Goal: Task Accomplishment & Management: Manage account settings

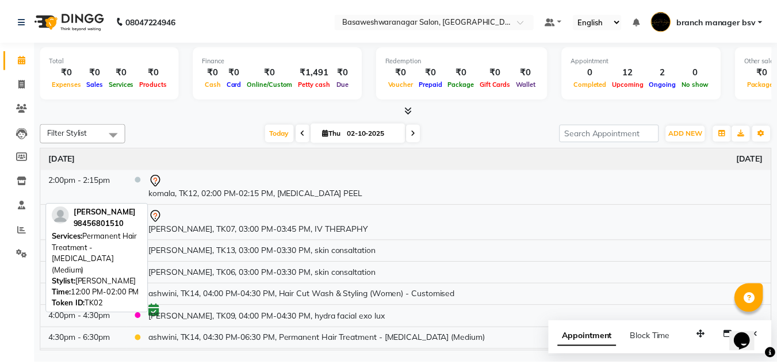
scroll to position [218, 0]
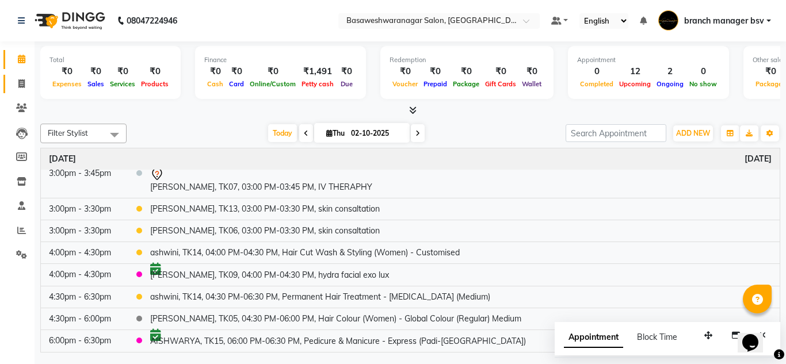
click at [24, 91] on link "Invoice" at bounding box center [17, 84] width 28 height 19
select select "service"
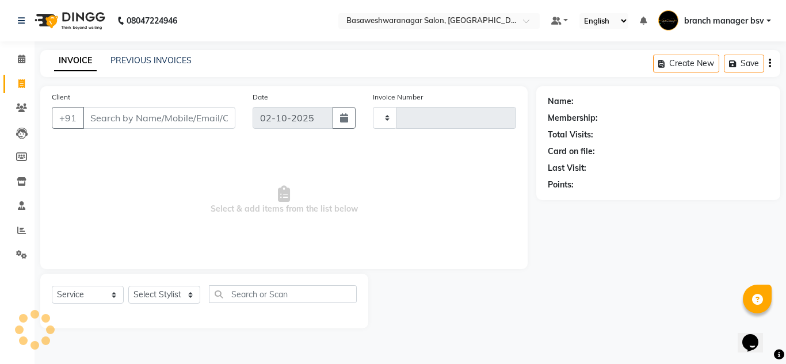
type input "1178"
select select "842"
click at [182, 60] on link "PREVIOUS INVOICES" at bounding box center [150, 60] width 81 height 10
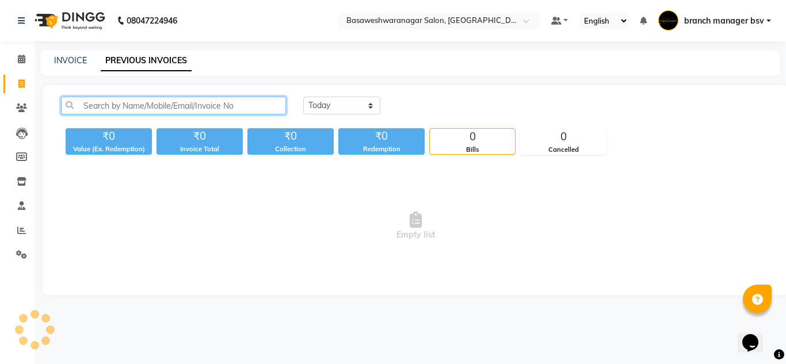
click at [124, 104] on input "text" at bounding box center [173, 106] width 225 height 18
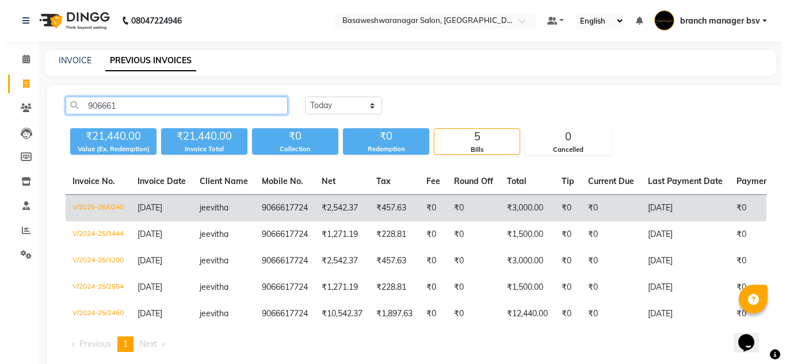
scroll to position [0, 262]
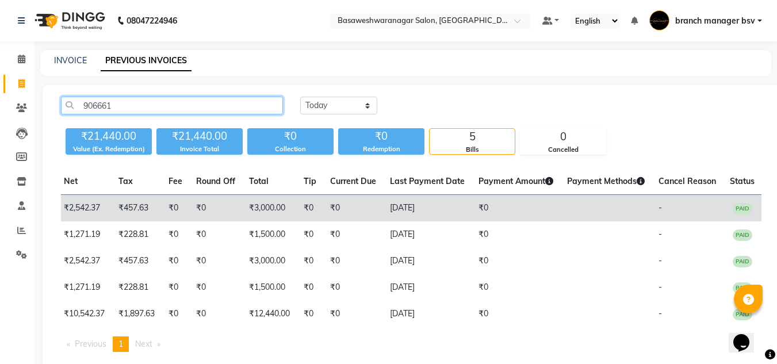
type input "906661"
click at [317, 213] on td "₹0" at bounding box center [310, 208] width 26 height 27
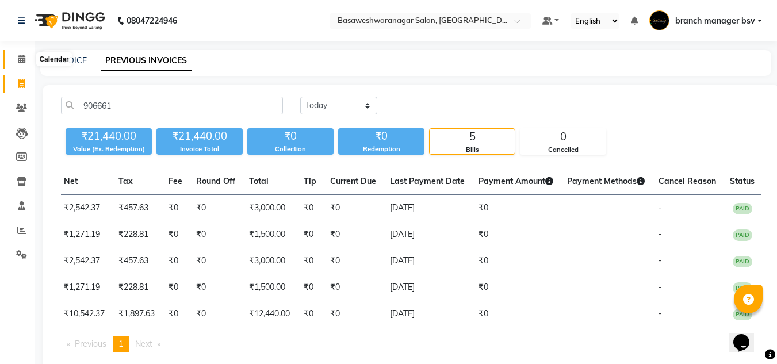
click at [16, 58] on span at bounding box center [22, 59] width 20 height 13
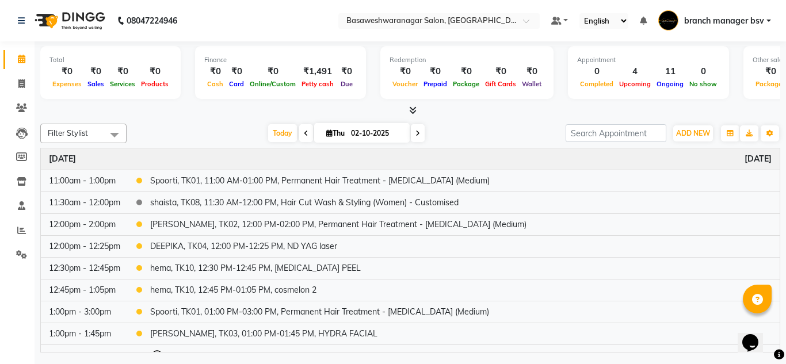
click at [415, 132] on icon at bounding box center [417, 133] width 5 height 7
type input "03-10-2025"
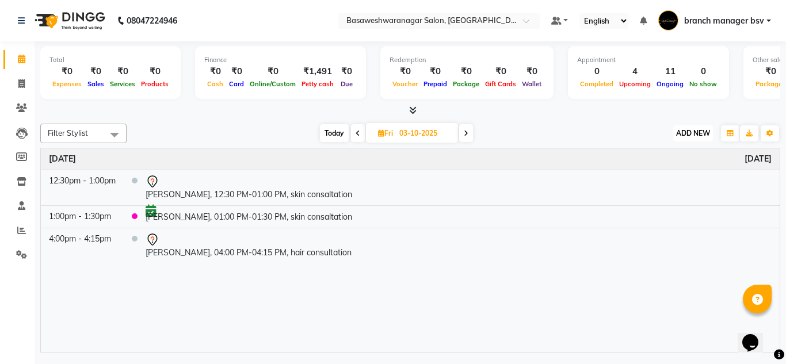
click at [690, 131] on span "ADD NEW" at bounding box center [693, 133] width 34 height 9
click at [656, 155] on button "Add Appointment" at bounding box center [666, 155] width 91 height 15
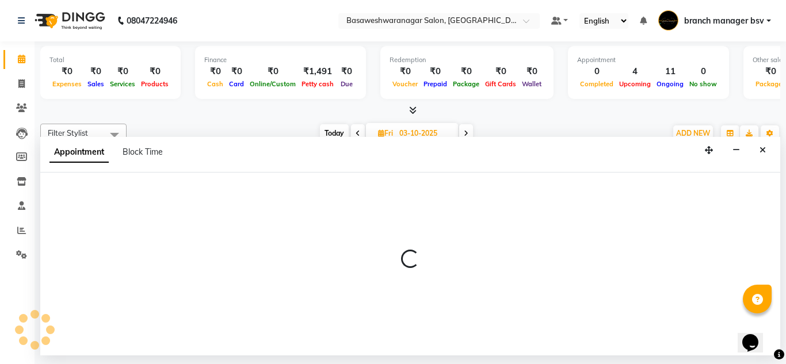
select select "540"
select select "tentative"
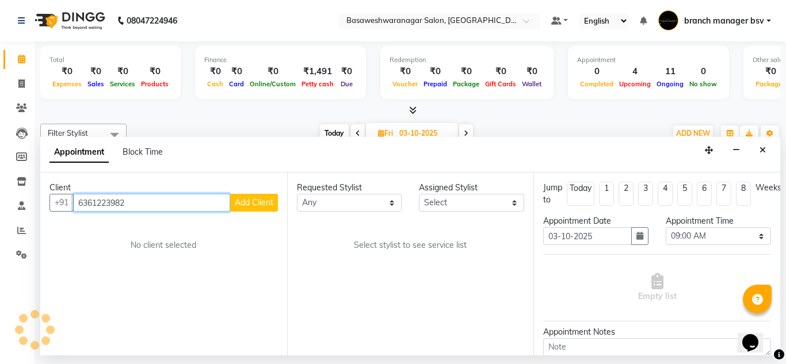
type input "6361223982"
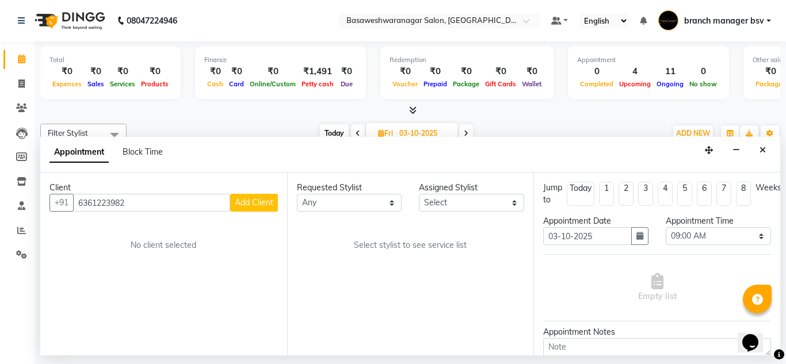
click at [269, 201] on span "Add Client" at bounding box center [254, 202] width 39 height 10
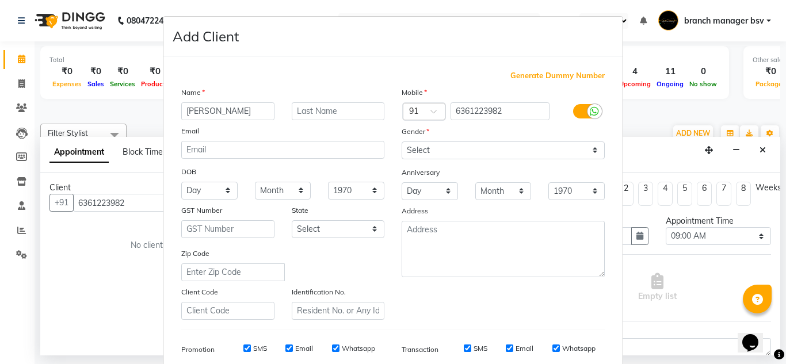
type input "KESHAV"
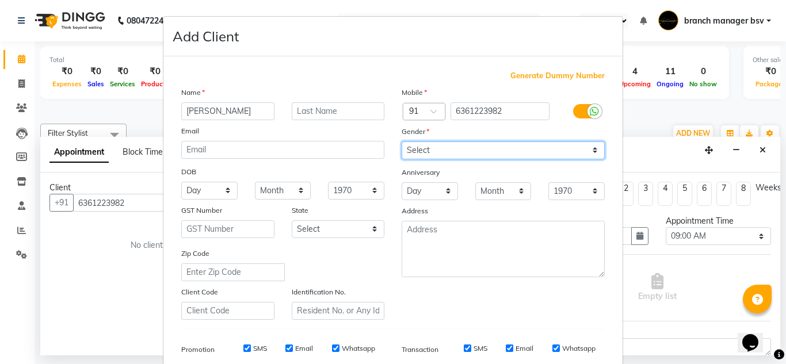
click at [504, 155] on select "Select Male Female Other Prefer Not To Say" at bounding box center [503, 151] width 203 height 18
select select "female"
click at [402, 142] on select "Select Male Female Other Prefer Not To Say" at bounding box center [503, 151] width 203 height 18
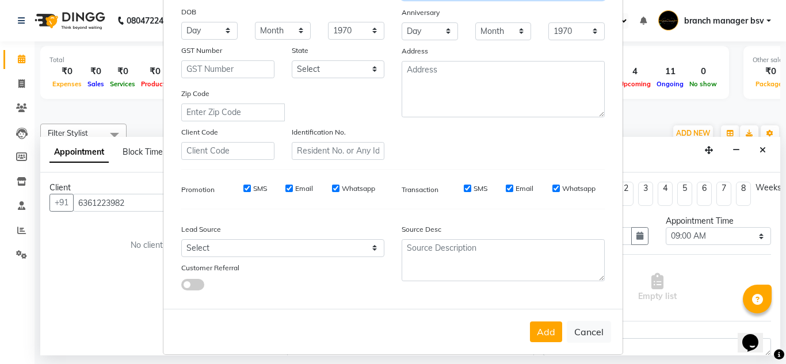
scroll to position [167, 0]
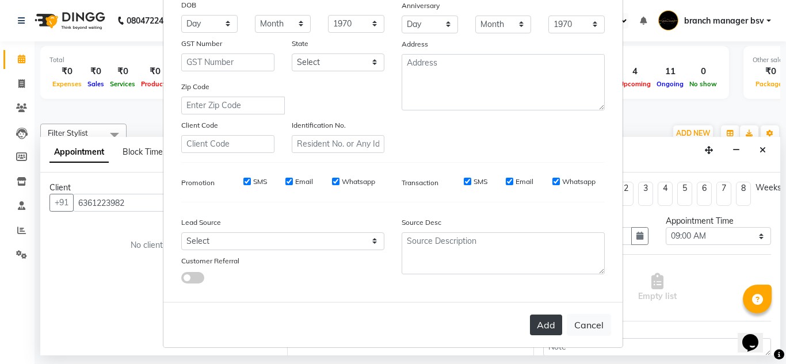
click at [542, 329] on button "Add" at bounding box center [546, 325] width 32 height 21
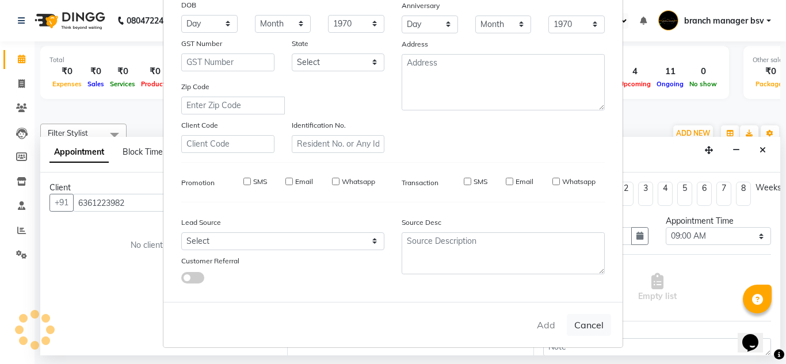
select select
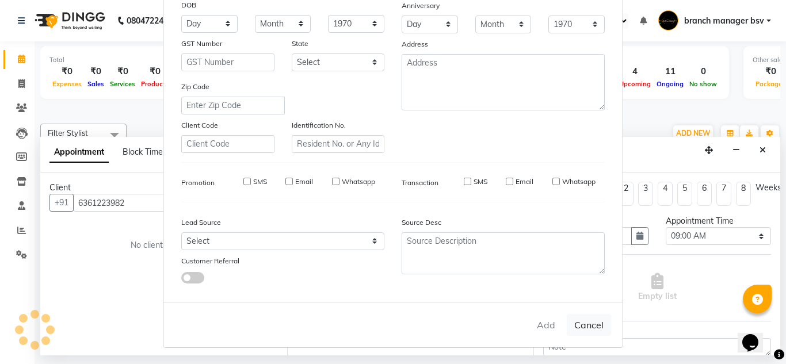
select select
checkbox input "false"
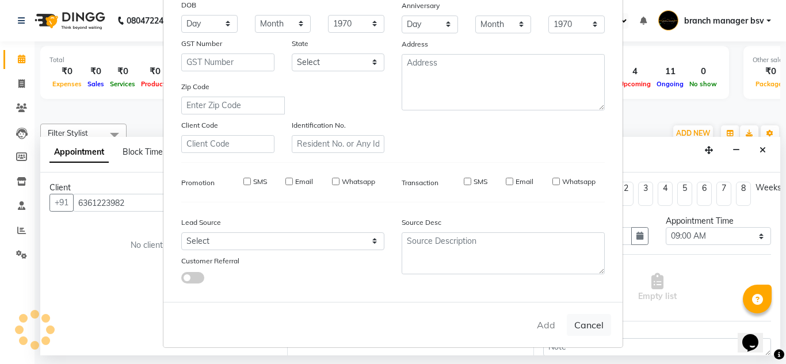
checkbox input "false"
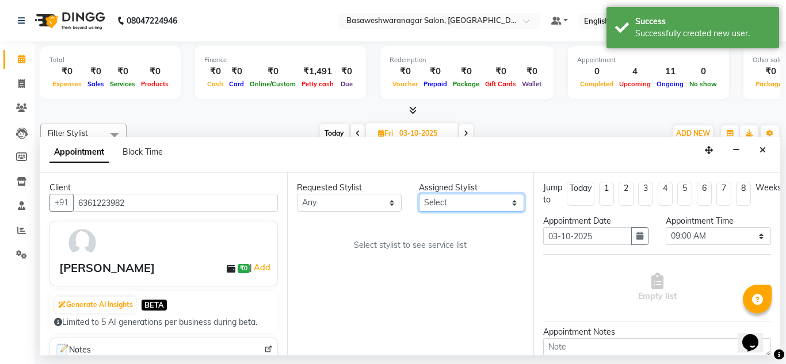
click at [433, 200] on select "Select branch manager bsv Dr.Jabin Dr mehzabin JASSI Jayshree Navya PRATIK RAJE…" at bounding box center [471, 203] width 105 height 18
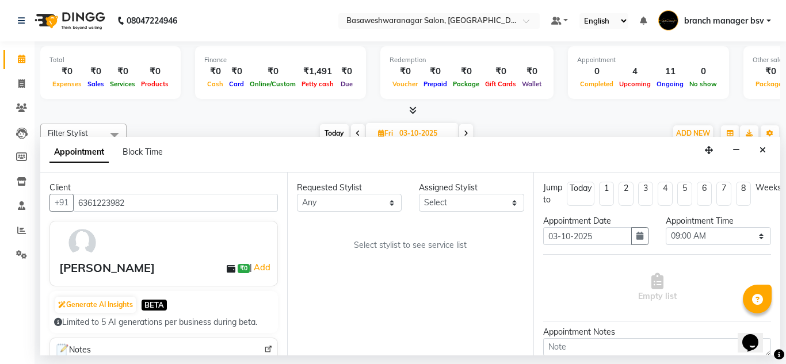
click at [534, 184] on div "Jump to Today 1 2 3 4 5 6 7 8 Weeks" at bounding box center [656, 198] width 245 height 33
click at [461, 201] on select "Select branch manager bsv Dr.Jabin Dr mehzabin JASSI Jayshree Navya PRATIK RAJE…" at bounding box center [471, 203] width 105 height 18
select select "64363"
click at [419, 194] on select "Select branch manager bsv Dr.Jabin Dr mehzabin JASSI Jayshree Navya PRATIK RAJE…" at bounding box center [471, 203] width 105 height 18
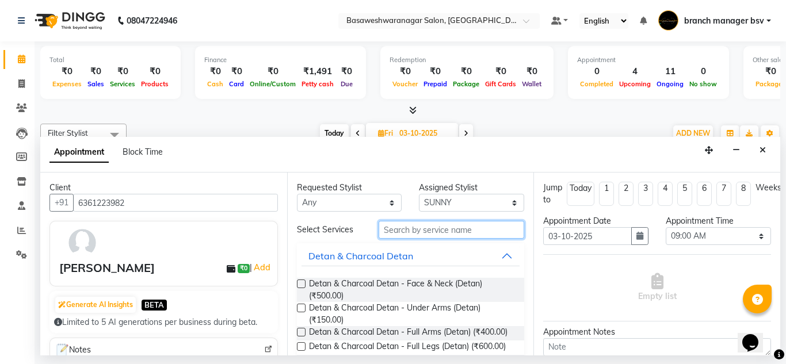
click at [408, 235] on input "text" at bounding box center [451, 230] width 146 height 18
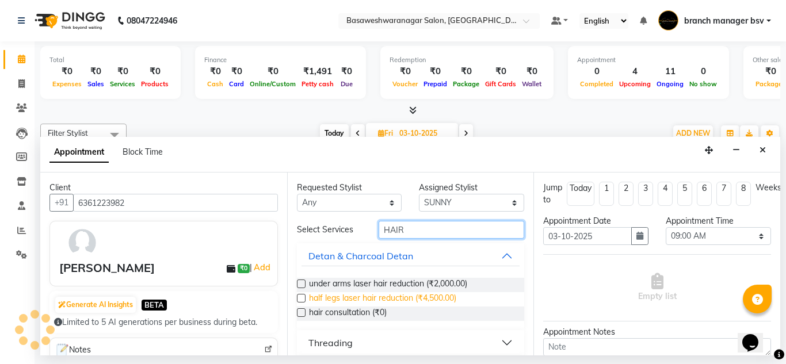
scroll to position [186, 0]
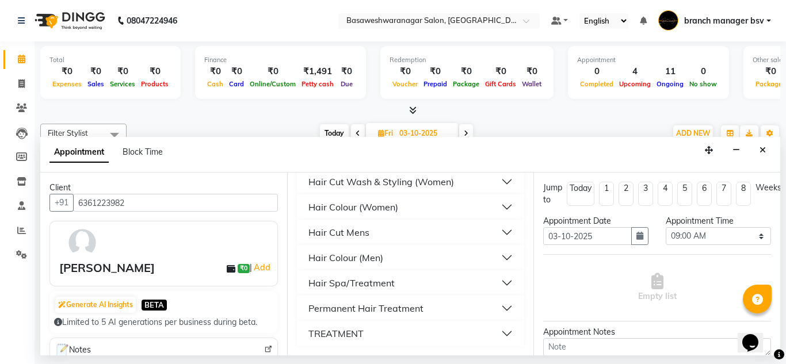
type input "HAIR"
click at [365, 233] on div "Hair Cut Mens" at bounding box center [338, 232] width 61 height 14
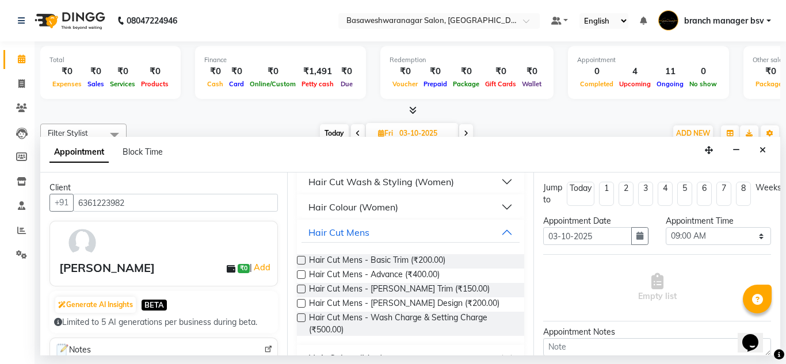
click at [303, 275] on label at bounding box center [301, 274] width 9 height 9
click at [303, 275] on input "checkbox" at bounding box center [300, 275] width 7 height 7
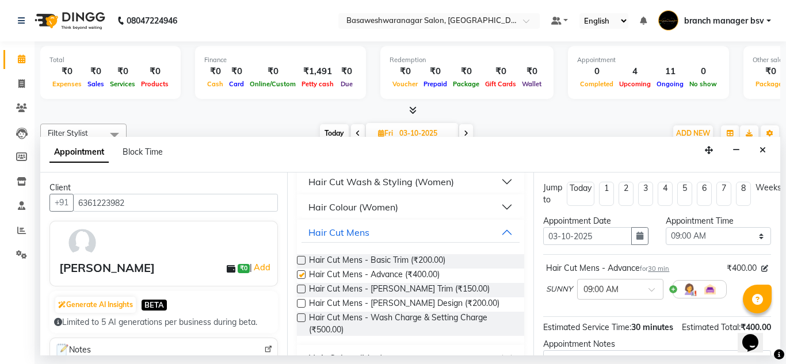
checkbox input "false"
click at [697, 231] on select "Select 09:00 AM 09:15 AM 09:30 AM 09:45 AM 10:00 AM 10:15 AM 10:30 AM 10:45 AM …" at bounding box center [718, 236] width 105 height 18
select select "660"
click at [666, 227] on select "Select 09:00 AM 09:15 AM 09:30 AM 09:45 AM 10:00 AM 10:15 AM 10:30 AM 10:45 AM …" at bounding box center [718, 236] width 105 height 18
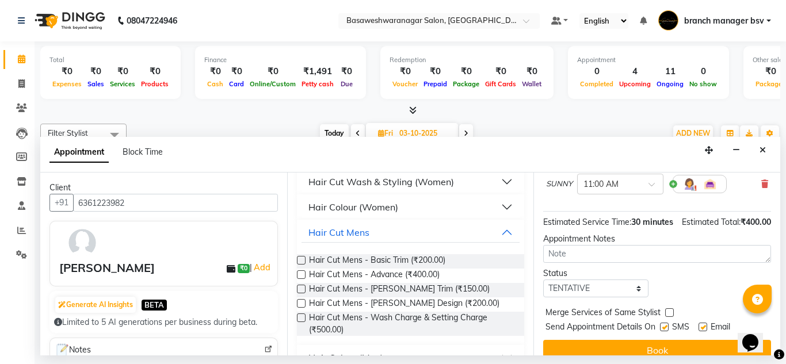
scroll to position [140, 0]
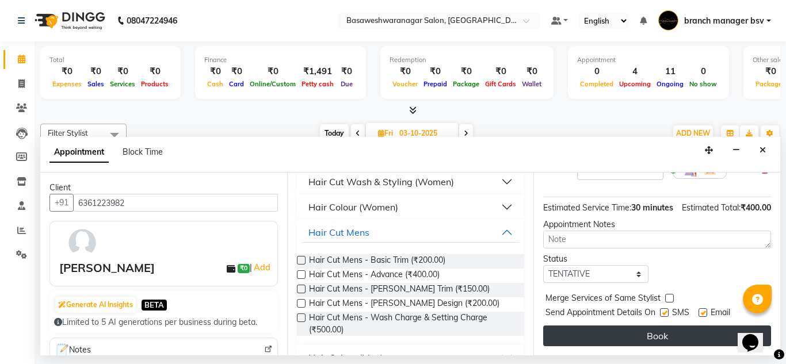
click at [597, 330] on button "Book" at bounding box center [657, 336] width 228 height 21
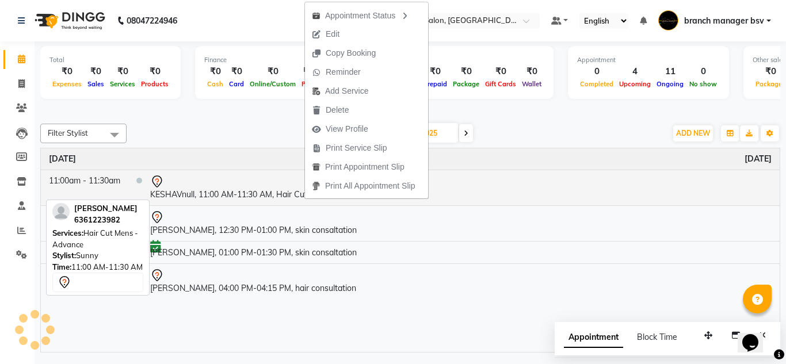
click at [304, 199] on td "KESHAVnull, 11:00 AM-11:30 AM, Hair Cut Mens - Advance" at bounding box center [460, 188] width 637 height 36
select select "7"
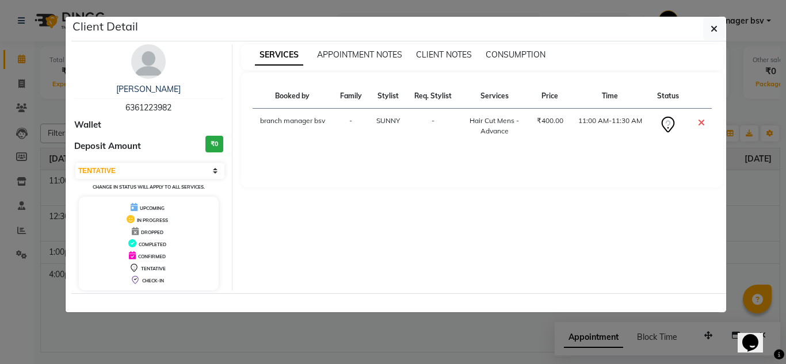
click at [40, 152] on ngb-modal-window "Client Detail KESHAV 6361223982 Wallet Deposit Amount ₹0 Select CONFIRMED TENTA…" at bounding box center [393, 182] width 786 height 364
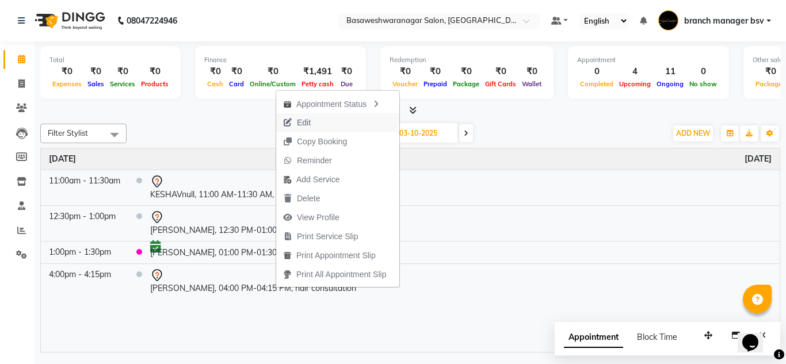
click at [325, 121] on button "Edit" at bounding box center [337, 122] width 123 height 19
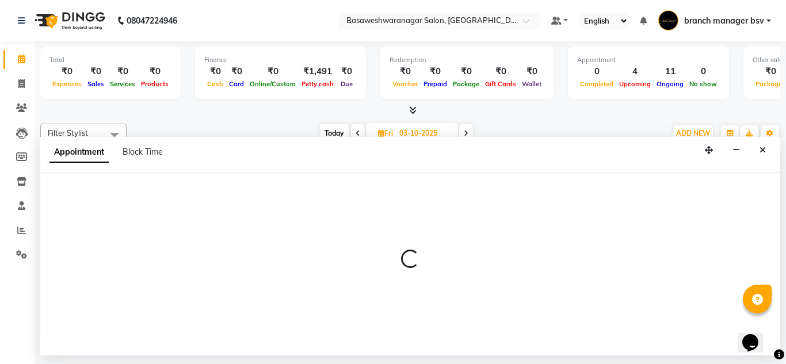
select select "tentative"
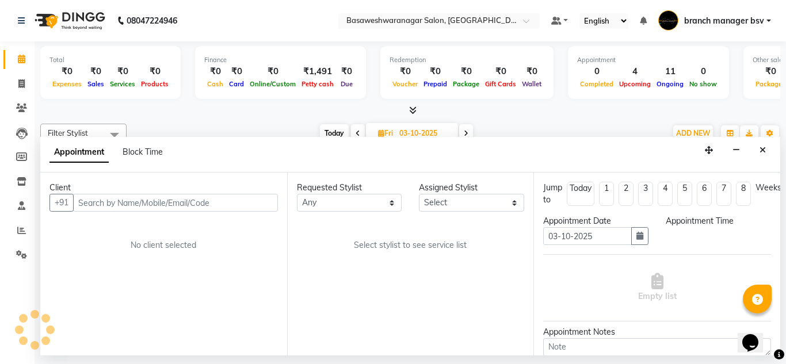
select select "64363"
select select "660"
select select "1239"
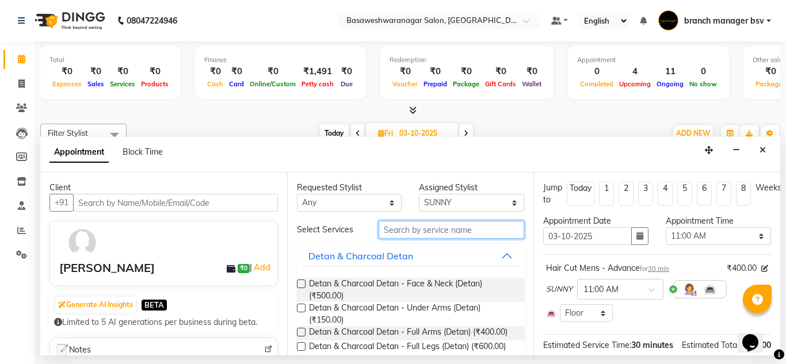
click at [394, 233] on input "text" at bounding box center [451, 230] width 146 height 18
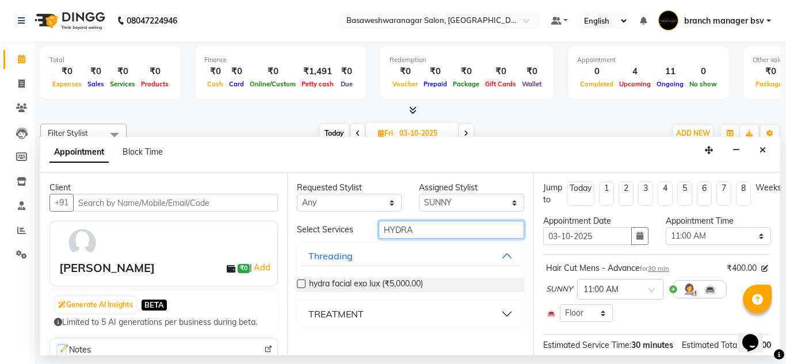
type input "HYDRA"
click at [342, 315] on div "TREATMENT" at bounding box center [335, 314] width 55 height 14
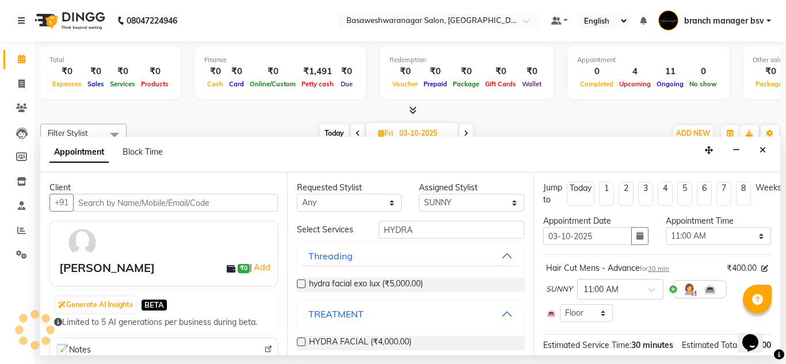
scroll to position [13, 0]
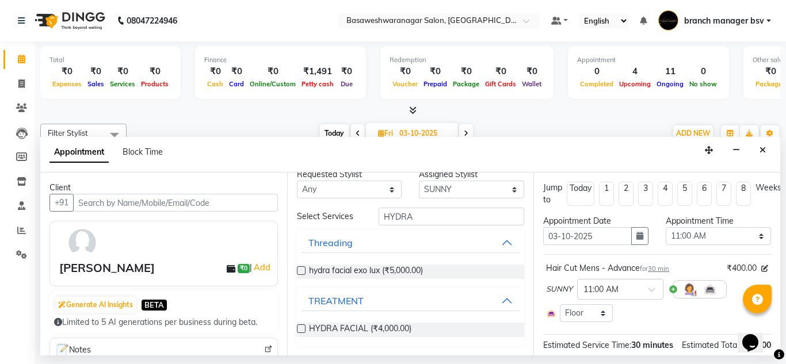
click at [303, 328] on label at bounding box center [301, 328] width 9 height 9
click at [303, 328] on input "checkbox" at bounding box center [300, 329] width 7 height 7
checkbox input "false"
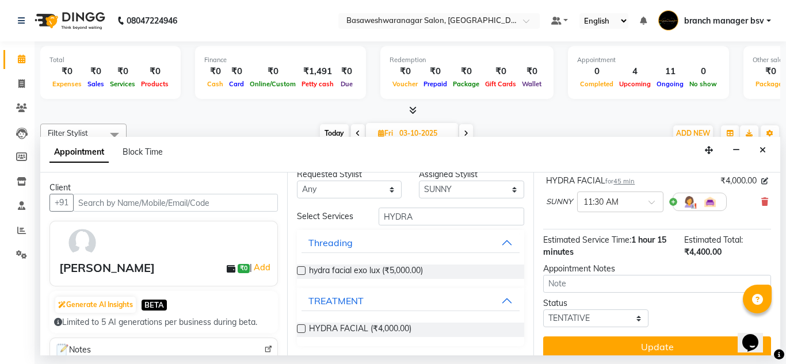
scroll to position [177, 0]
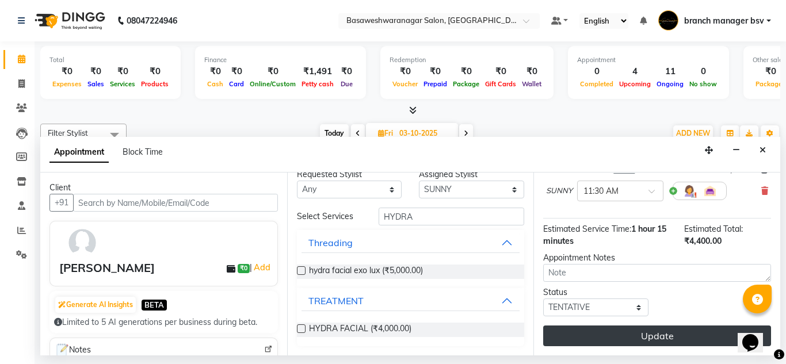
click at [567, 337] on button "Update" at bounding box center [657, 336] width 228 height 21
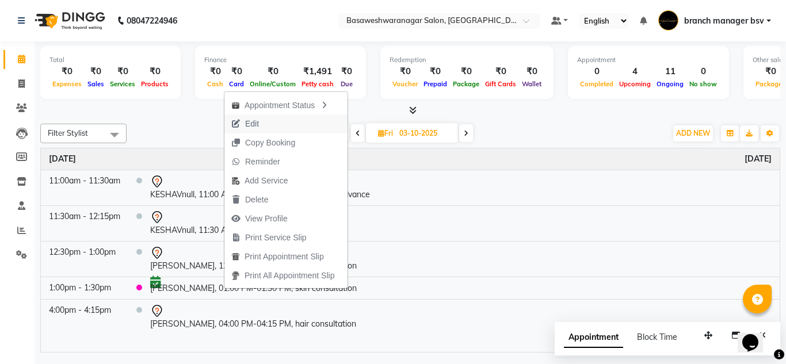
click at [272, 120] on button "Edit" at bounding box center [285, 123] width 123 height 19
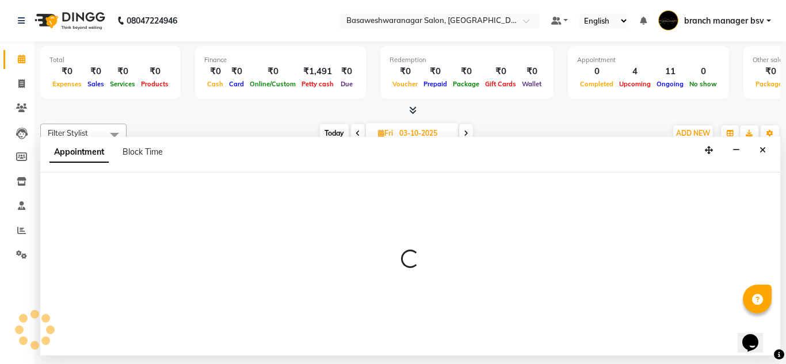
select select "64363"
select select "660"
select select "tentative"
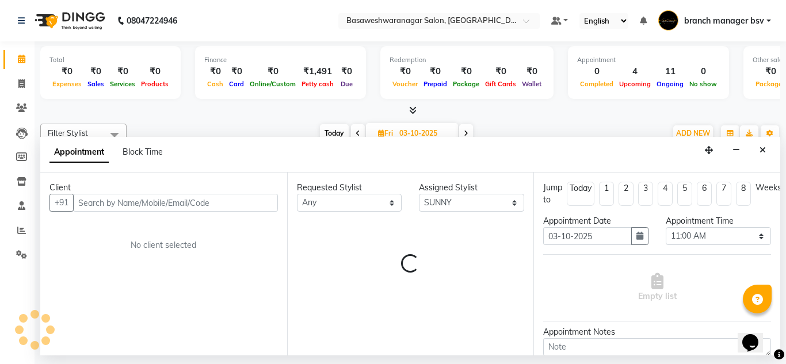
select select "1239"
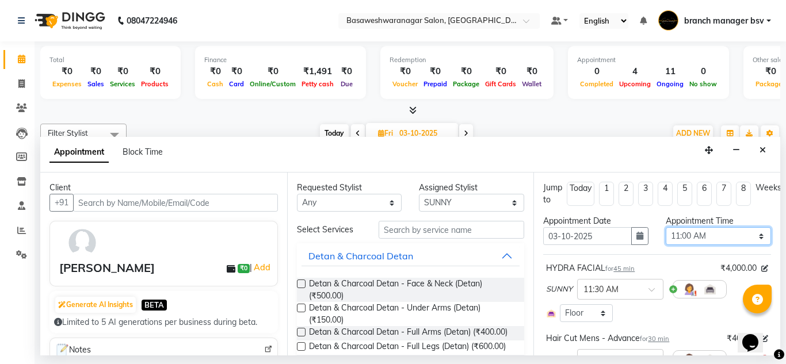
click at [688, 238] on select "Select 09:00 AM 09:15 AM 09:30 AM 09:45 AM 10:00 AM 10:15 AM 10:30 AM 10:45 AM …" at bounding box center [718, 236] width 105 height 18
select select "690"
click at [666, 227] on select "Select 09:00 AM 09:15 AM 09:30 AM 09:45 AM 10:00 AM 10:15 AM 10:30 AM 10:45 AM …" at bounding box center [718, 236] width 105 height 18
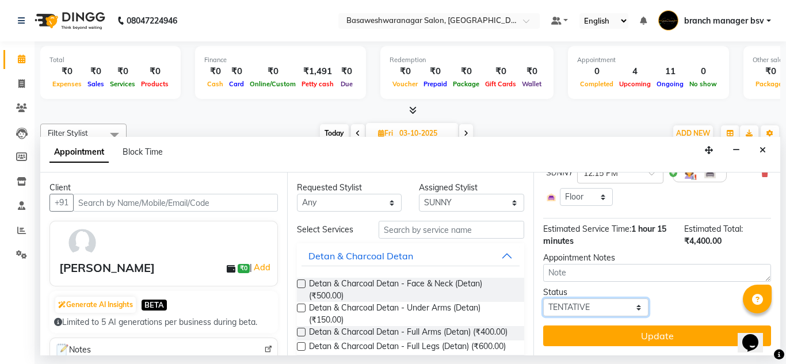
click at [578, 300] on select "Select TENTATIVE CONFIRM UPCOMING" at bounding box center [595, 308] width 105 height 18
select select "confirm booking"
click at [543, 299] on select "Select TENTATIVE CONFIRM UPCOMING" at bounding box center [595, 308] width 105 height 18
click at [427, 233] on input "text" at bounding box center [451, 230] width 146 height 18
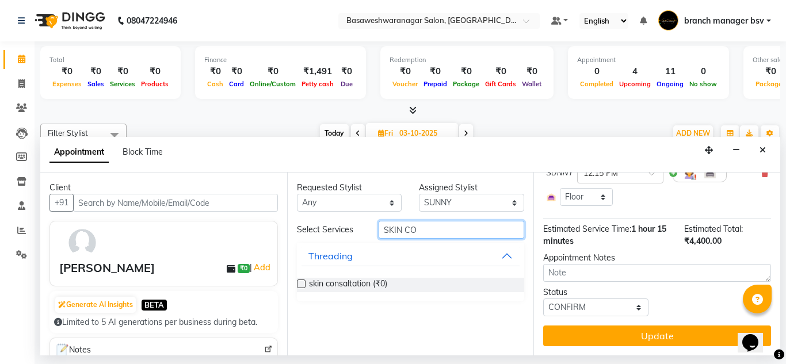
type input "SKIN CO"
click at [301, 282] on label at bounding box center [301, 284] width 9 height 9
click at [301, 282] on input "checkbox" at bounding box center [300, 284] width 7 height 7
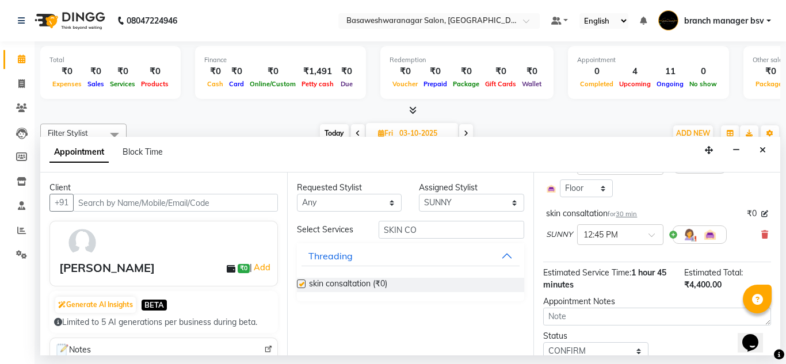
checkbox input "false"
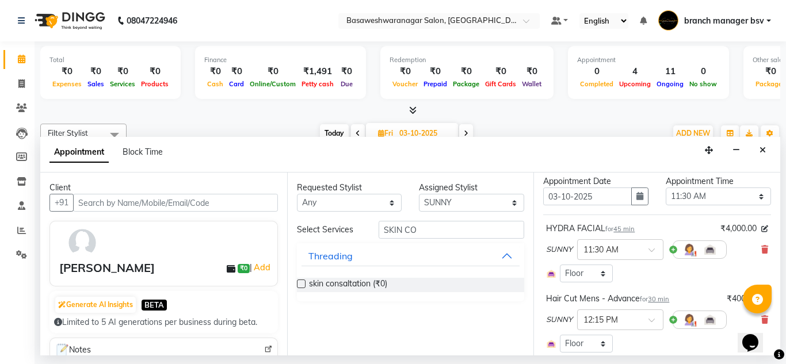
scroll to position [39, 0]
click at [761, 250] on icon at bounding box center [764, 250] width 7 height 8
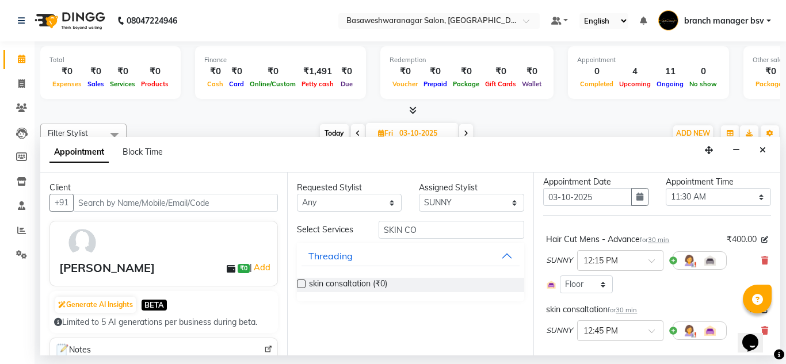
scroll to position [188, 0]
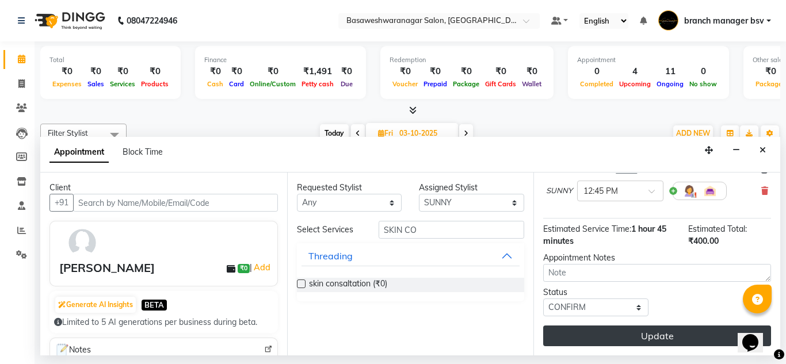
click at [595, 328] on button "Update" at bounding box center [657, 336] width 228 height 21
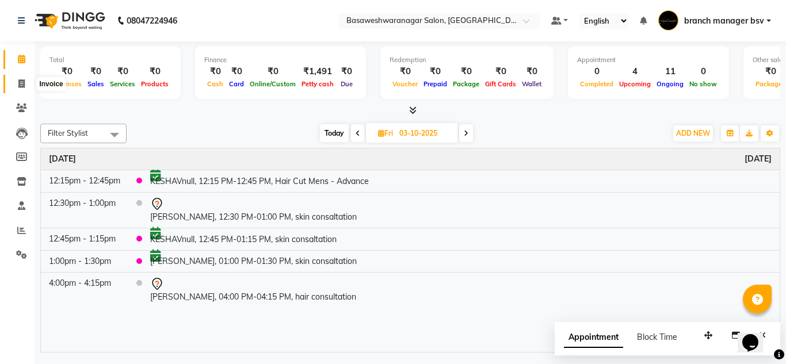
click at [15, 83] on span at bounding box center [22, 84] width 20 height 13
select select "service"
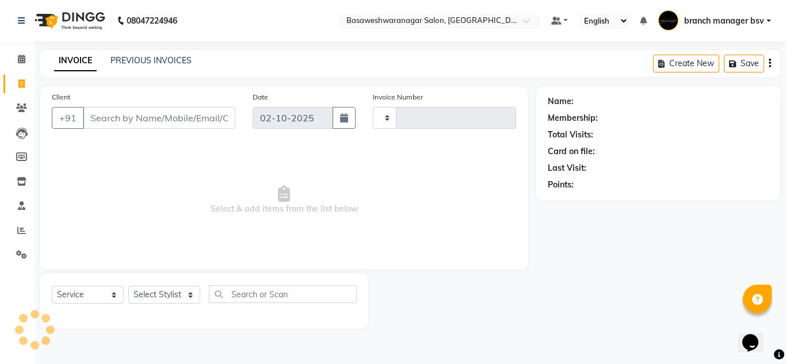
type input "1178"
select select "842"
click at [130, 114] on input "Client" at bounding box center [159, 118] width 152 height 22
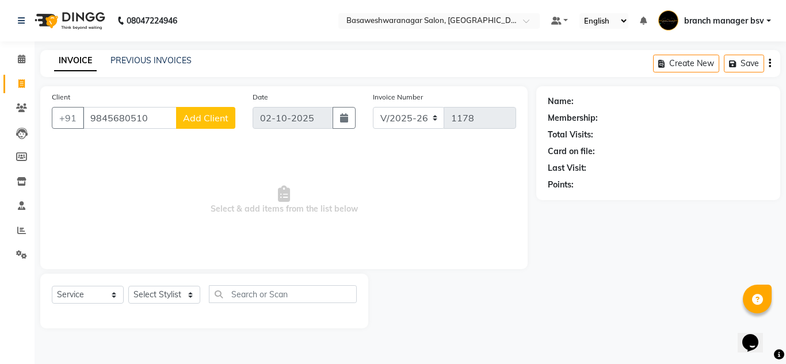
type input "9845680510"
click at [218, 109] on button "Add Client" at bounding box center [205, 118] width 59 height 22
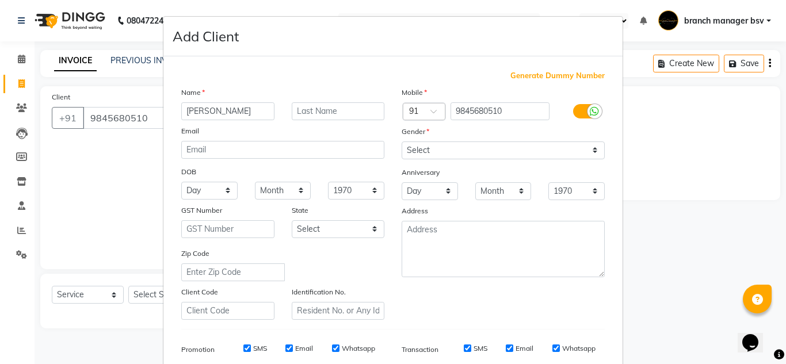
type input "HARSHITHA"
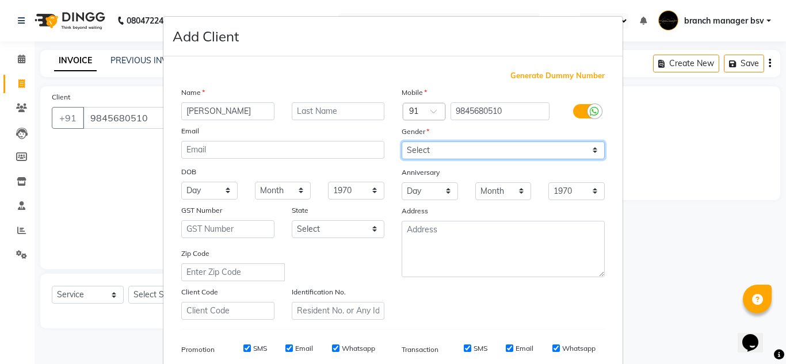
click at [520, 147] on select "Select Male Female Other Prefer Not To Say" at bounding box center [503, 151] width 203 height 18
select select "female"
click at [402, 142] on select "Select Male Female Other Prefer Not To Say" at bounding box center [503, 151] width 203 height 18
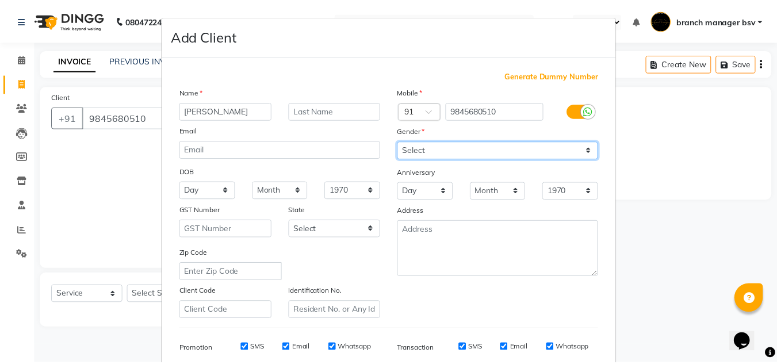
scroll to position [167, 0]
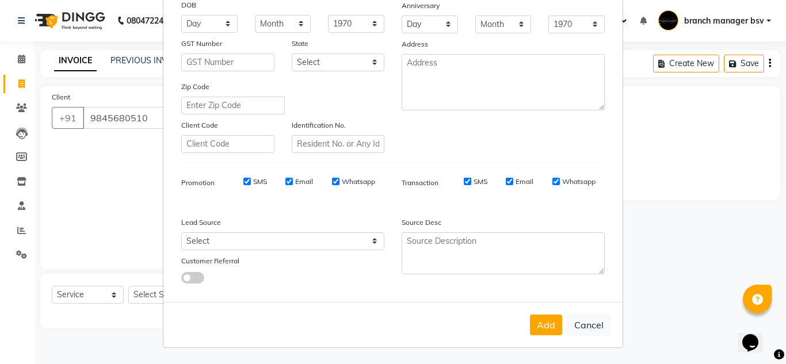
drag, startPoint x: 550, startPoint y: 324, endPoint x: 138, endPoint y: 294, distance: 412.9
click at [138, 294] on ngb-modal-window "Add Client Generate Dummy Number Name HARSHITHA Email DOB Day 01 02 03 04 05 06…" at bounding box center [393, 182] width 786 height 364
click at [530, 325] on button "Add" at bounding box center [546, 325] width 32 height 21
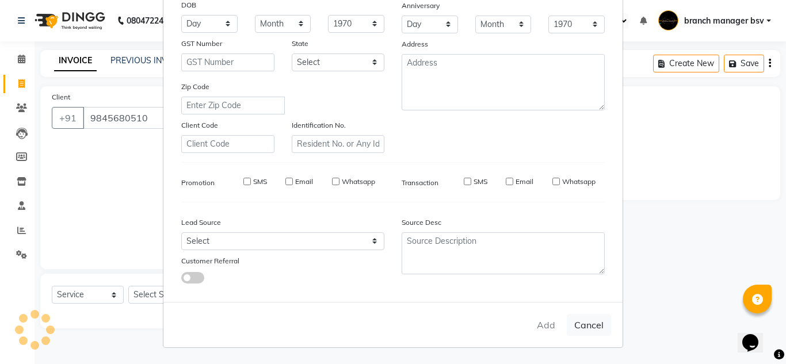
select select
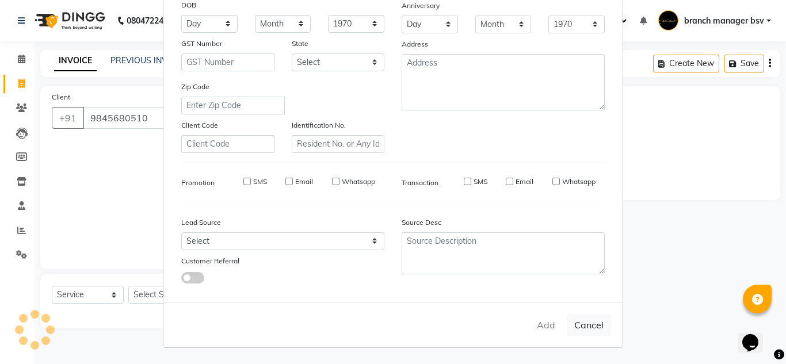
select select
checkbox input "false"
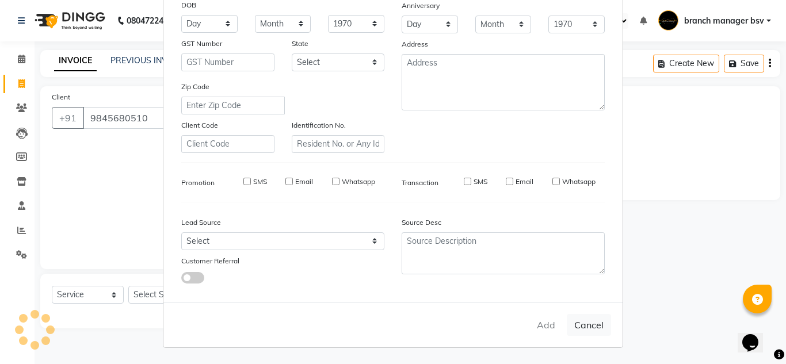
checkbox input "false"
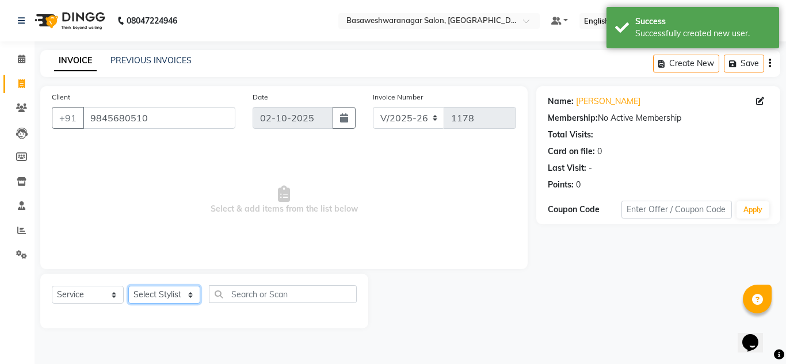
click at [160, 289] on select "Select Stylist branch manager bsv Dr.Jabin Dr mehzabin JASSI Jayshree Navya PRA…" at bounding box center [164, 295] width 72 height 18
select select "64364"
click at [128, 286] on select "Select Stylist branch manager bsv Dr.Jabin Dr mehzabin JASSI Jayshree Navya PRA…" at bounding box center [164, 295] width 72 height 18
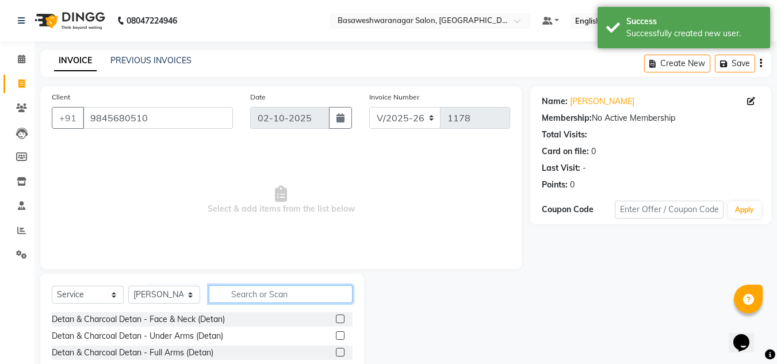
click at [265, 288] on input "text" at bounding box center [281, 294] width 144 height 18
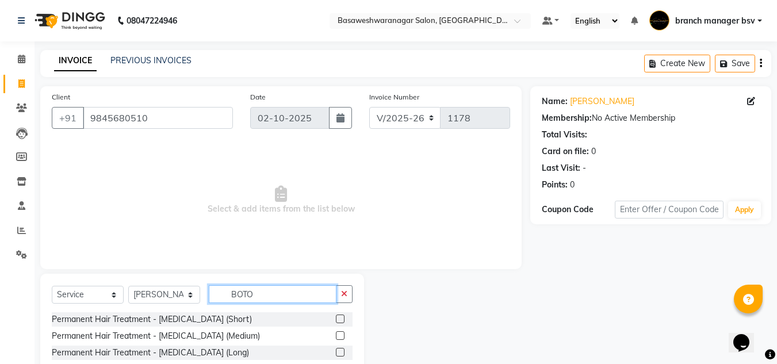
type input "BOTO"
click at [343, 351] on label at bounding box center [340, 352] width 9 height 9
click at [343, 351] on input "checkbox" at bounding box center [339, 352] width 7 height 7
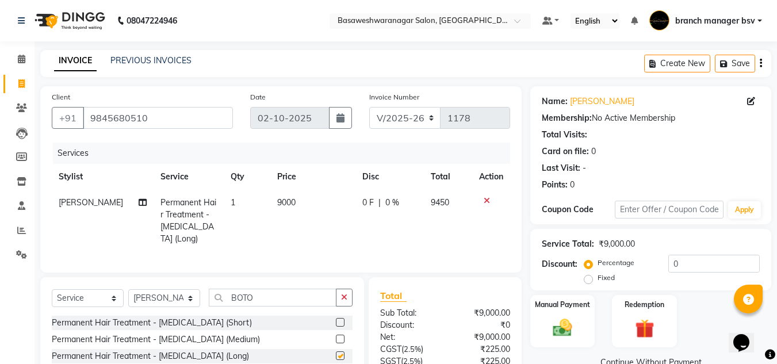
checkbox input "false"
click at [301, 202] on td "9000" at bounding box center [312, 221] width 85 height 62
select select "64364"
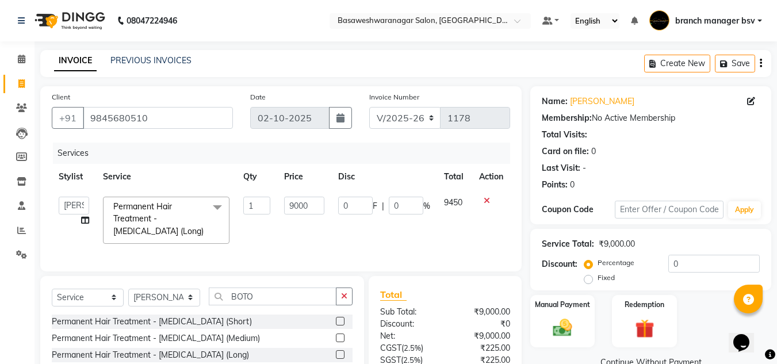
click at [301, 202] on input "9000" at bounding box center [304, 206] width 40 height 18
type input "10500"
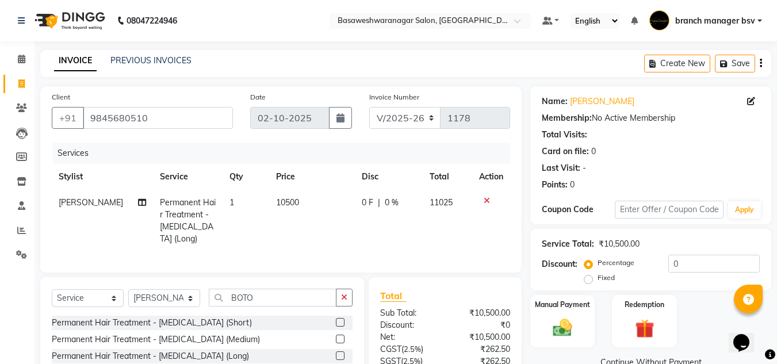
click at [410, 293] on div "Total Sub Total: ₹10,500.00 Discount: ₹0 Net: ₹10,500.00 CGST ( 2.5% ) ₹262.50 …" at bounding box center [445, 361] width 153 height 169
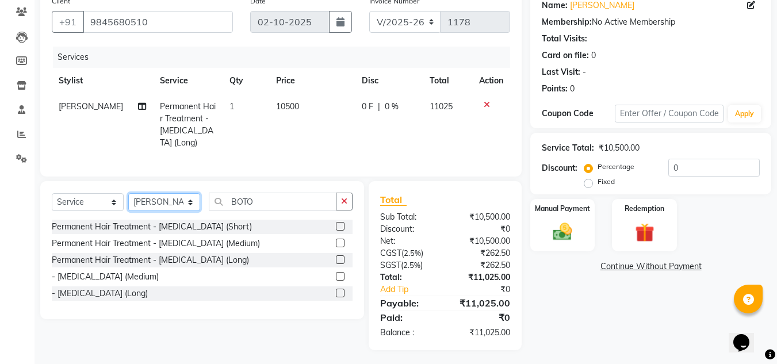
click at [165, 198] on select "Select Stylist branch manager bsv Dr.Jabin Dr mehzabin JASSI Jayshree Navya PRA…" at bounding box center [164, 202] width 72 height 18
select select "30333"
click at [128, 193] on select "Select Stylist branch manager bsv Dr.Jabin Dr mehzabin JASSI Jayshree Navya PRA…" at bounding box center [164, 202] width 72 height 18
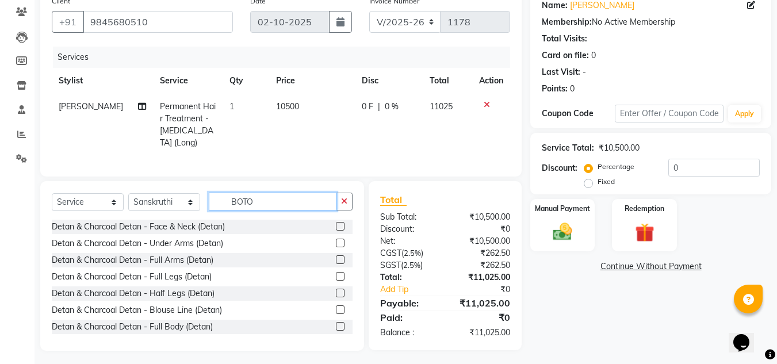
click at [286, 196] on input "BOTO" at bounding box center [273, 202] width 128 height 18
type input "B"
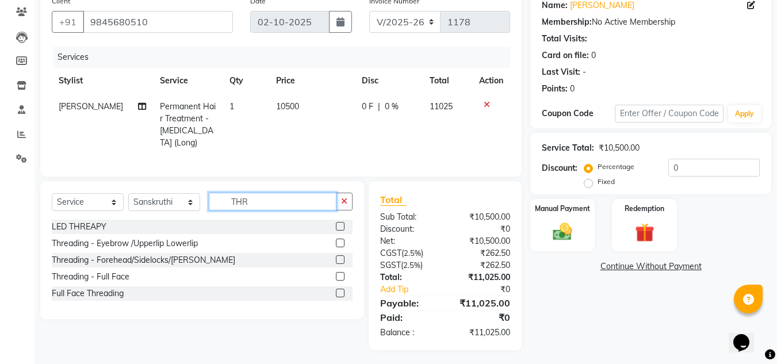
type input "THR"
click at [340, 239] on label at bounding box center [340, 243] width 9 height 9
click at [340, 240] on input "checkbox" at bounding box center [339, 243] width 7 height 7
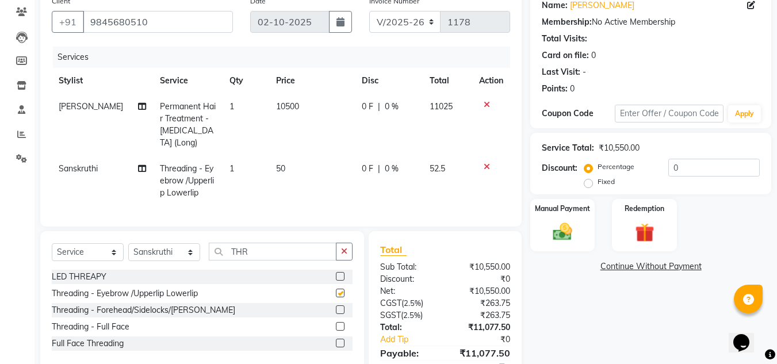
checkbox input "false"
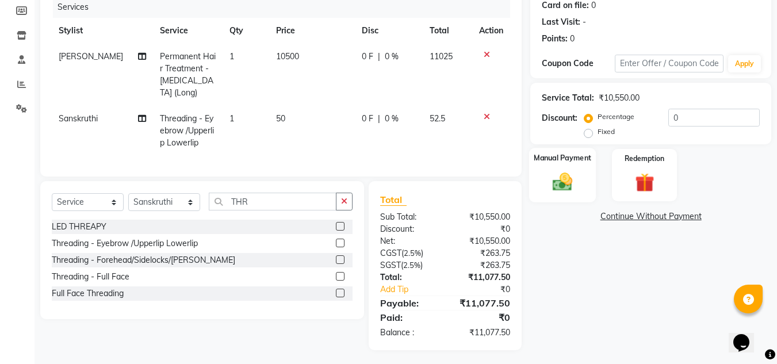
click at [572, 178] on img at bounding box center [562, 181] width 32 height 23
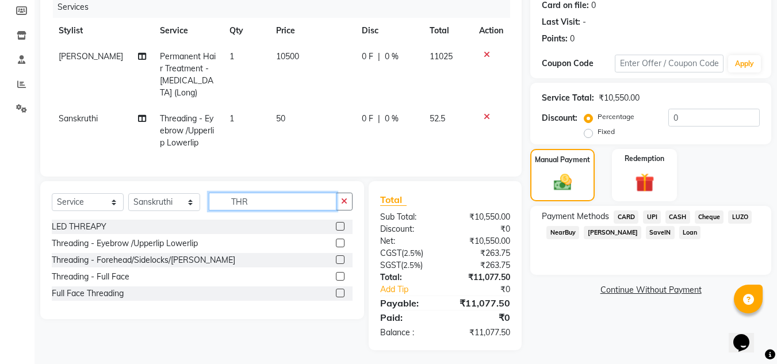
click at [272, 199] on input "THR" at bounding box center [273, 202] width 128 height 18
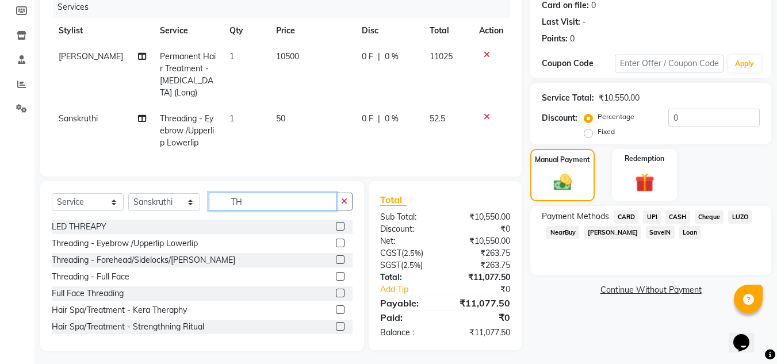
type input "T"
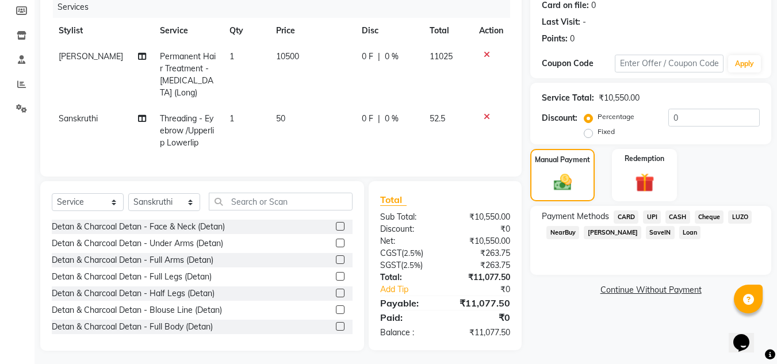
click at [296, 110] on td "50" at bounding box center [312, 131] width 86 height 50
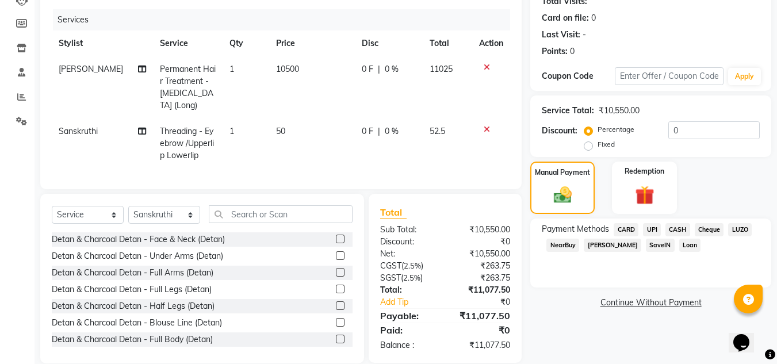
select select "30333"
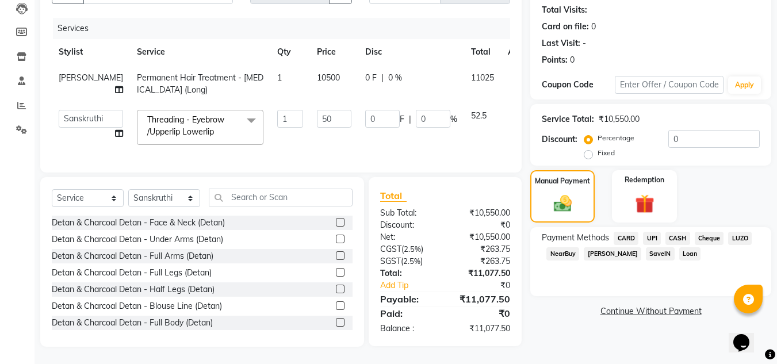
click at [317, 110] on input "50" at bounding box center [334, 119] width 35 height 18
type input "100"
click at [263, 200] on div "Select Service Product Membership Package Voucher Prepaid Gift Card Select Styl…" at bounding box center [202, 262] width 324 height 170
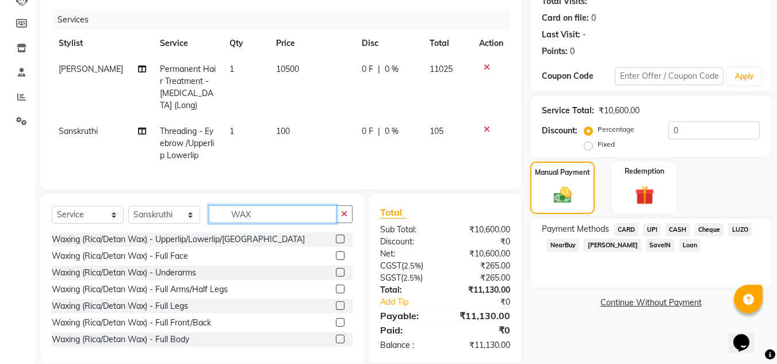
type input "WAX"
click at [336, 236] on label at bounding box center [340, 239] width 9 height 9
click at [336, 236] on input "checkbox" at bounding box center [339, 239] width 7 height 7
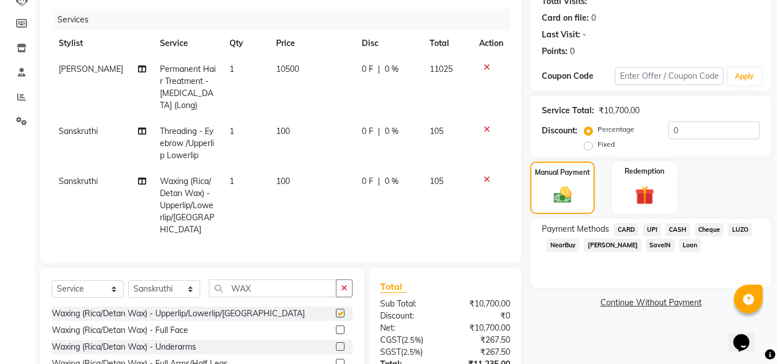
checkbox input "false"
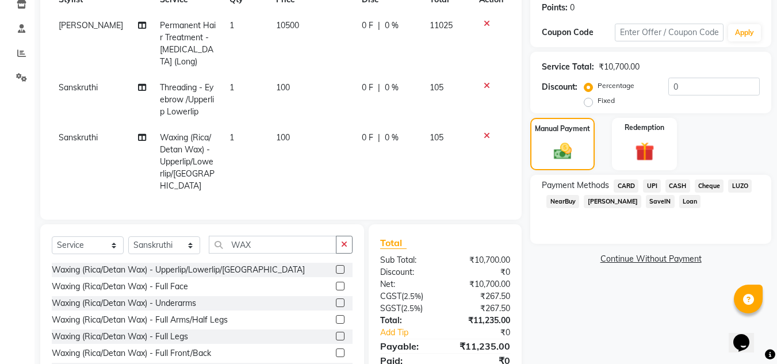
scroll to position [179, 0]
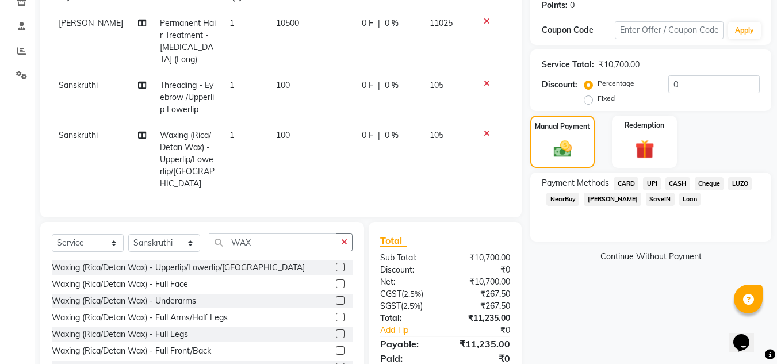
click at [293, 124] on td "100" at bounding box center [312, 160] width 86 height 74
select select "30333"
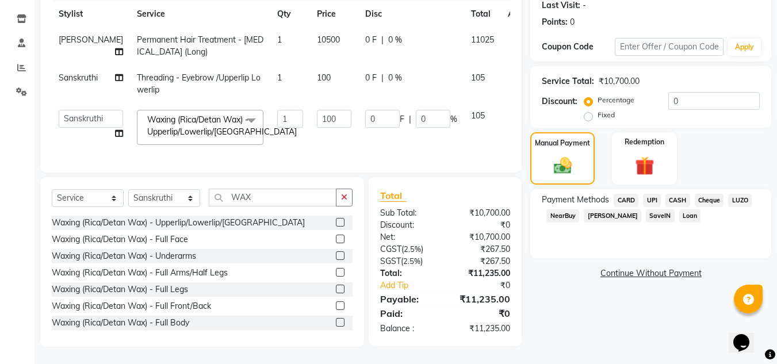
click at [310, 124] on td "100" at bounding box center [334, 127] width 48 height 49
click at [317, 110] on input "100" at bounding box center [334, 119] width 35 height 18
type input "150"
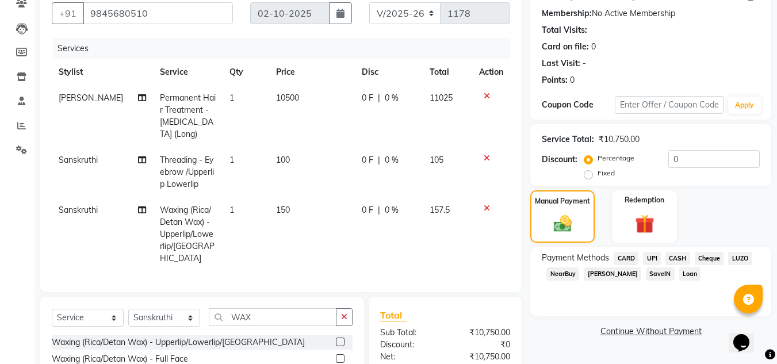
scroll to position [104, 0]
drag, startPoint x: 587, startPoint y: 175, endPoint x: 481, endPoint y: 276, distance: 145.7
click at [481, 276] on div "Client +91 9845680510 Date 02-10-2025 Invoice Number V/2025 V/2025-26 1178 Serv…" at bounding box center [406, 224] width 748 height 485
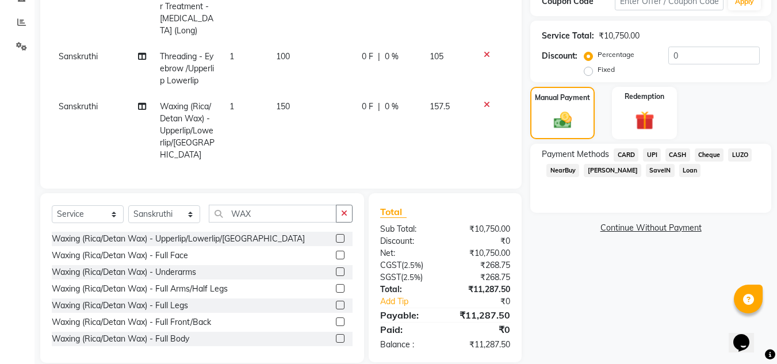
scroll to position [209, 0]
click at [598, 71] on label "Fixed" at bounding box center [606, 69] width 17 height 10
click at [588, 71] on input "Fixed" at bounding box center [591, 69] width 8 height 8
radio input "true"
click at [701, 48] on input "0" at bounding box center [713, 55] width 91 height 18
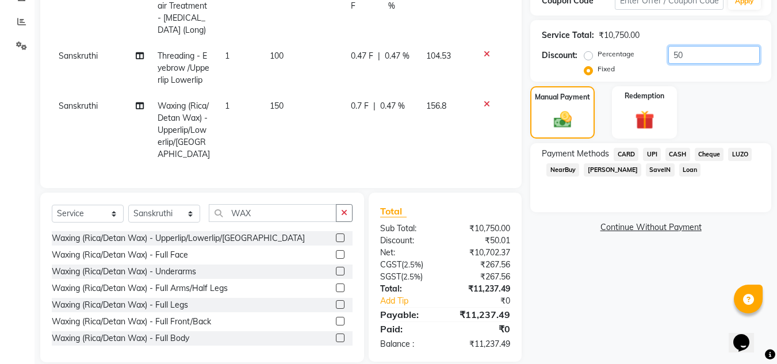
type input "5"
type input "2"
type input "5"
type input "1000"
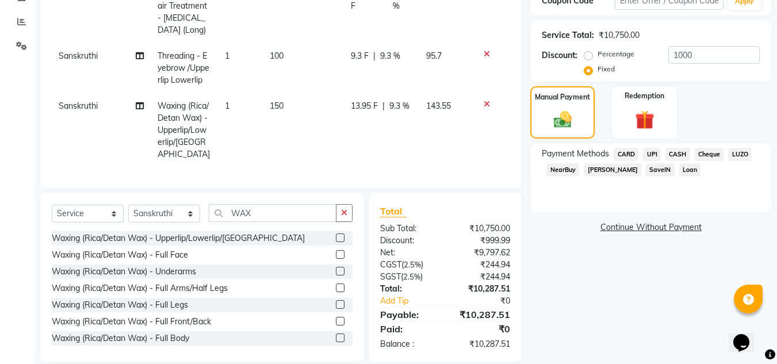
click at [654, 155] on span "UPI" at bounding box center [652, 154] width 18 height 13
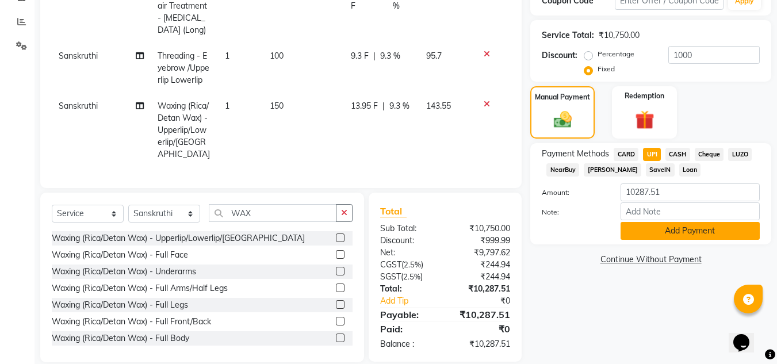
click at [661, 236] on button "Add Payment" at bounding box center [690, 231] width 139 height 18
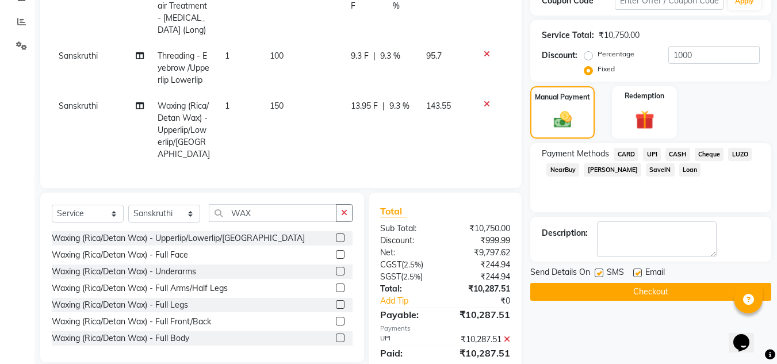
scroll to position [232, 0]
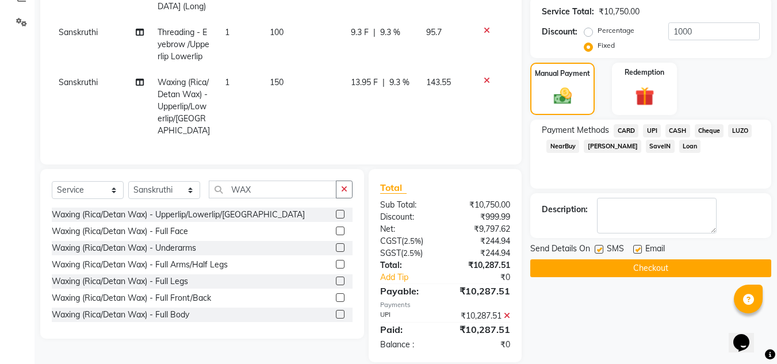
click at [621, 266] on button "Checkout" at bounding box center [650, 268] width 241 height 18
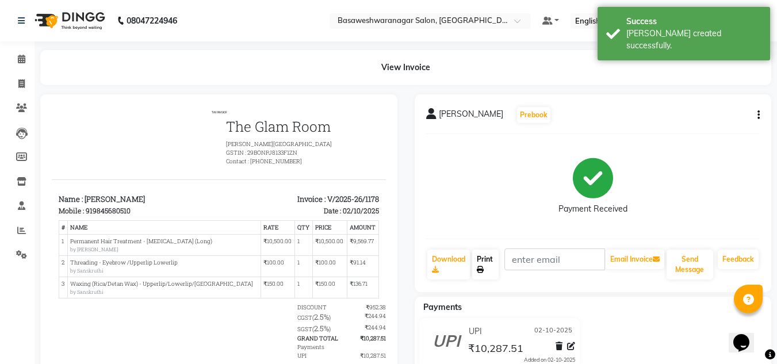
click at [481, 263] on link "Print" at bounding box center [485, 265] width 26 height 30
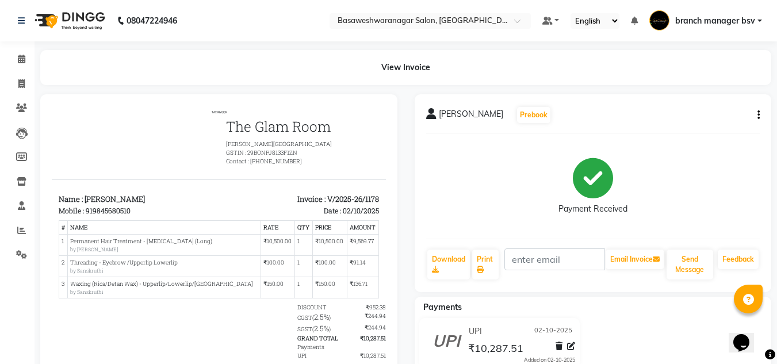
click at [740, 121] on div "HARSHITHA Prebook" at bounding box center [593, 115] width 334 height 18
click at [29, 68] on link "Calendar" at bounding box center [17, 59] width 28 height 19
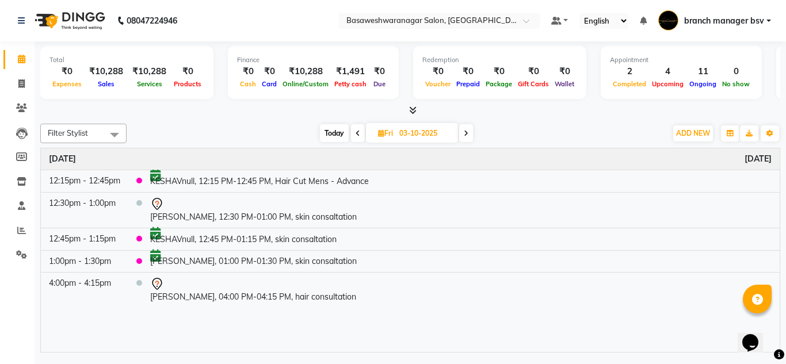
click at [335, 132] on span "Today" at bounding box center [334, 133] width 29 height 18
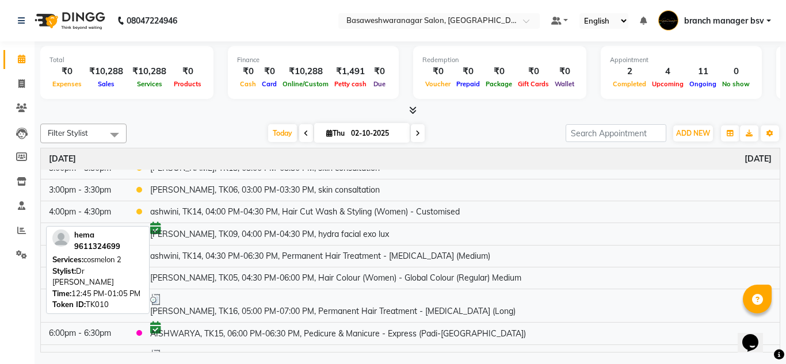
scroll to position [285, 0]
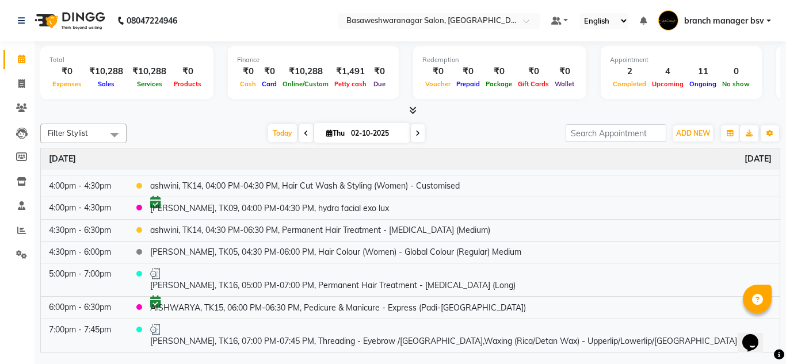
click at [417, 132] on icon at bounding box center [417, 133] width 5 height 7
type input "03-10-2025"
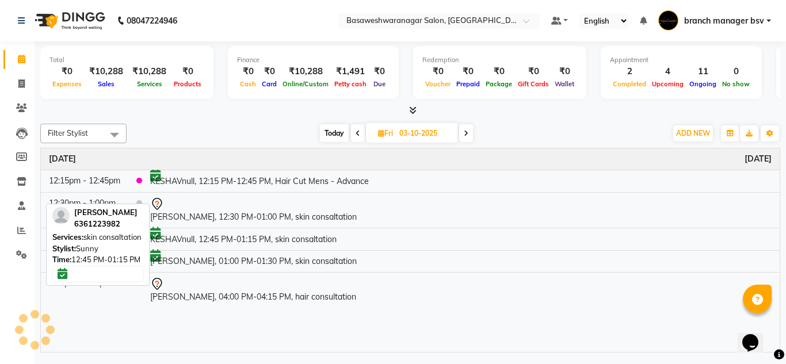
scroll to position [0, 0]
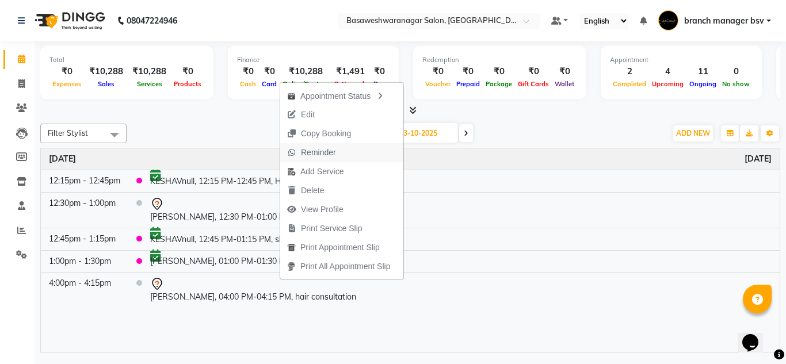
click at [320, 148] on span "Reminder" at bounding box center [318, 153] width 35 height 12
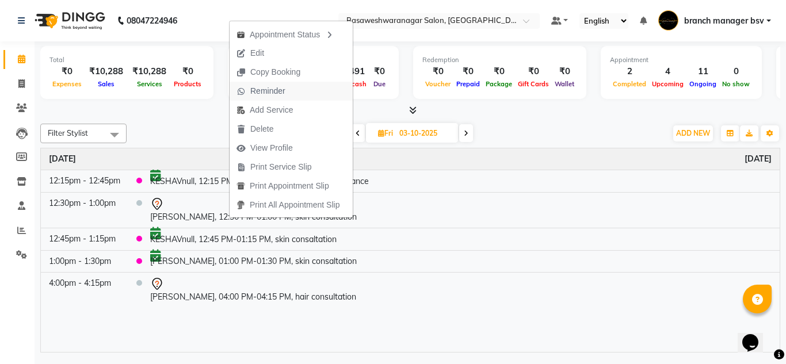
click at [270, 87] on span "Reminder" at bounding box center [267, 91] width 35 height 12
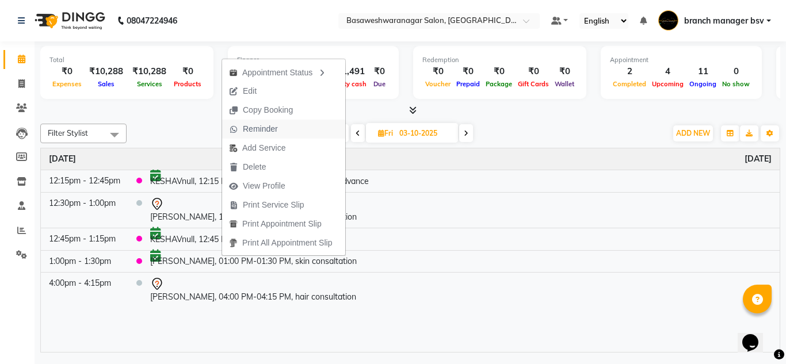
click at [282, 124] on span "Reminder" at bounding box center [253, 129] width 63 height 19
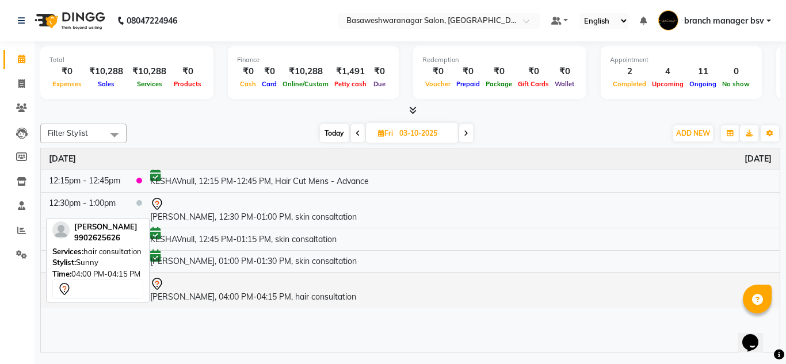
click at [194, 297] on td "SAKSHI, 04:00 PM-04:15 PM, hair consultation" at bounding box center [460, 291] width 637 height 36
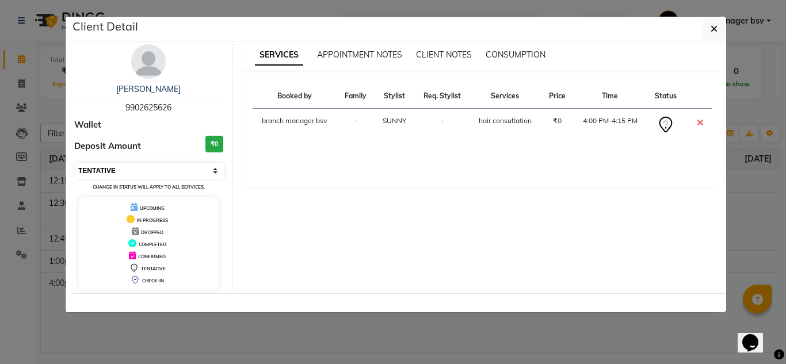
click at [157, 173] on select "Select CONFIRMED TENTATIVE" at bounding box center [149, 171] width 149 height 16
select select "6"
click at [75, 163] on select "Select CONFIRMED TENTATIVE" at bounding box center [149, 171] width 149 height 16
click at [35, 216] on ngb-modal-window "Client Detail SAKSHI 9902625626 Wallet Deposit Amount ₹0 Select CONFIRMED TENTA…" at bounding box center [393, 182] width 786 height 364
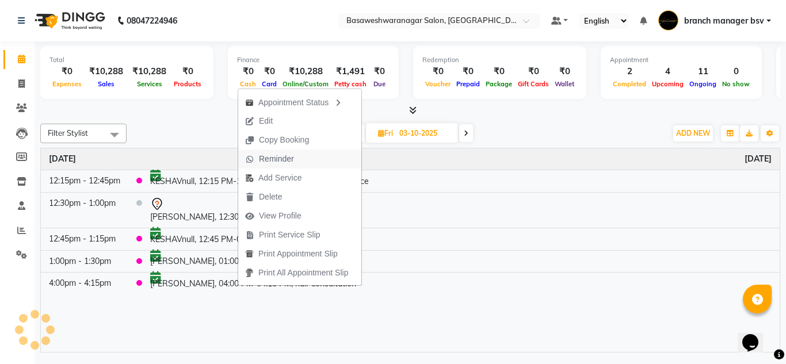
click at [308, 156] on button "Reminder" at bounding box center [299, 159] width 123 height 19
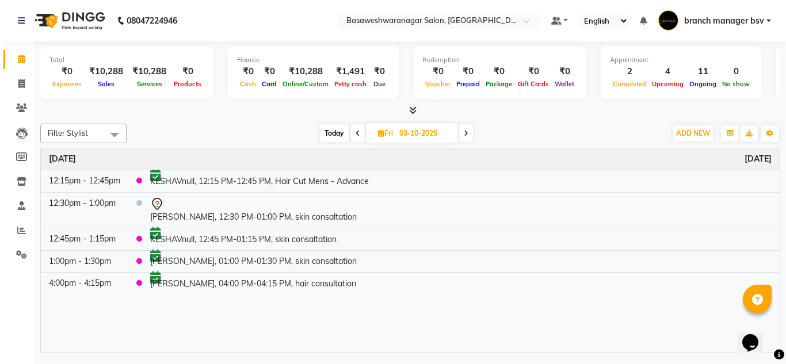
click at [443, 130] on input "03-10-2025" at bounding box center [425, 133] width 58 height 17
select select "10"
select select "2025"
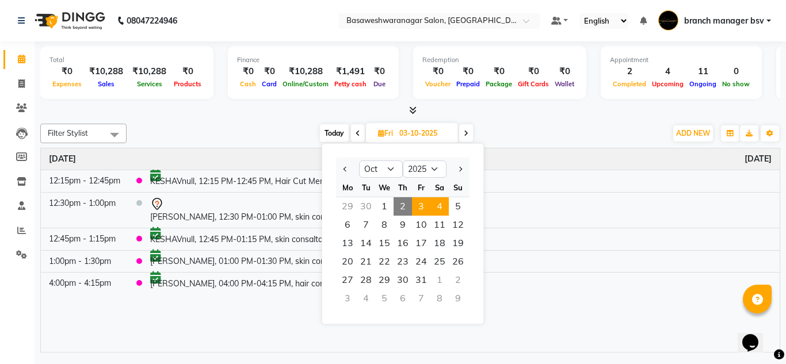
click at [445, 206] on span "4" at bounding box center [439, 206] width 18 height 18
type input "04-10-2025"
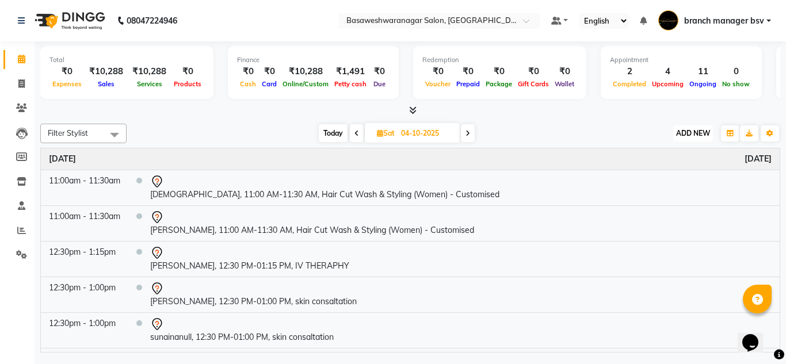
click at [676, 130] on span "ADD NEW" at bounding box center [693, 133] width 34 height 9
click at [705, 131] on span "ADD NEW" at bounding box center [693, 133] width 34 height 9
click at [692, 152] on button "Add Appointment" at bounding box center [666, 155] width 91 height 15
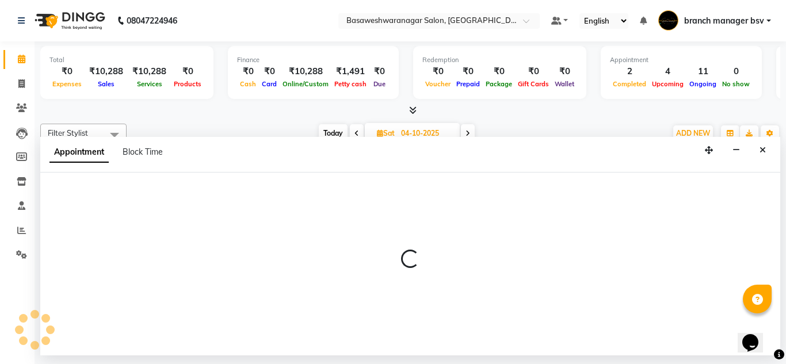
select select "540"
select select "tentative"
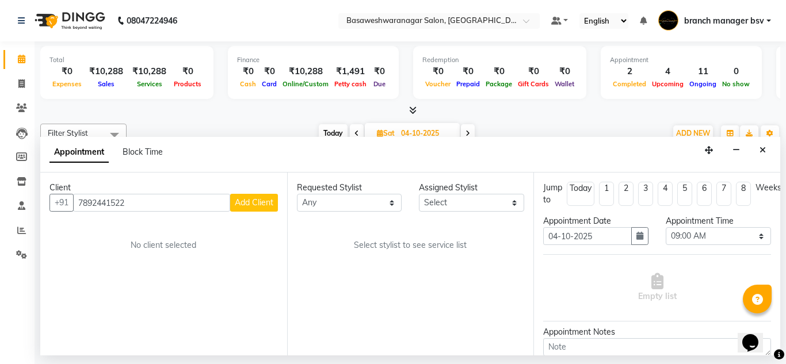
type input "7892441522"
click at [496, 205] on select "Select branch manager bsv Dr.Jabin Dr mehzabin JASSI Jayshree Navya PRATIK RAJE…" at bounding box center [471, 203] width 105 height 18
select select "64363"
click at [419, 194] on select "Select branch manager bsv Dr.Jabin Dr mehzabin JASSI Jayshree Navya PRATIK RAJE…" at bounding box center [471, 203] width 105 height 18
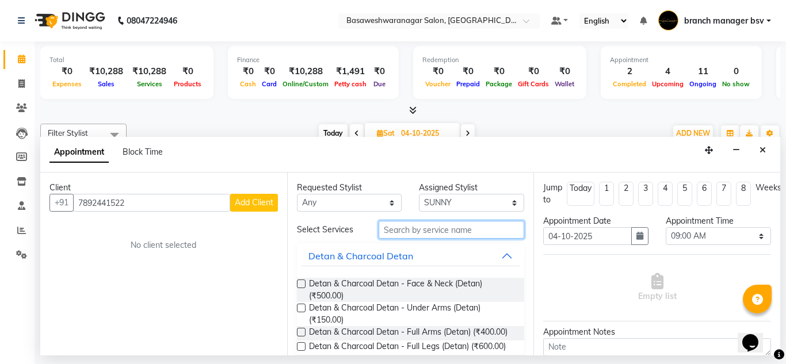
click at [404, 229] on input "text" at bounding box center [451, 230] width 146 height 18
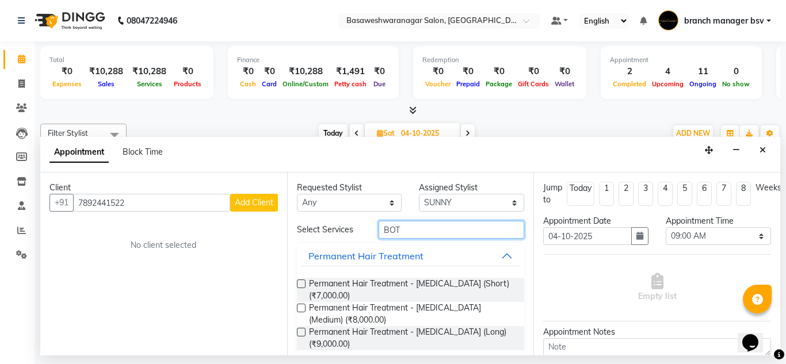
type input "BOT"
click at [300, 309] on label at bounding box center [301, 308] width 9 height 9
click at [300, 309] on input "checkbox" at bounding box center [300, 308] width 7 height 7
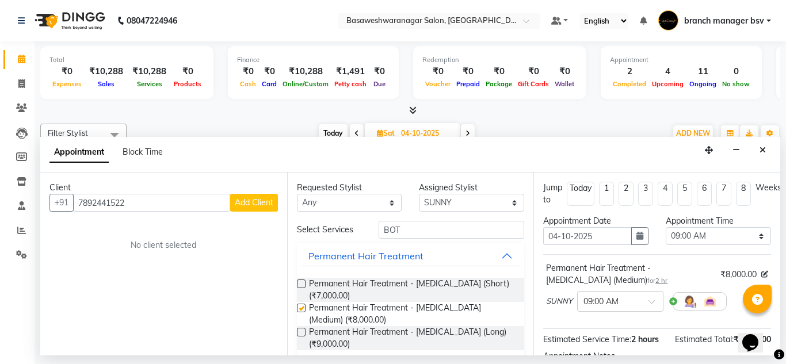
checkbox input "false"
click at [710, 236] on select "Select 09:00 AM 09:15 AM 09:30 AM 09:45 AM 10:00 AM 10:15 AM 10:30 AM 10:45 AM …" at bounding box center [718, 236] width 105 height 18
select select "750"
click at [666, 227] on select "Select 09:00 AM 09:15 AM 09:30 AM 09:45 AM 10:00 AM 10:15 AM 10:30 AM 10:45 AM …" at bounding box center [718, 236] width 105 height 18
click at [251, 208] on button "Add Client" at bounding box center [254, 203] width 48 height 18
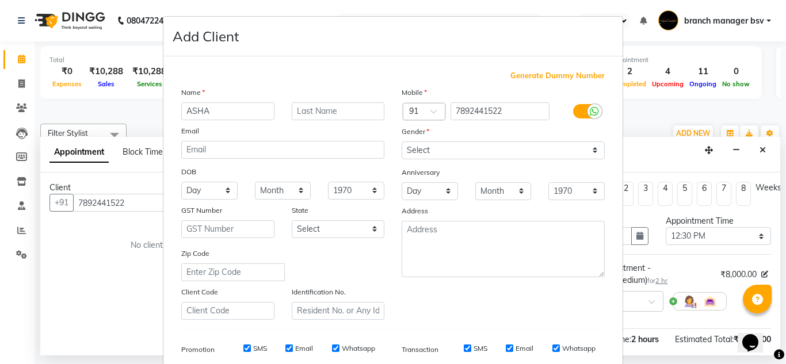
scroll to position [167, 0]
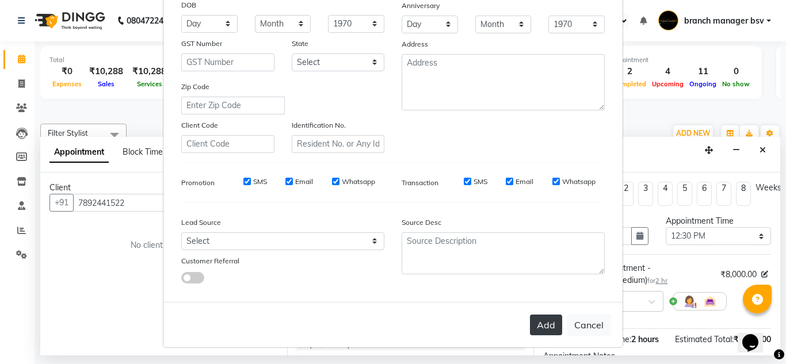
type input "ASHA"
click at [540, 331] on button "Add" at bounding box center [546, 325] width 32 height 21
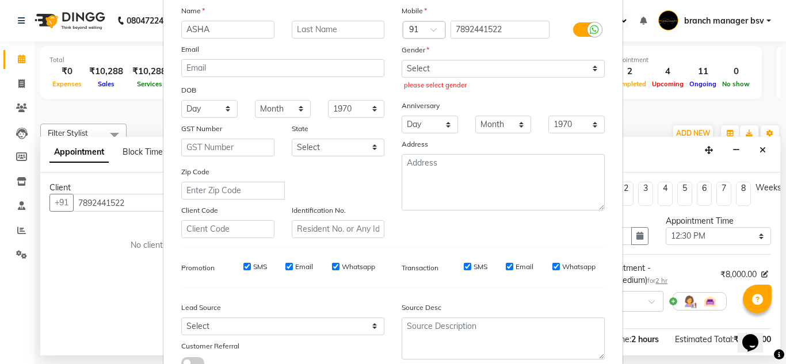
scroll to position [79, 0]
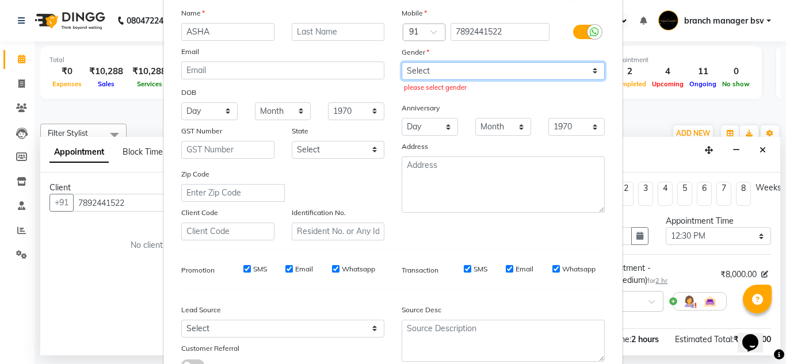
click at [542, 67] on select "Select Male Female Other Prefer Not To Say" at bounding box center [503, 71] width 203 height 18
select select "female"
click at [402, 62] on select "Select Male Female Other Prefer Not To Say" at bounding box center [503, 71] width 203 height 18
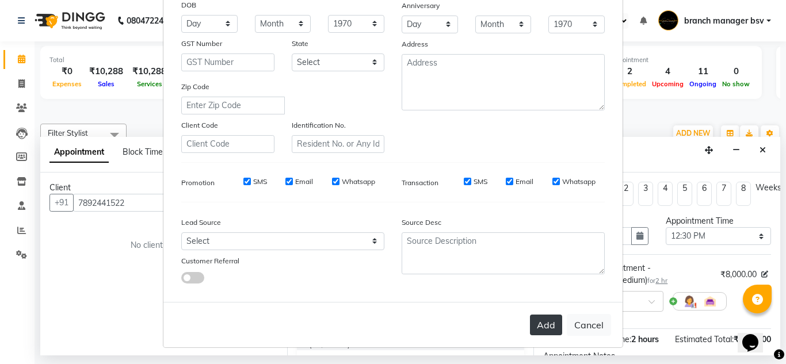
click at [545, 335] on button "Add" at bounding box center [546, 325] width 32 height 21
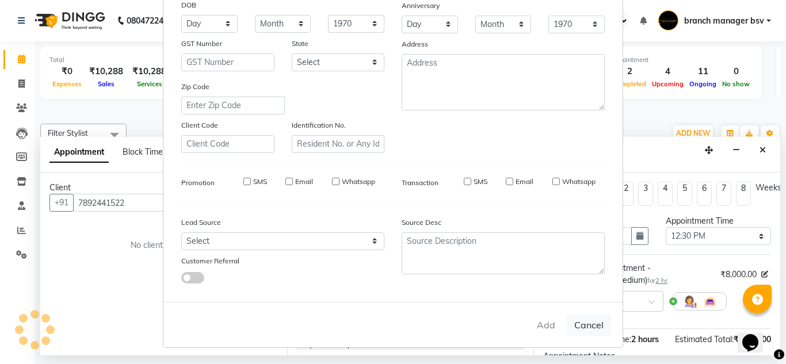
select select
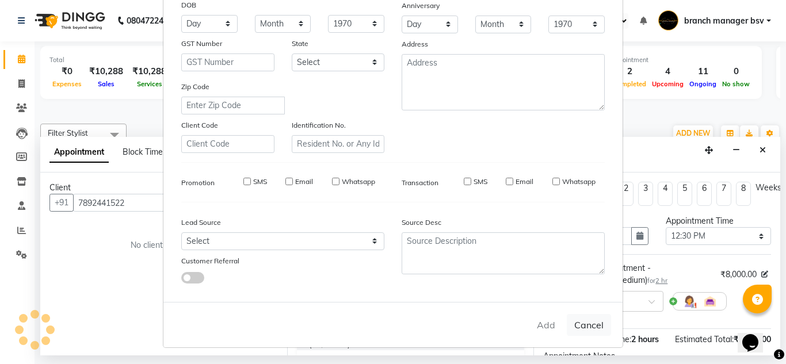
select select
checkbox input "false"
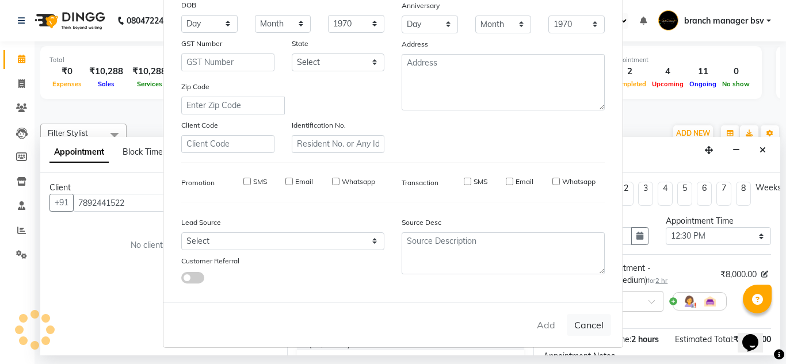
checkbox input "false"
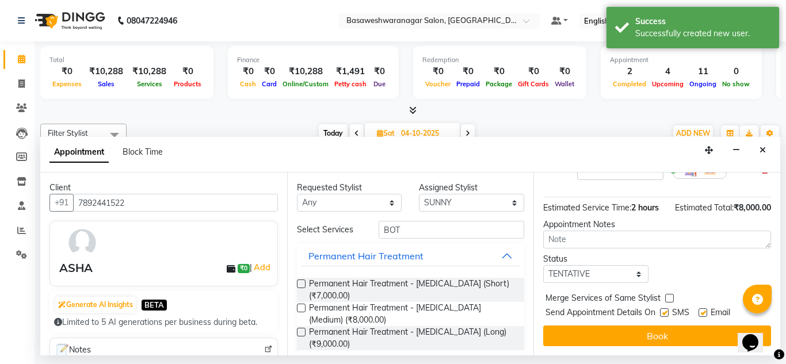
scroll to position [152, 6]
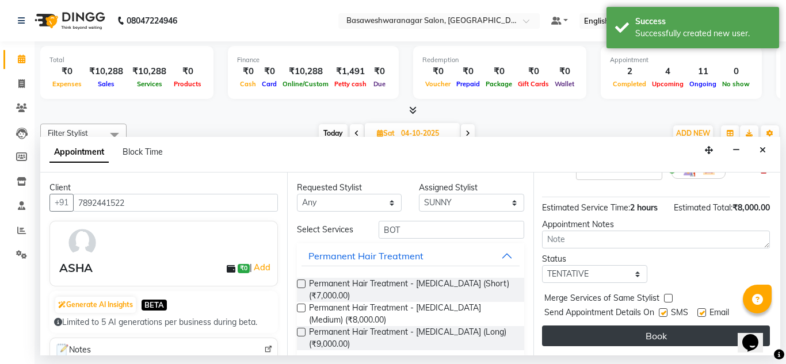
click at [580, 326] on button "Book" at bounding box center [656, 336] width 228 height 21
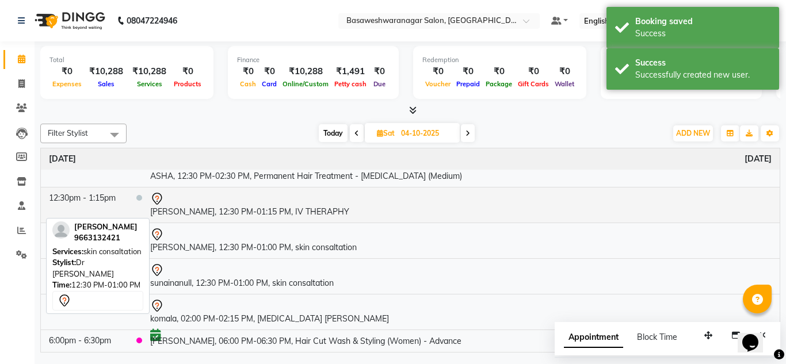
scroll to position [0, 0]
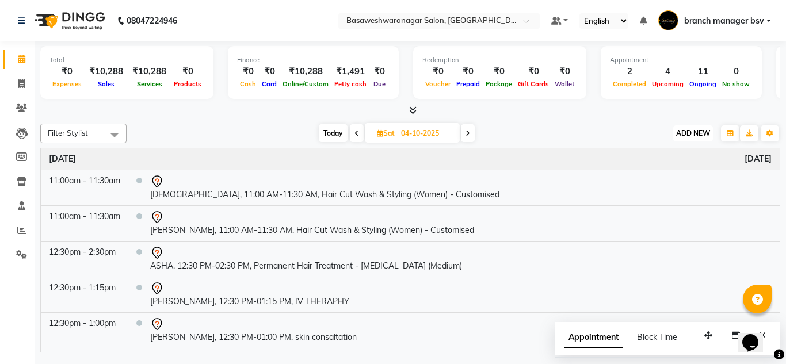
click at [691, 139] on button "ADD NEW Toggle Dropdown" at bounding box center [693, 133] width 40 height 16
click at [680, 156] on button "Add Appointment" at bounding box center [666, 155] width 91 height 15
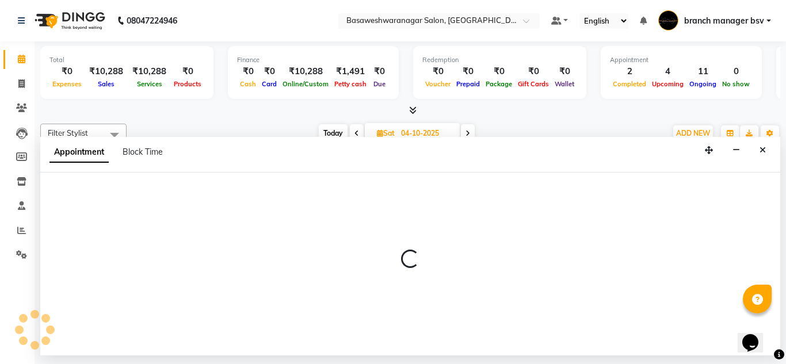
select select "540"
select select "tentative"
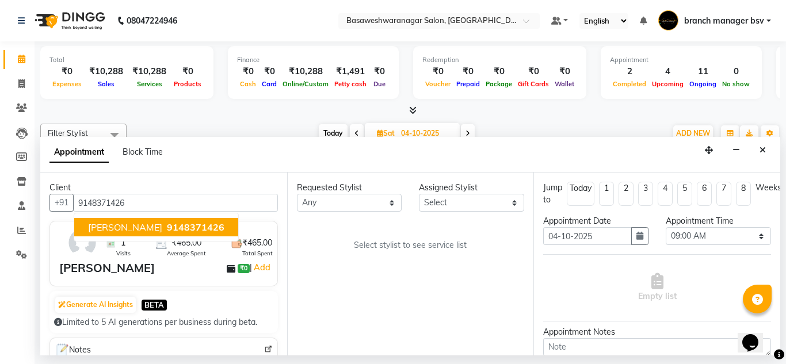
click at [186, 228] on span "9148371426" at bounding box center [196, 227] width 58 height 12
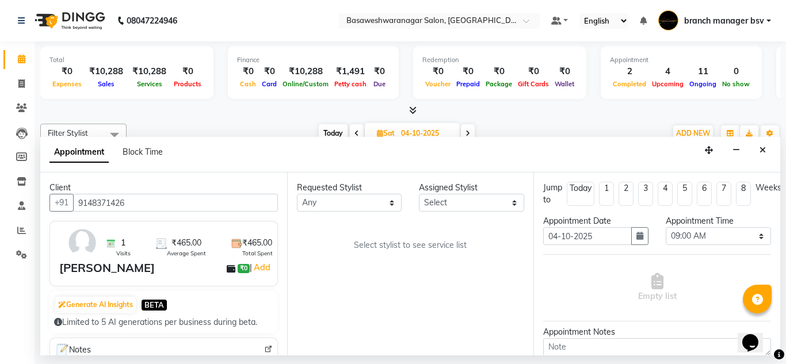
type input "9148371426"
click at [490, 204] on select "Select branch manager bsv Dr.Jabin Dr mehzabin JASSI Jayshree Navya PRATIK RAJE…" at bounding box center [471, 203] width 105 height 18
select select "47930"
click at [419, 194] on select "Select branch manager bsv Dr.Jabin Dr mehzabin JASSI Jayshree Navya PRATIK RAJE…" at bounding box center [471, 203] width 105 height 18
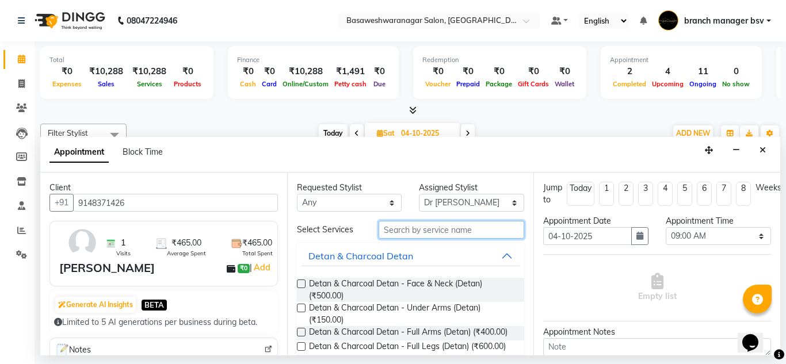
click at [437, 231] on input "text" at bounding box center [451, 230] width 146 height 18
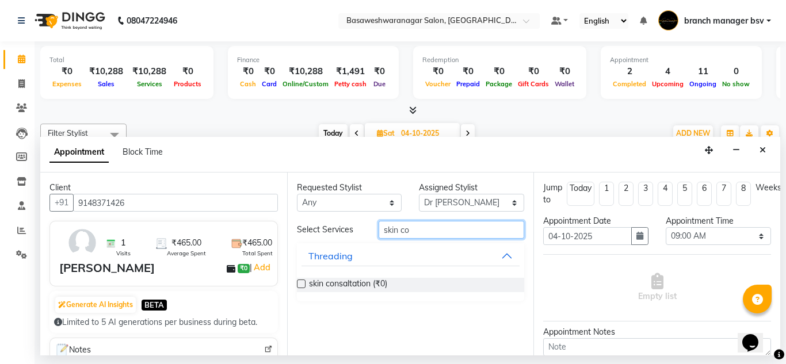
type input "skin co"
click at [303, 284] on label at bounding box center [301, 284] width 9 height 9
click at [303, 284] on input "checkbox" at bounding box center [300, 284] width 7 height 7
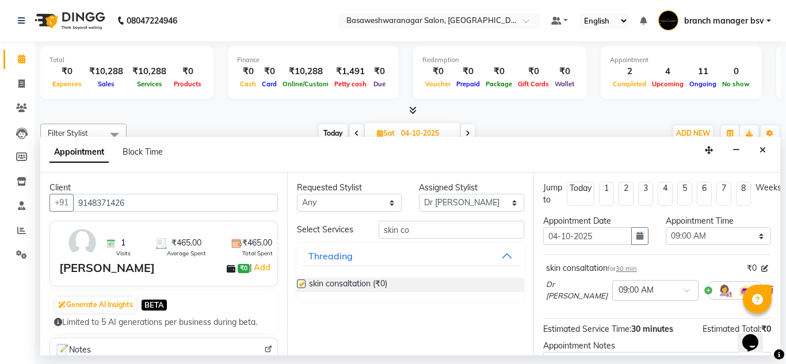
checkbox input "false"
click at [708, 240] on select "Select 09:00 AM 09:15 AM 09:30 AM 09:45 AM 10:00 AM 10:15 AM 10:30 AM 10:45 AM …" at bounding box center [718, 236] width 105 height 18
select select "750"
click at [666, 227] on select "Select 09:00 AM 09:15 AM 09:30 AM 09:45 AM 10:00 AM 10:15 AM 10:30 AM 10:45 AM …" at bounding box center [718, 236] width 105 height 18
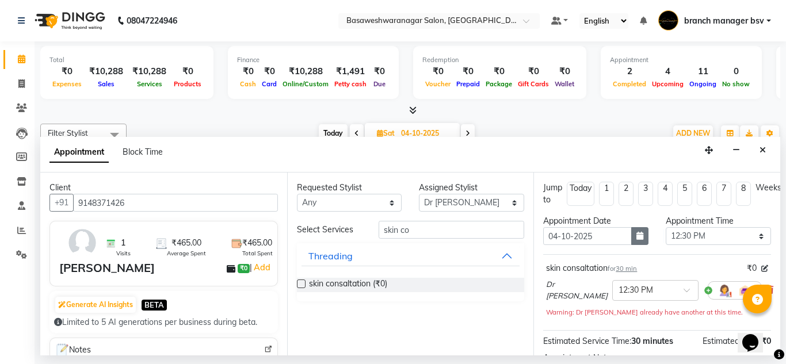
click at [637, 243] on button "button" at bounding box center [639, 236] width 17 height 18
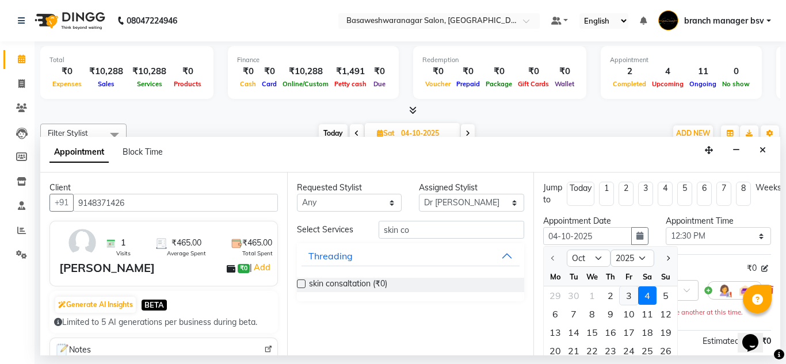
click at [629, 301] on div "3" at bounding box center [629, 295] width 18 height 18
type input "03-10-2025"
select select "750"
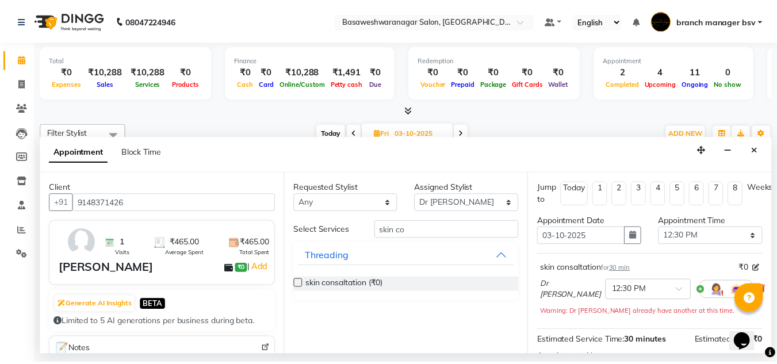
scroll to position [140, 0]
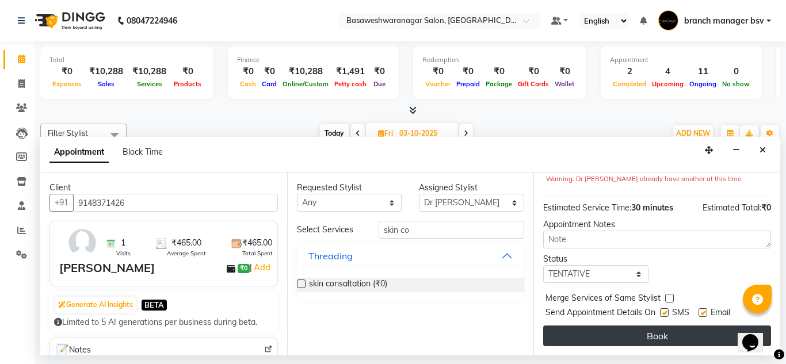
click at [598, 331] on button "Book" at bounding box center [657, 336] width 228 height 21
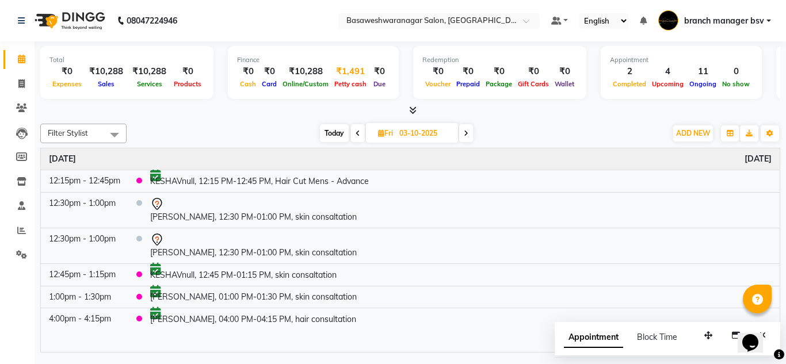
click at [342, 74] on div "₹1,491" at bounding box center [350, 71] width 38 height 13
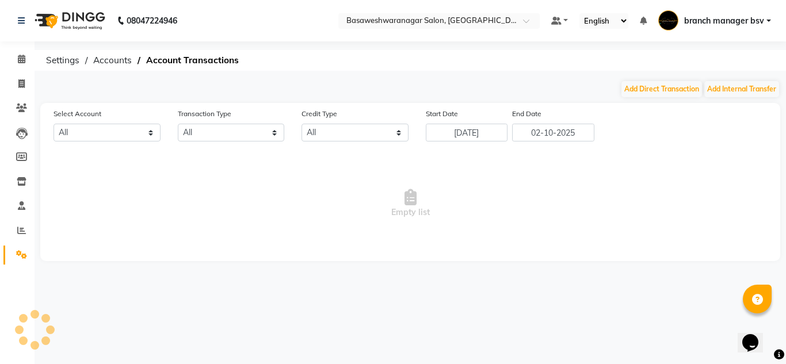
select select "2196"
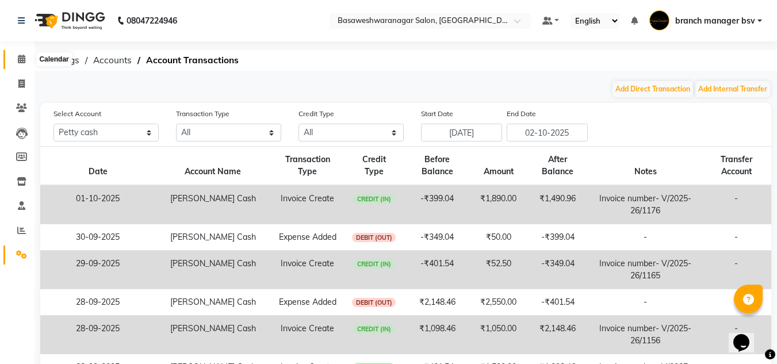
click at [22, 63] on icon at bounding box center [21, 59] width 7 height 9
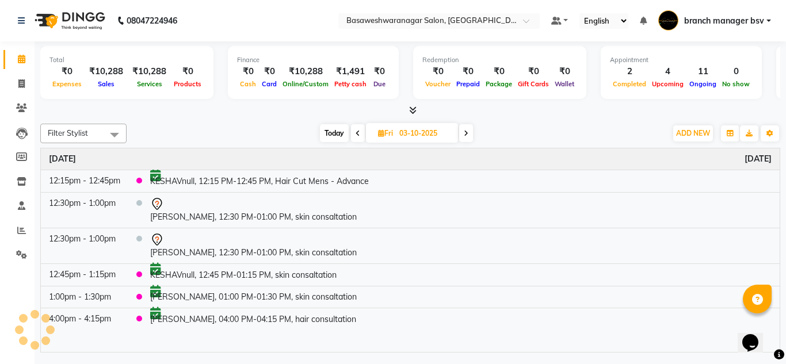
click at [331, 135] on span "Today" at bounding box center [334, 133] width 29 height 18
type input "02-10-2025"
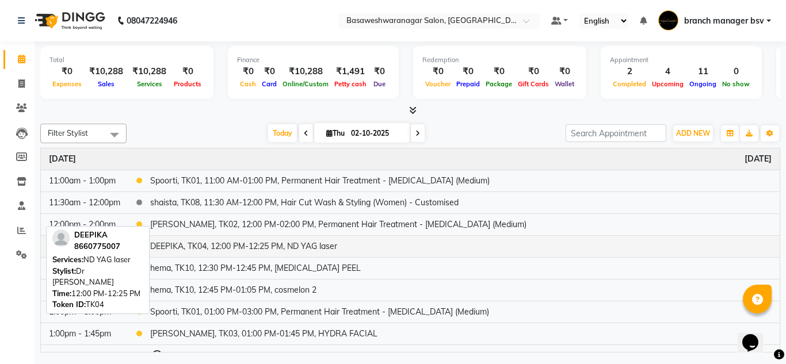
click at [315, 250] on td "DEEPIKA, TK04, 12:00 PM-12:25 PM, ND YAG laser" at bounding box center [460, 246] width 637 height 22
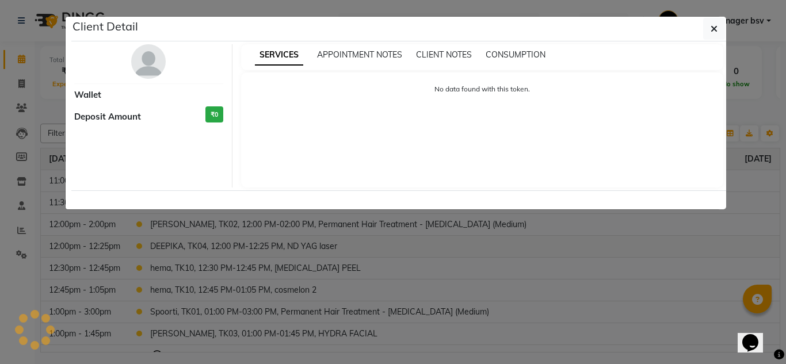
select select "1"
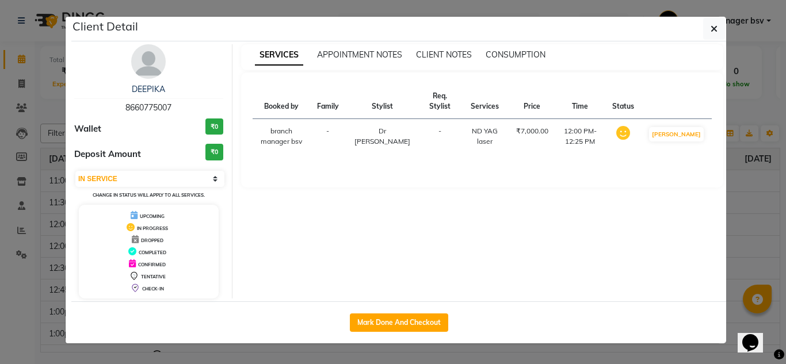
click at [160, 101] on div "DEEPIKA 8660775007" at bounding box center [148, 98] width 149 height 30
copy span "8660775007"
click at [54, 173] on ngb-modal-window "Client Detail DEEPIKA 8660775007 Wallet ₹0 Deposit Amount ₹0 Select IN SERVICE …" at bounding box center [393, 182] width 786 height 364
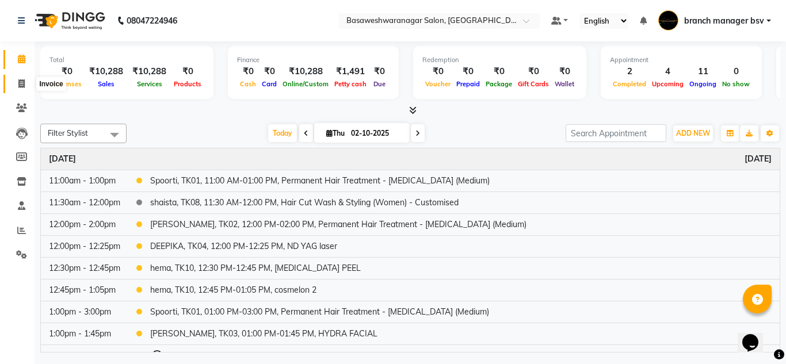
click at [22, 80] on icon at bounding box center [21, 83] width 6 height 9
select select "service"
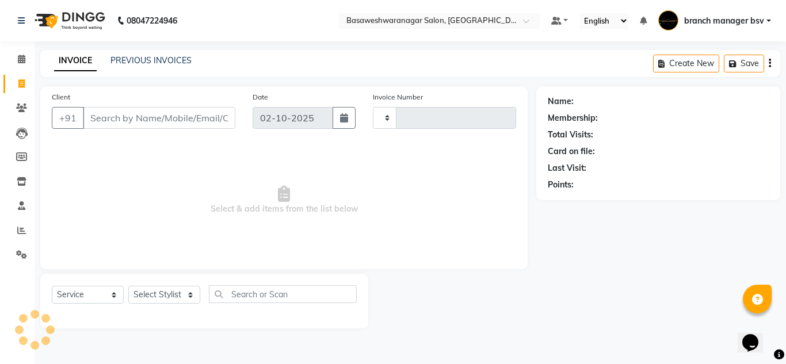
type input "1179"
select select "842"
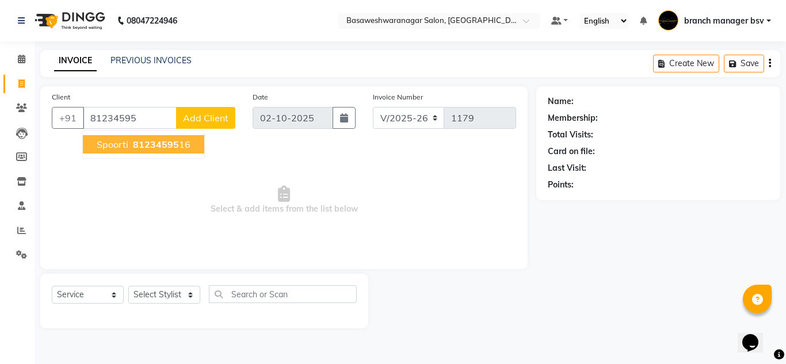
click at [178, 148] on ngb-highlight "81234595 16" at bounding box center [161, 145] width 60 height 12
type input "8123459516"
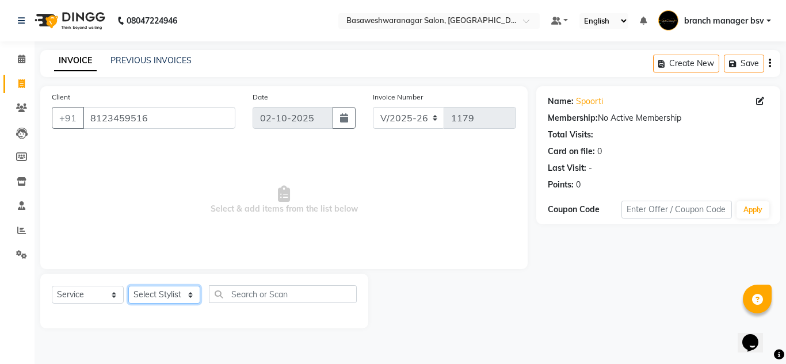
click at [156, 289] on select "Select Stylist branch manager bsv Dr.Jabin Dr mehzabin JASSI Jayshree Navya PRA…" at bounding box center [164, 295] width 72 height 18
select select "64363"
click at [128, 286] on select "Select Stylist branch manager bsv Dr.Jabin Dr mehzabin JASSI Jayshree Navya PRA…" at bounding box center [164, 295] width 72 height 18
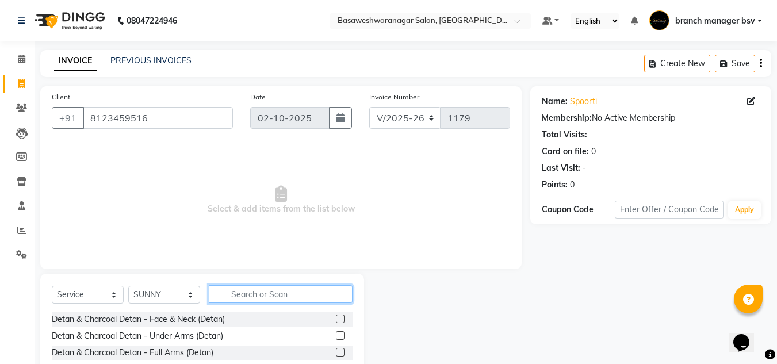
click at [270, 289] on input "text" at bounding box center [281, 294] width 144 height 18
type input "bot"
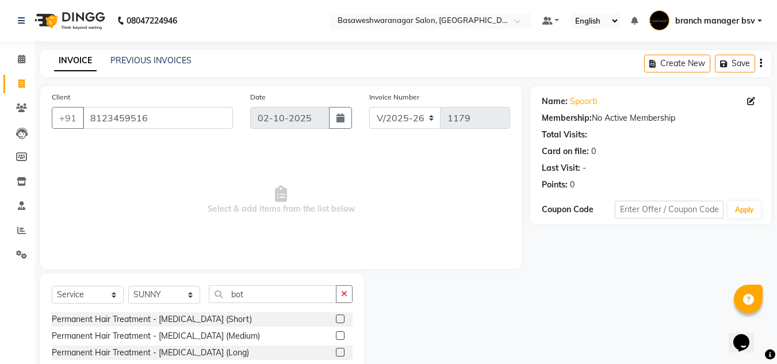
click at [342, 338] on label at bounding box center [340, 335] width 9 height 9
click at [342, 338] on input "checkbox" at bounding box center [339, 335] width 7 height 7
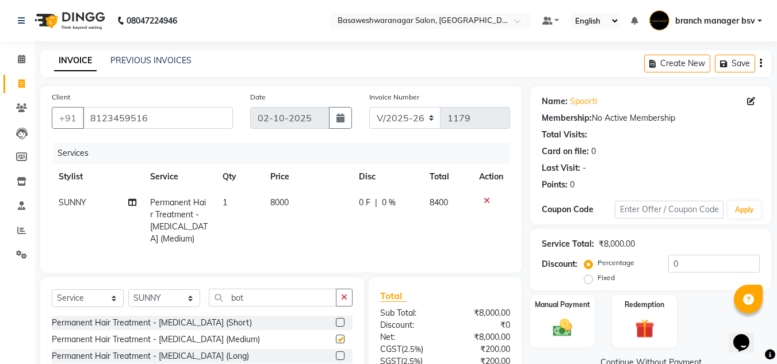
checkbox input "false"
click at [307, 198] on td "8000" at bounding box center [307, 221] width 89 height 62
select select "64363"
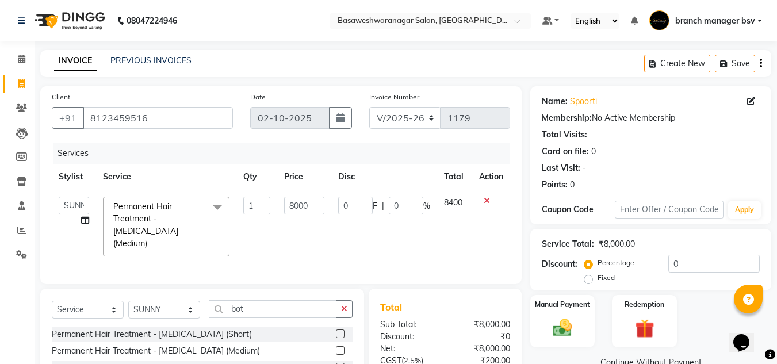
click at [307, 198] on input "8000" at bounding box center [304, 206] width 40 height 18
type input "8"
type input "10000"
click at [261, 306] on div "Select Service Product Membership Package Voucher Prepaid Gift Card Select Styl…" at bounding box center [202, 313] width 301 height 27
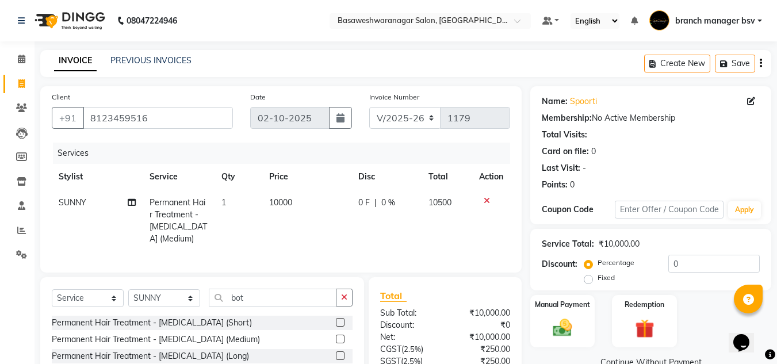
click at [342, 354] on label at bounding box center [340, 355] width 9 height 9
click at [342, 354] on input "checkbox" at bounding box center [339, 356] width 7 height 7
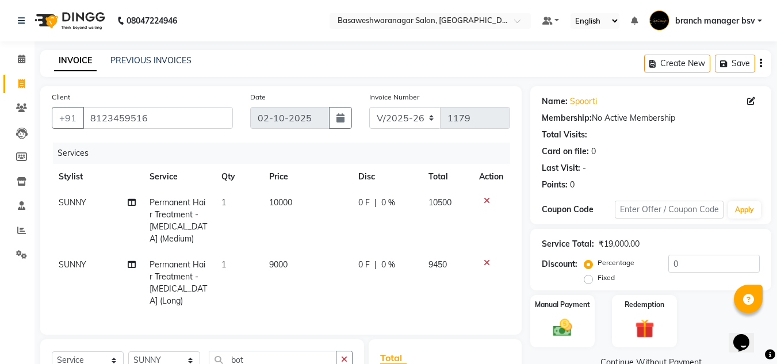
checkbox input "false"
click at [302, 254] on td "9000" at bounding box center [306, 283] width 89 height 62
select select "64363"
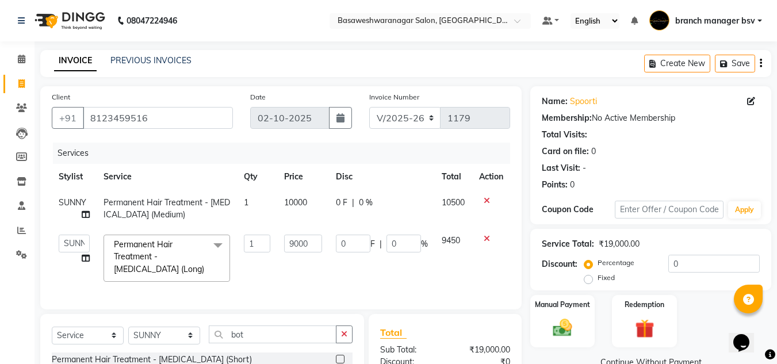
click at [302, 254] on td "9000" at bounding box center [302, 258] width 51 height 61
click at [311, 246] on input "9000" at bounding box center [302, 244] width 37 height 18
type input "9"
type input "9000"
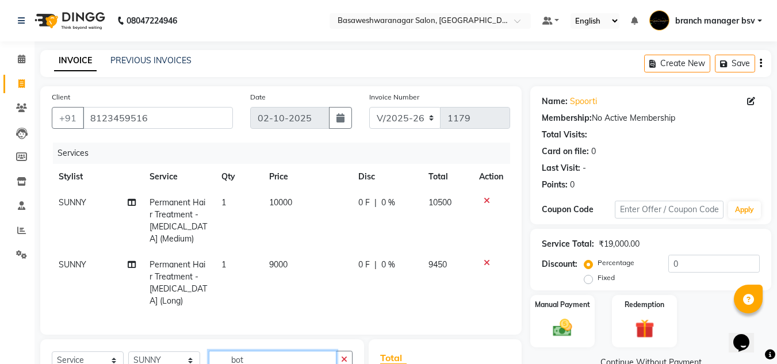
click at [267, 351] on input "bot" at bounding box center [273, 360] width 128 height 18
type input "b"
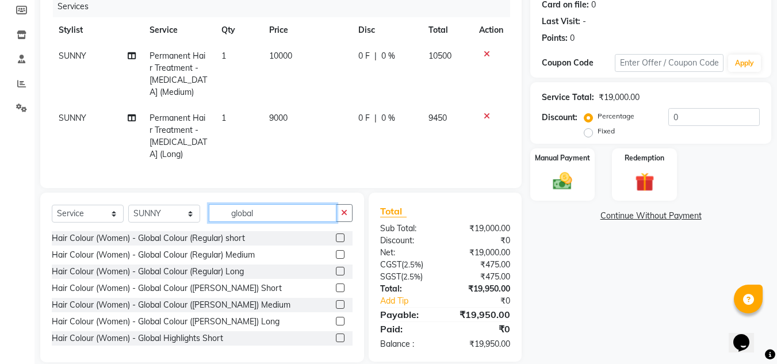
type input "global"
click at [336, 250] on label at bounding box center [340, 254] width 9 height 9
click at [336, 251] on input "checkbox" at bounding box center [339, 254] width 7 height 7
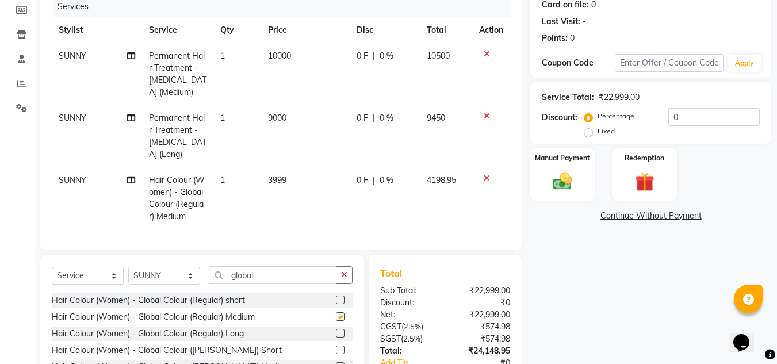
checkbox input "false"
click at [299, 167] on td "3999" at bounding box center [305, 198] width 89 height 62
select select "64363"
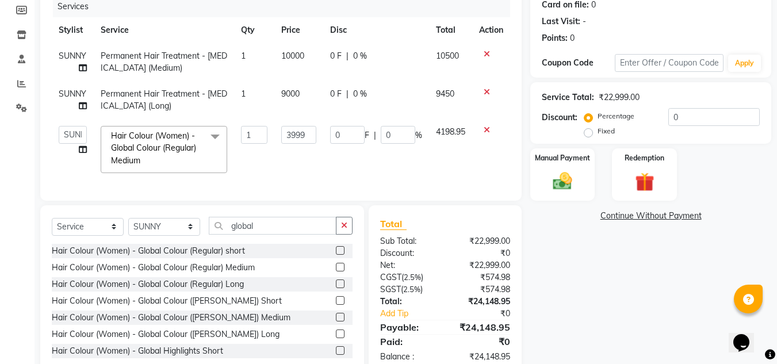
click at [299, 159] on td "3999" at bounding box center [298, 149] width 49 height 61
click at [308, 135] on input "3999" at bounding box center [298, 135] width 35 height 18
type input "3"
type input "4000"
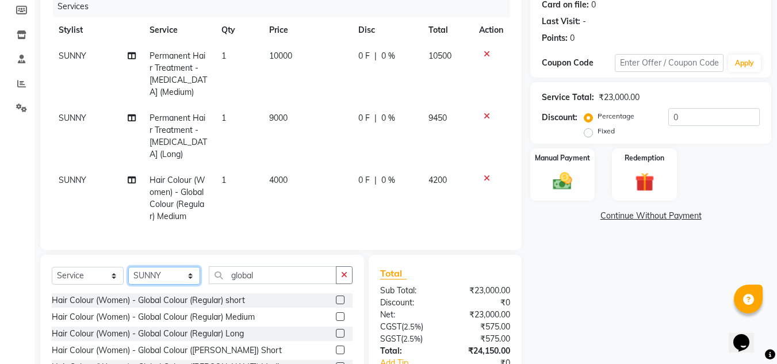
click at [166, 229] on div "Client +91 8123459516 Date 02-10-2025 Invoice Number V/2025 V/2025-26 1179 Serv…" at bounding box center [281, 182] width 499 height 485
select select "30333"
click at [128, 267] on select "Select Stylist branch manager bsv Dr.Jabin Dr mehzabin JASSI Jayshree Navya PRA…" at bounding box center [164, 276] width 72 height 18
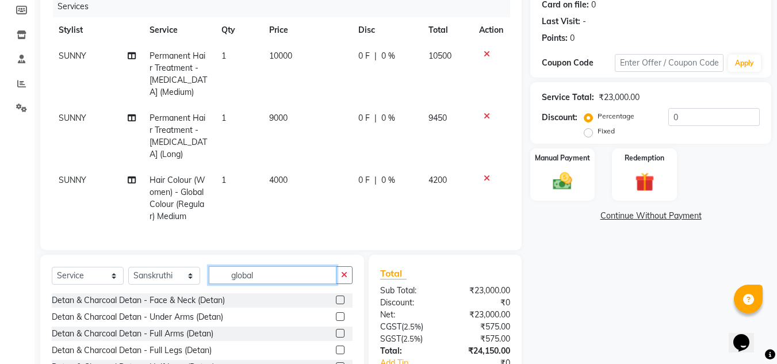
click at [267, 266] on input "global" at bounding box center [273, 275] width 128 height 18
type input "g"
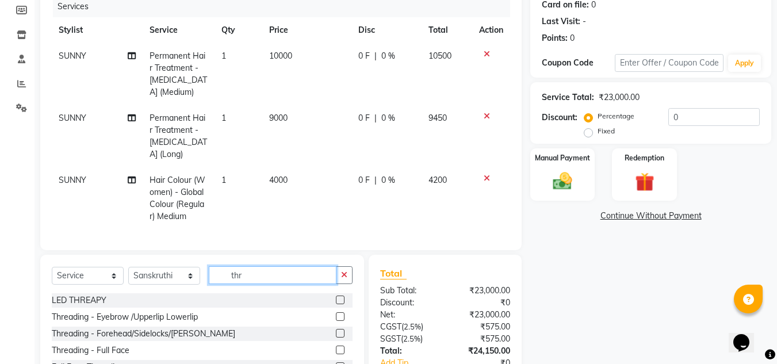
type input "thr"
click at [341, 312] on label at bounding box center [340, 316] width 9 height 9
click at [341, 313] on input "checkbox" at bounding box center [339, 316] width 7 height 7
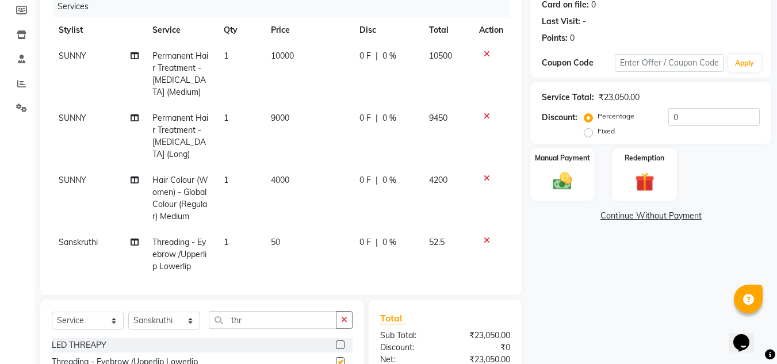
checkbox input "false"
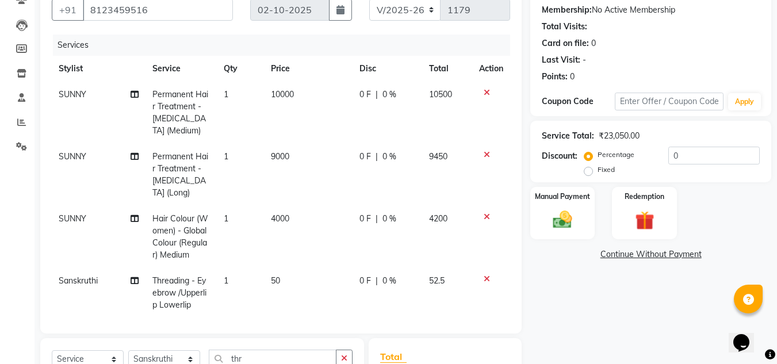
scroll to position [103, 0]
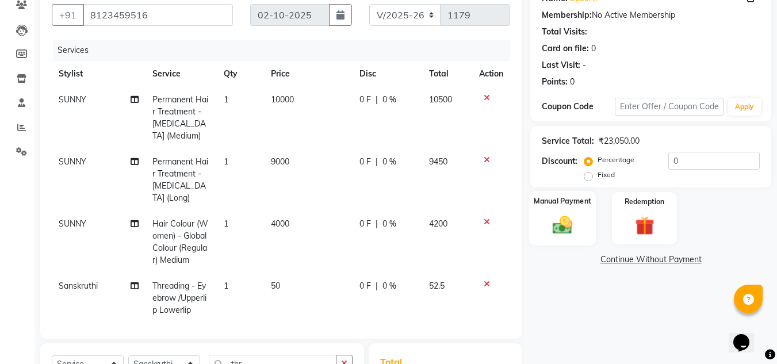
click at [580, 212] on div "Manual Payment" at bounding box center [562, 218] width 67 height 55
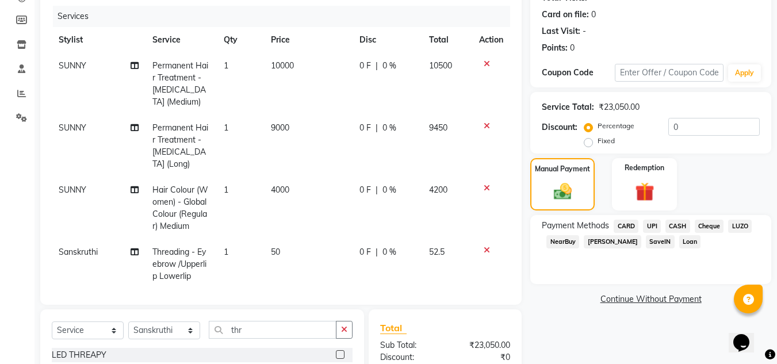
scroll to position [258, 0]
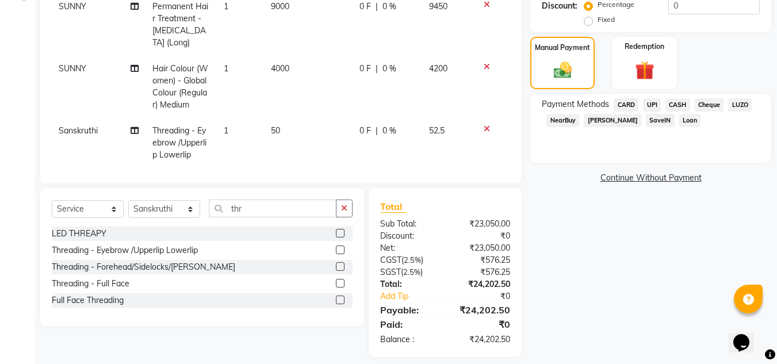
click at [651, 102] on span "UPI" at bounding box center [652, 104] width 18 height 13
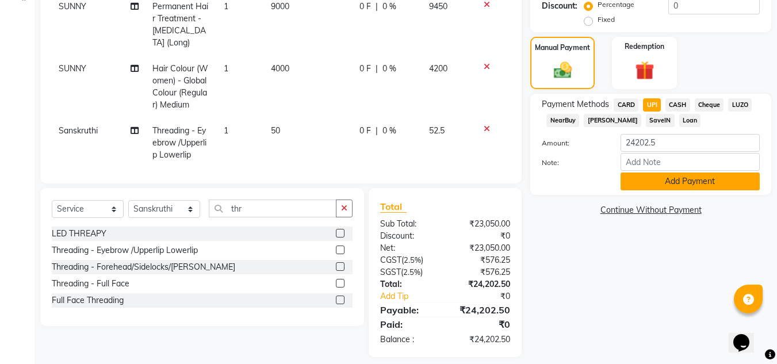
click at [677, 190] on button "Add Payment" at bounding box center [690, 182] width 139 height 18
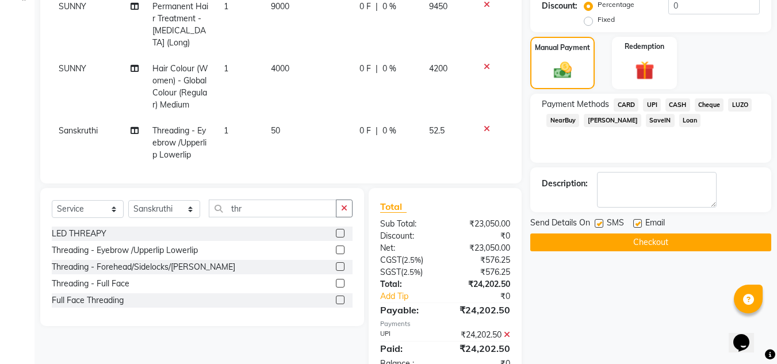
scroll to position [282, 0]
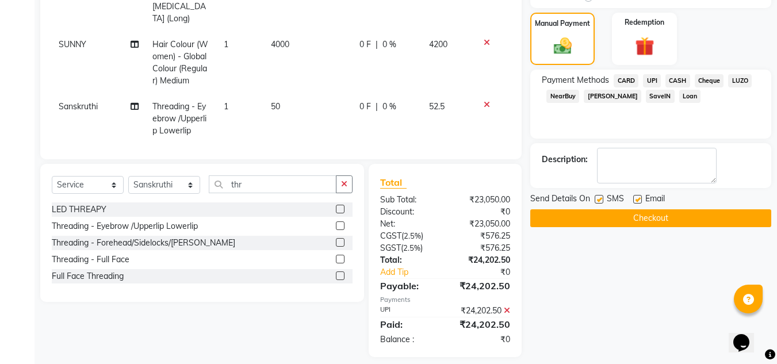
click at [671, 215] on button "Checkout" at bounding box center [650, 218] width 241 height 18
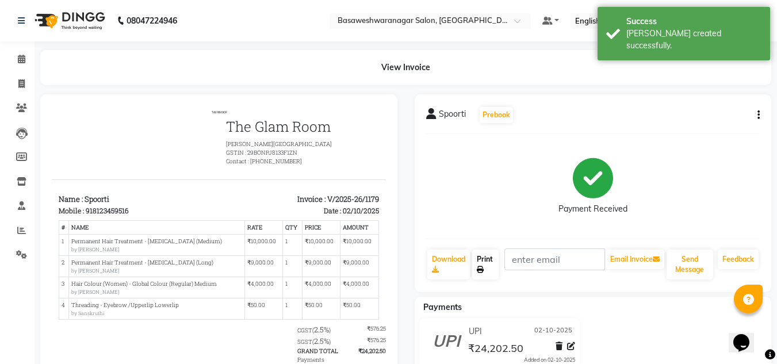
click at [490, 253] on link "Print" at bounding box center [485, 265] width 26 height 30
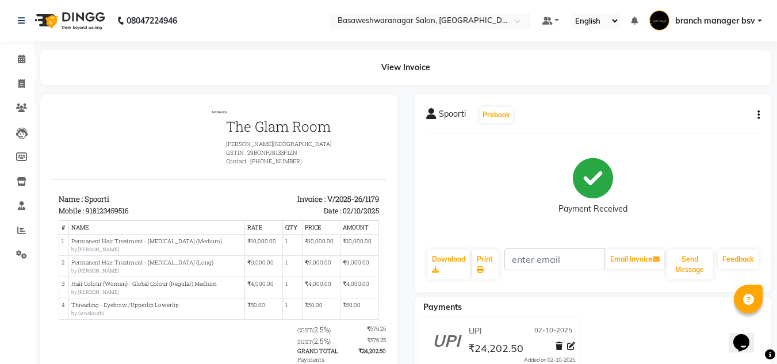
click at [741, 144] on div "Payment Received" at bounding box center [593, 186] width 334 height 86
click at [25, 62] on icon at bounding box center [21, 59] width 7 height 9
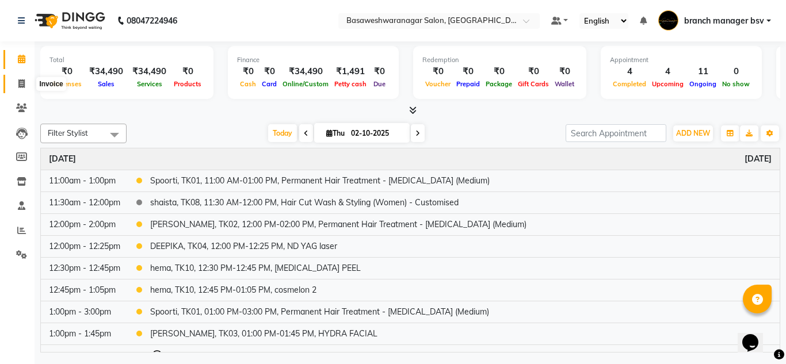
click at [21, 85] on icon at bounding box center [21, 83] width 6 height 9
select select "842"
select select "service"
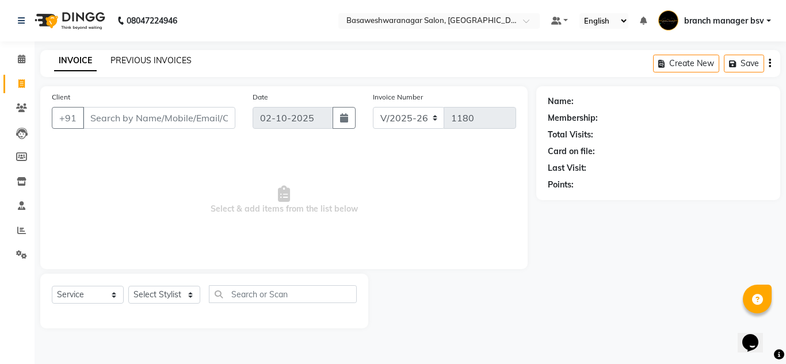
click at [158, 60] on link "PREVIOUS INVOICES" at bounding box center [150, 60] width 81 height 10
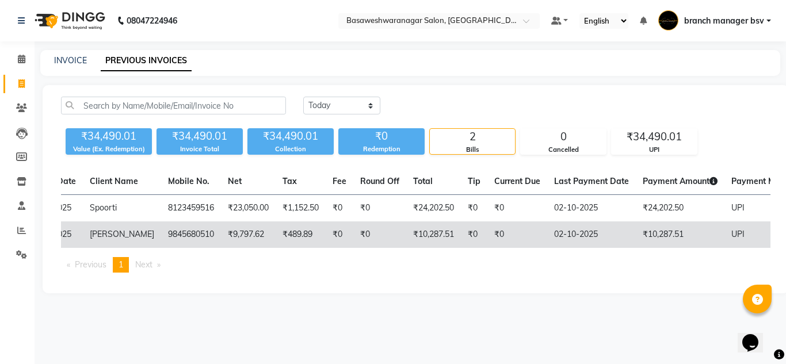
scroll to position [0, 106]
click at [250, 228] on td "₹9,797.62" at bounding box center [247, 234] width 55 height 26
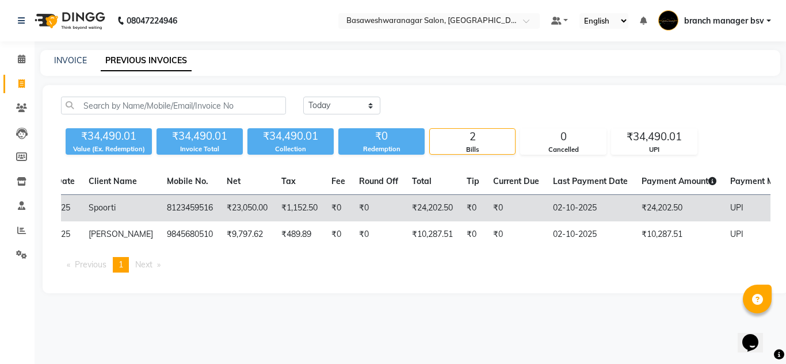
click at [332, 201] on td "₹0" at bounding box center [338, 208] width 28 height 27
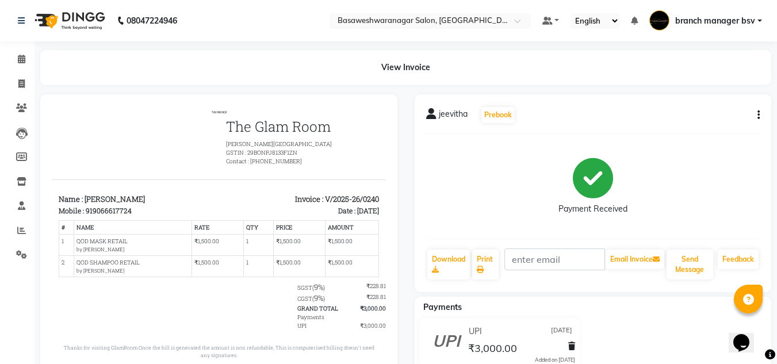
scroll to position [9, 0]
click at [21, 84] on icon at bounding box center [21, 83] width 6 height 9
select select "842"
select select "service"
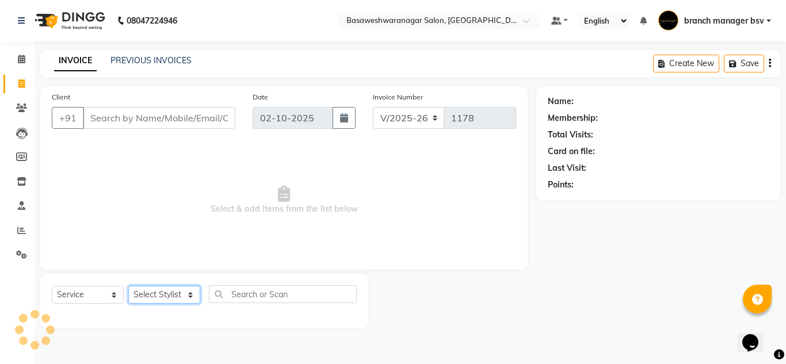
click at [155, 292] on select "Select Stylist branch manager bsv Dr.Jabin Dr mehzabin JASSI Jayshree Navya PRA…" at bounding box center [164, 295] width 72 height 18
select select "30333"
click at [128, 286] on select "Select Stylist branch manager bsv Dr.Jabin Dr mehzabin JASSI Jayshree Navya PRA…" at bounding box center [164, 295] width 72 height 18
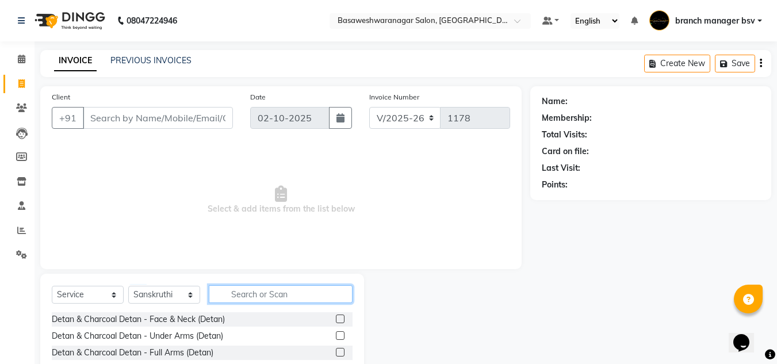
click at [234, 301] on input "text" at bounding box center [281, 294] width 144 height 18
type input "THR"
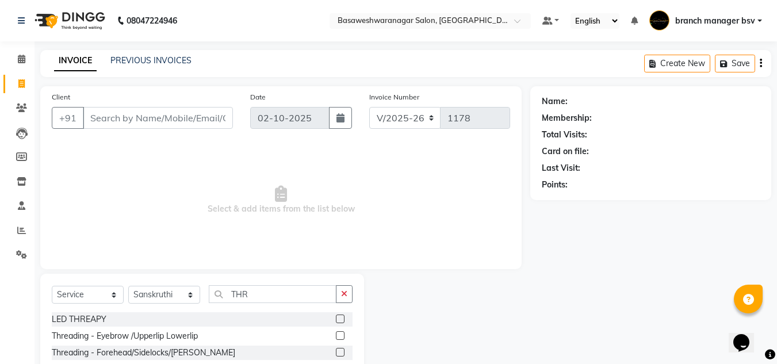
click at [341, 335] on label at bounding box center [340, 335] width 9 height 9
click at [341, 335] on input "checkbox" at bounding box center [339, 335] width 7 height 7
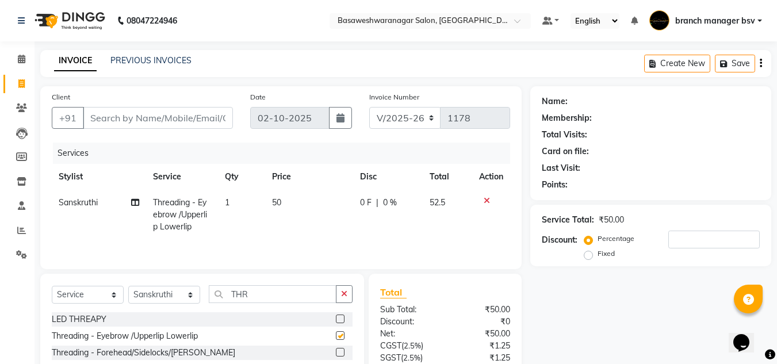
checkbox input "false"
click at [262, 292] on input "THR" at bounding box center [273, 294] width 128 height 18
type input "T"
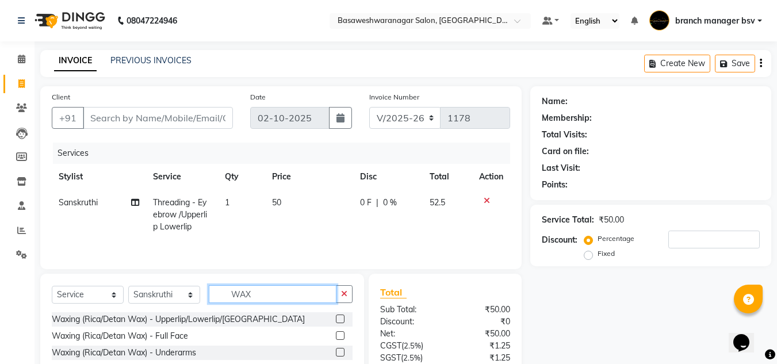
type input "WAX"
click at [336, 321] on label at bounding box center [340, 319] width 9 height 9
click at [336, 321] on input "checkbox" at bounding box center [339, 319] width 7 height 7
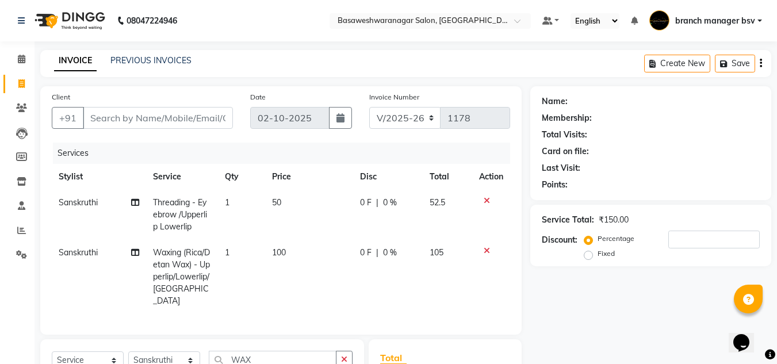
checkbox input "false"
click at [308, 257] on td "100" at bounding box center [309, 277] width 88 height 74
select select "30333"
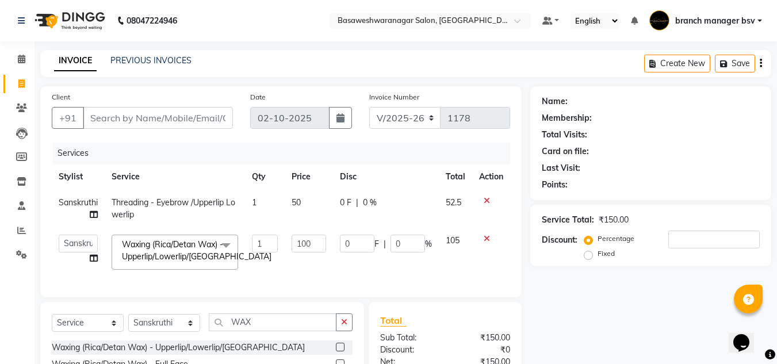
click at [308, 257] on td "100" at bounding box center [309, 252] width 48 height 49
click at [305, 244] on input "100" at bounding box center [309, 244] width 35 height 18
type input "150"
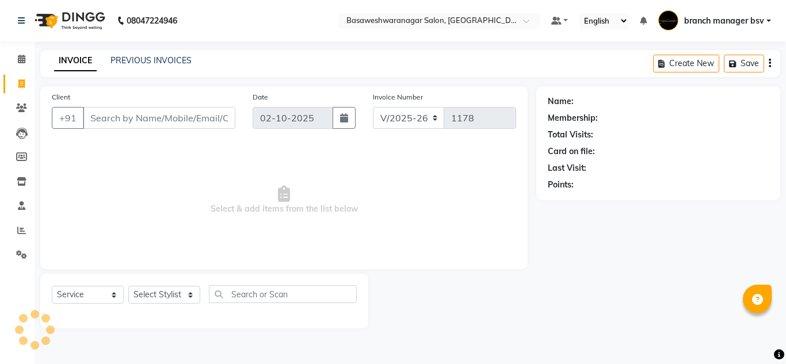
select select "842"
select select "service"
click at [151, 57] on link "PREVIOUS INVOICES" at bounding box center [150, 60] width 81 height 10
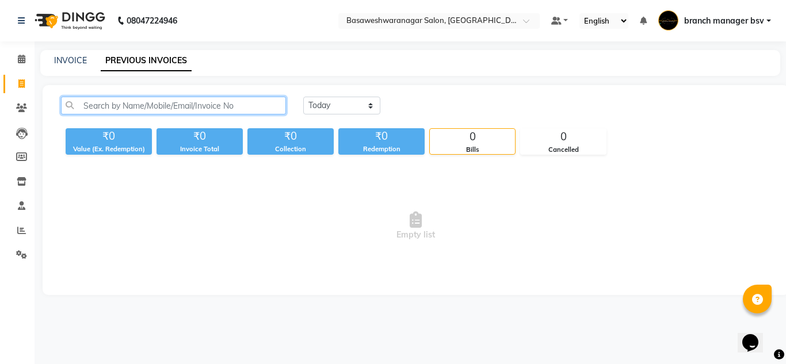
click at [137, 107] on input "text" at bounding box center [173, 106] width 225 height 18
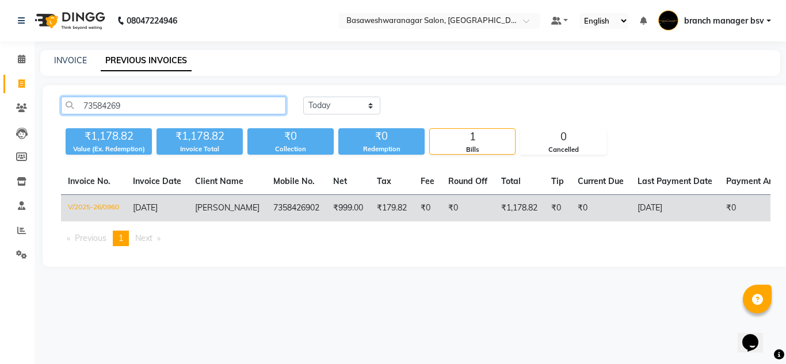
type input "73584269"
click at [331, 213] on td "₹999.00" at bounding box center [348, 208] width 44 height 27
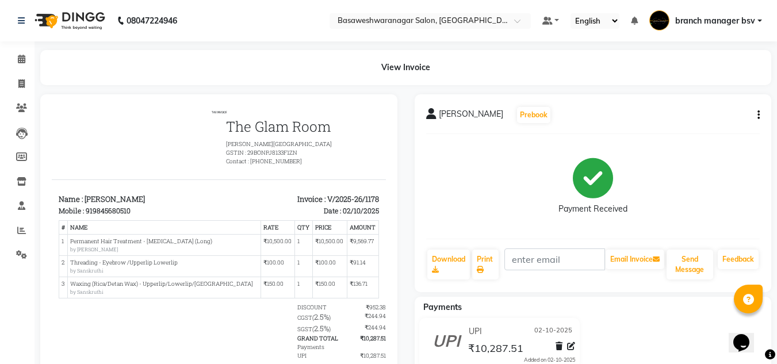
click at [759, 115] on icon "button" at bounding box center [759, 115] width 2 height 1
click at [711, 108] on div "Edit Item Staff" at bounding box center [701, 108] width 79 height 14
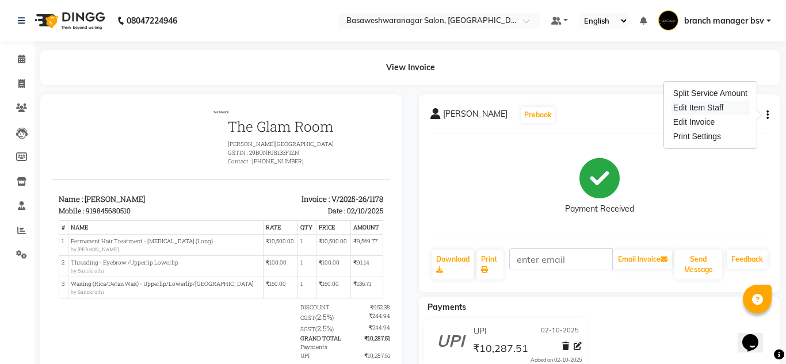
select select "64364"
select select "30333"
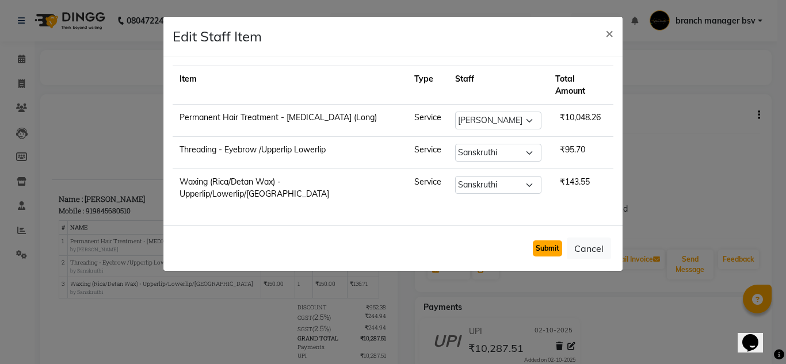
click at [552, 240] on button "Submit" at bounding box center [547, 248] width 29 height 16
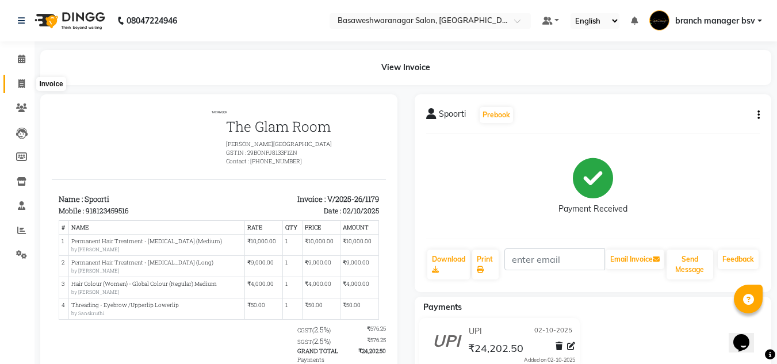
click at [28, 78] on span at bounding box center [22, 84] width 20 height 13
select select "service"
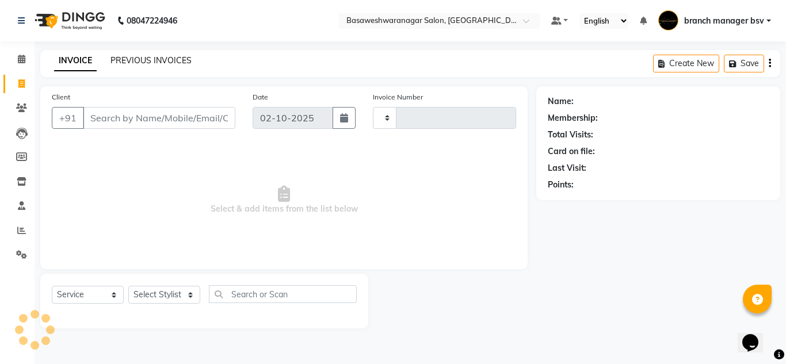
type input "1180"
select select "842"
click at [18, 60] on icon at bounding box center [21, 59] width 7 height 9
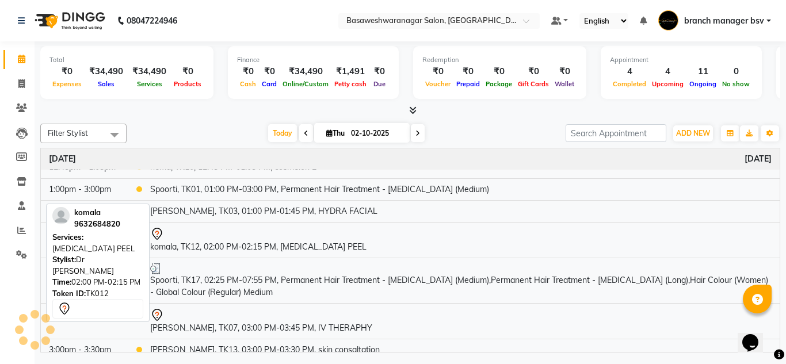
scroll to position [113, 0]
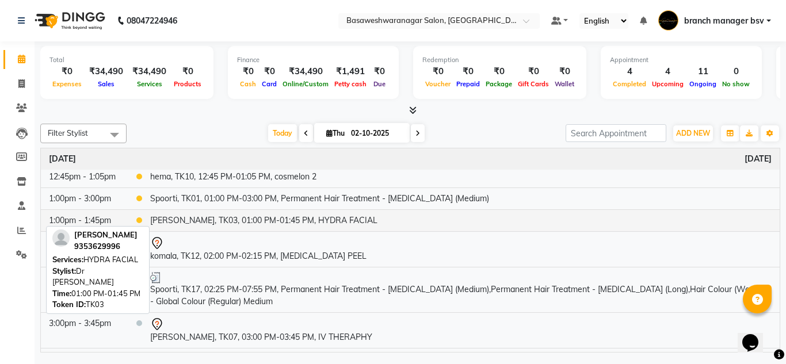
click at [221, 216] on td "BHAVYA, TK03, 01:00 PM-01:45 PM, HYDRA FACIAL" at bounding box center [460, 220] width 637 height 22
select select "1"
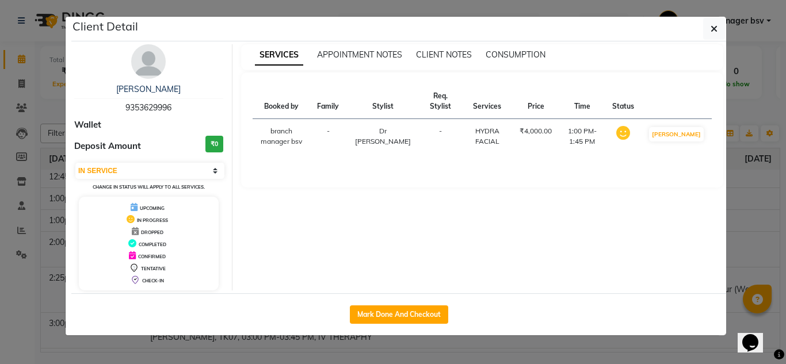
click at [159, 104] on span "9353629996" at bounding box center [148, 107] width 46 height 10
copy span "9353629996"
click at [159, 104] on span "9353629996" at bounding box center [148, 107] width 46 height 10
click at [30, 207] on ngb-modal-window "Client Detail BHAVYA 9353629996 Wallet Deposit Amount ₹0 Select IN SERVICE CONF…" at bounding box center [393, 182] width 786 height 364
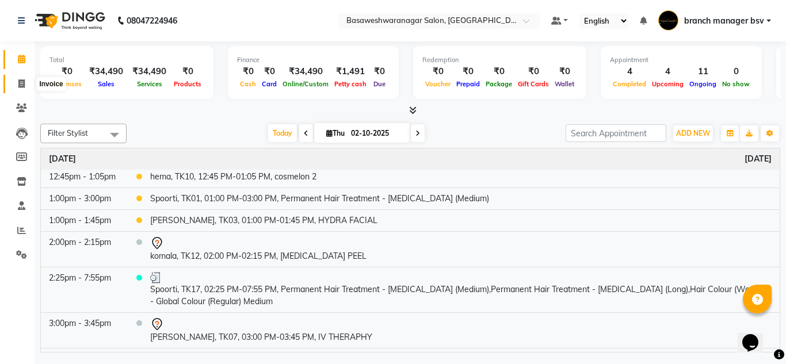
click at [21, 81] on icon at bounding box center [21, 83] width 6 height 9
select select "service"
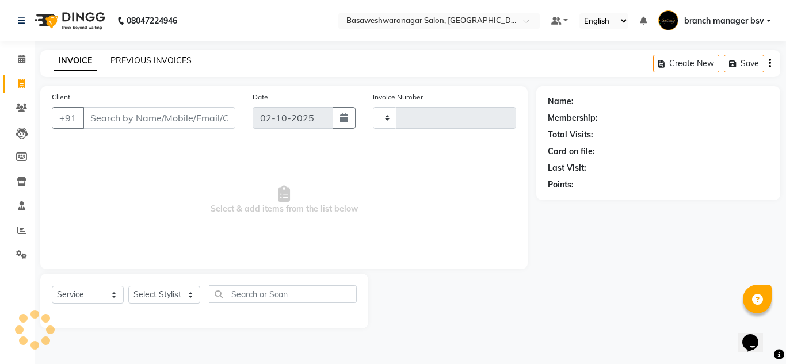
type input "1180"
select select "842"
click at [174, 60] on link "PREVIOUS INVOICES" at bounding box center [150, 60] width 81 height 10
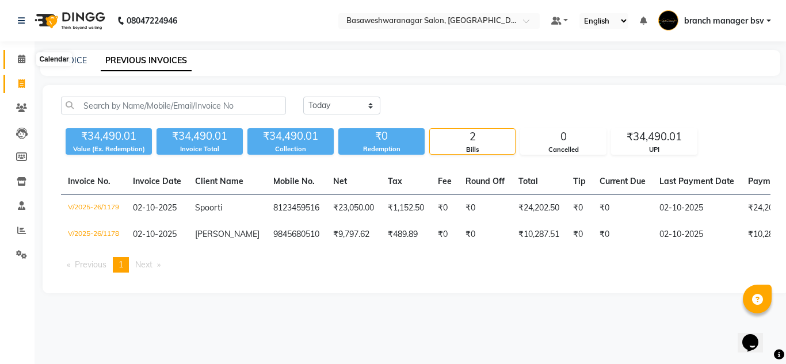
click at [24, 61] on icon at bounding box center [21, 59] width 7 height 9
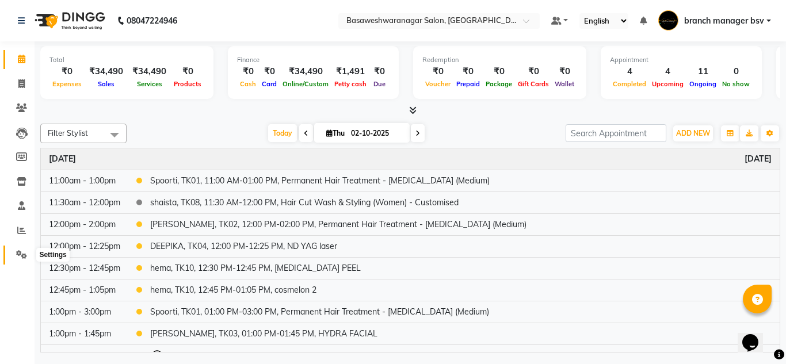
click at [18, 252] on icon at bounding box center [21, 254] width 11 height 9
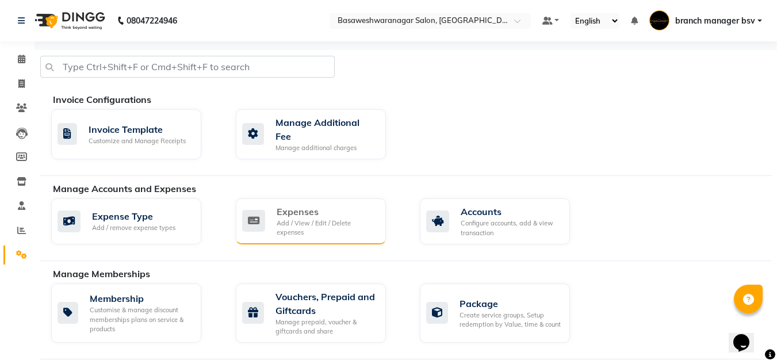
click at [342, 205] on div "Expenses" at bounding box center [327, 212] width 100 height 14
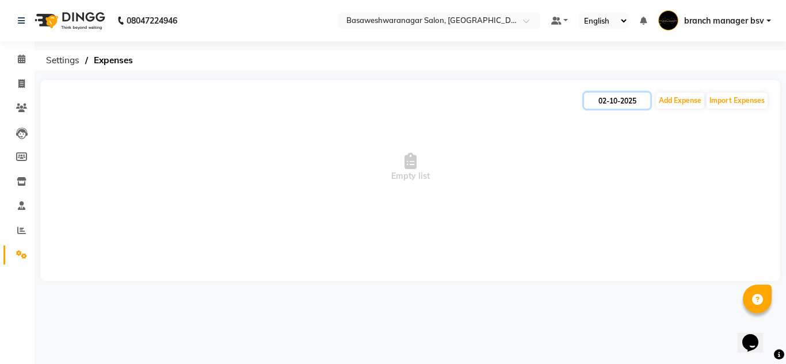
click at [617, 103] on input "02-10-2025" at bounding box center [617, 101] width 66 height 16
select select "10"
select select "2025"
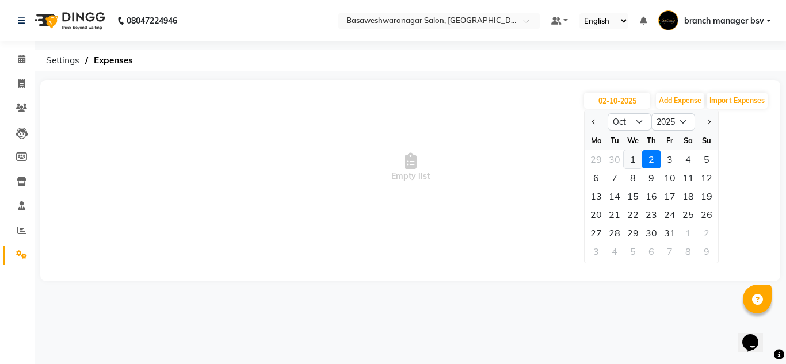
click at [634, 156] on div "1" at bounding box center [633, 159] width 18 height 18
type input "01-10-2025"
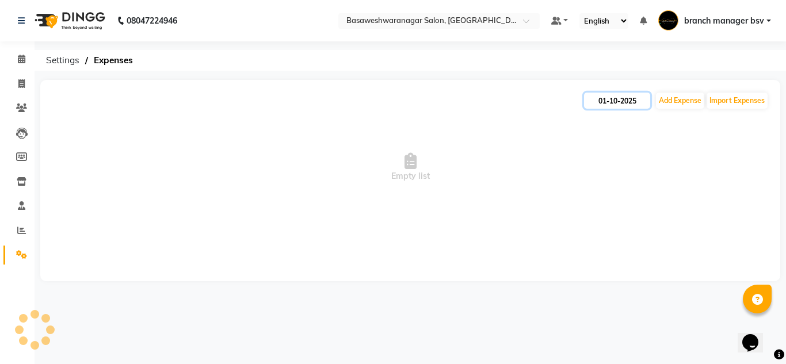
click at [624, 102] on input "01-10-2025" at bounding box center [617, 101] width 66 height 16
select select "10"
select select "2025"
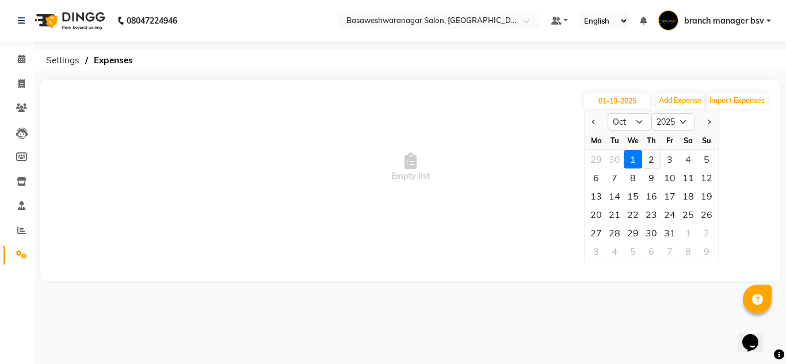
click at [656, 158] on div "2" at bounding box center [651, 159] width 18 height 18
type input "02-10-2025"
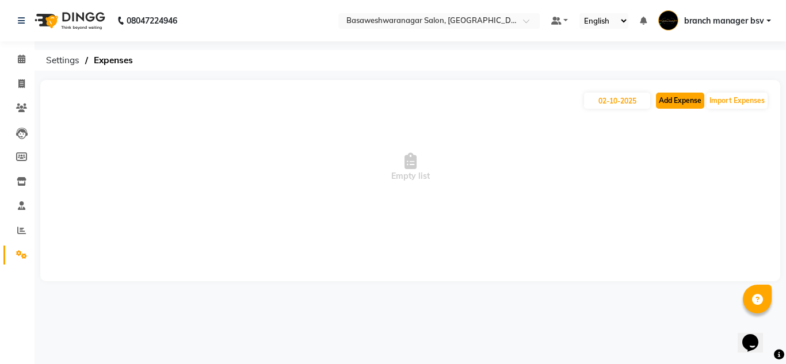
click at [680, 101] on button "Add Expense" at bounding box center [680, 101] width 48 height 16
select select "1"
select select "2196"
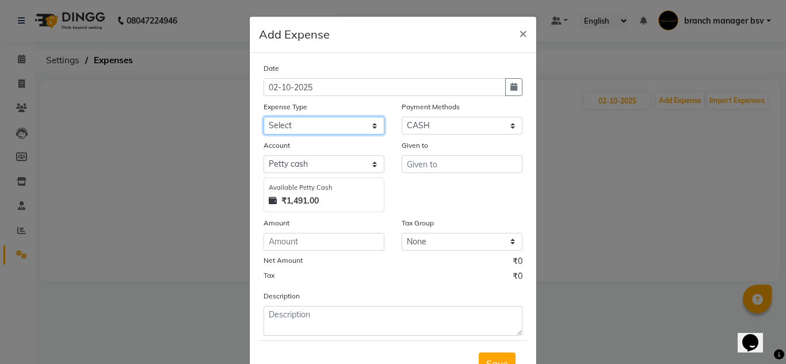
click at [327, 129] on select "Select AC SERVICE Beauty Center BLINKIT BPMP BUILDING MAINTENACE Building Rent …" at bounding box center [323, 126] width 121 height 18
select select "8093"
click at [263, 117] on select "Select AC SERVICE Beauty Center BLINKIT BPMP BUILDING MAINTENACE Building Rent …" at bounding box center [323, 126] width 121 height 18
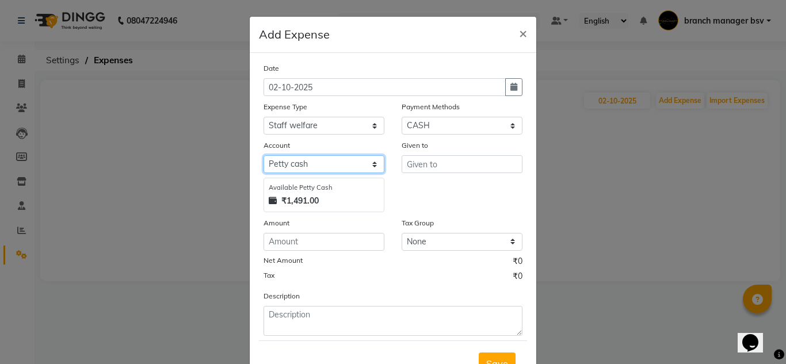
click at [339, 161] on select "Select Petty cash Cash Settlement Jayashree Bank MONTHLY EXPENSES" at bounding box center [323, 164] width 121 height 18
select select "6158"
click at [263, 155] on select "Select Petty cash Cash Settlement Jayashree Bank MONTHLY EXPENSES" at bounding box center [323, 164] width 121 height 18
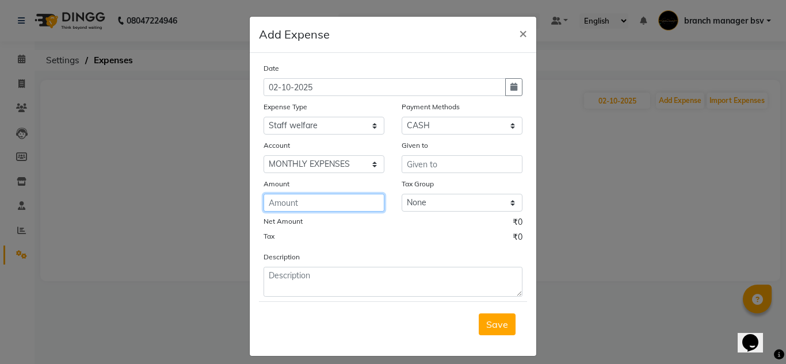
click at [335, 203] on input "number" at bounding box center [323, 203] width 121 height 18
type input "50"
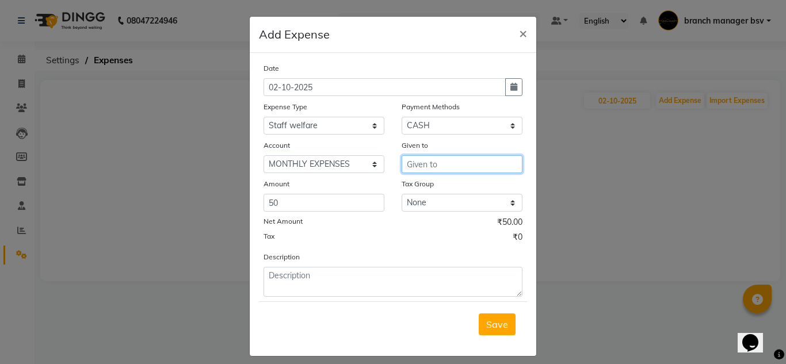
click at [430, 162] on input "text" at bounding box center [462, 164] width 121 height 18
type input "house keeping"
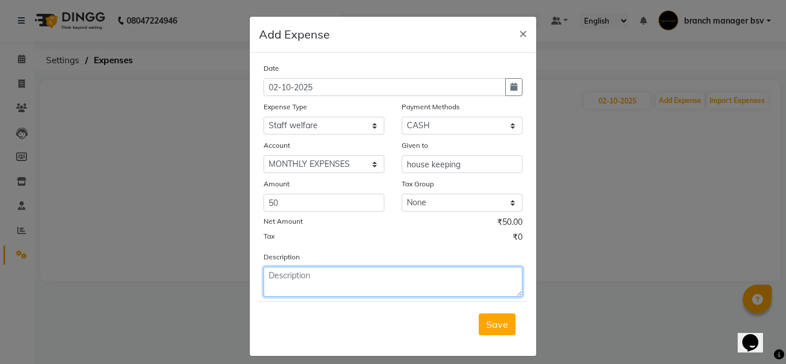
click at [299, 281] on textarea at bounding box center [392, 282] width 259 height 30
type textarea "for milk on 1/10/25"
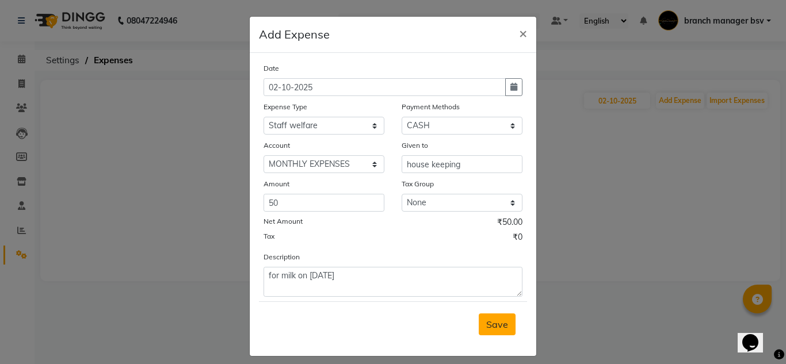
click at [502, 326] on span "Save" at bounding box center [497, 325] width 22 height 12
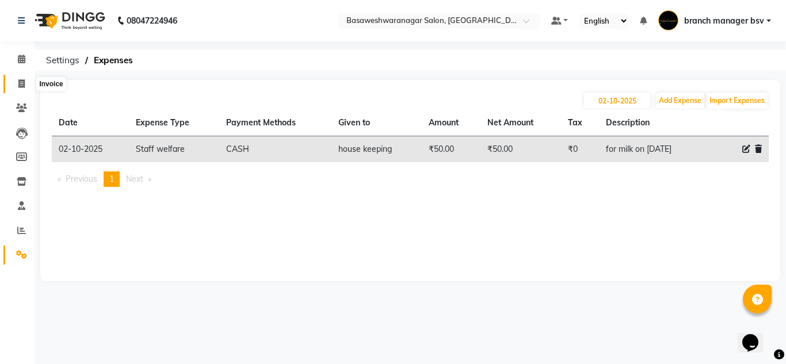
click at [23, 86] on icon at bounding box center [21, 83] width 6 height 9
select select "service"
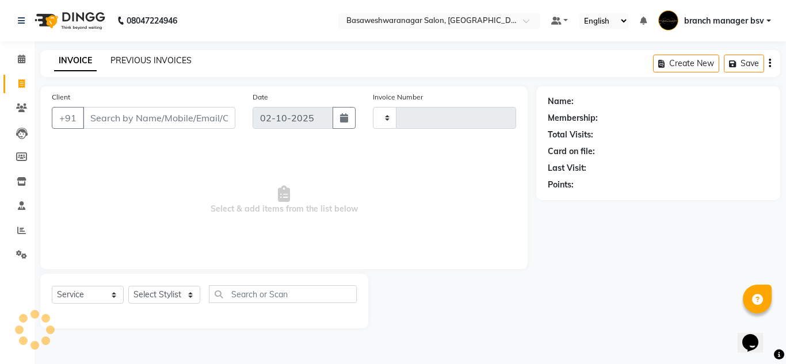
type input "1180"
select select "842"
click at [162, 58] on link "PREVIOUS INVOICES" at bounding box center [150, 60] width 81 height 10
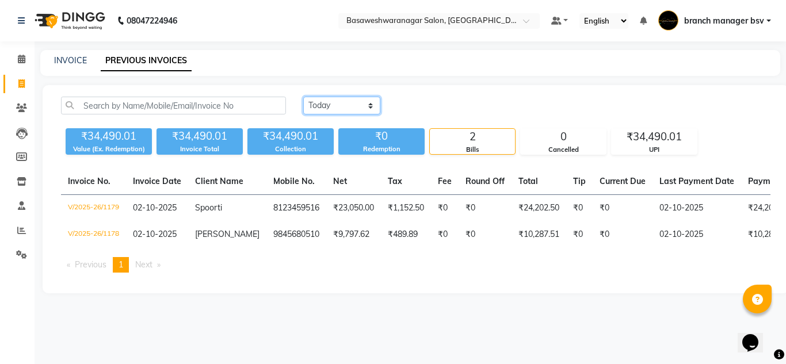
click at [334, 109] on select "Today Yesterday Custom Range" at bounding box center [341, 106] width 77 height 18
select select "yesterday"
click at [303, 97] on select "Today Yesterday Custom Range" at bounding box center [341, 106] width 77 height 18
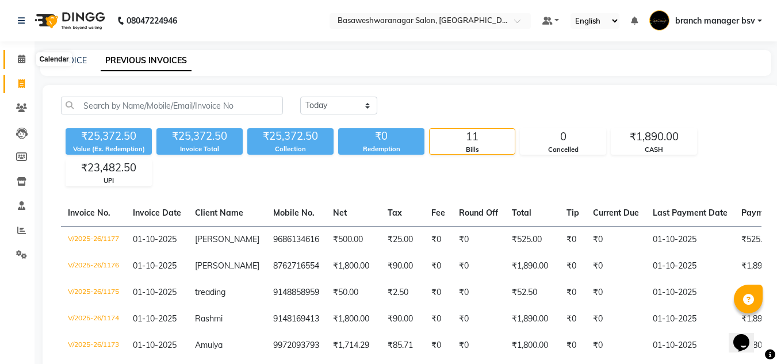
click at [19, 54] on span at bounding box center [22, 59] width 20 height 13
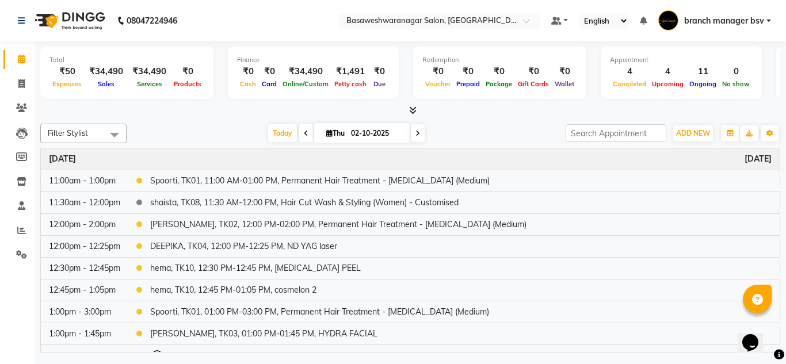
click at [19, 54] on span at bounding box center [22, 59] width 20 height 13
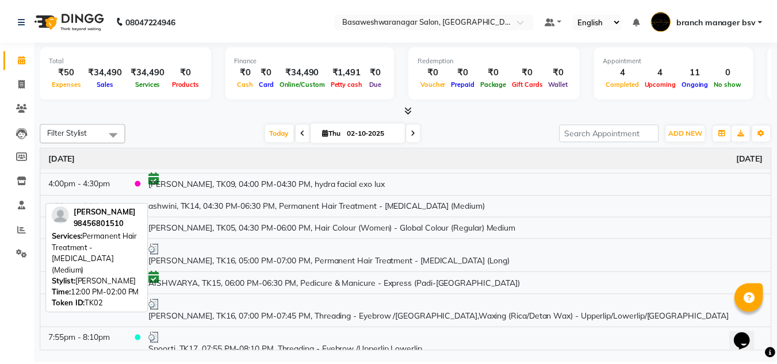
scroll to position [364, 0]
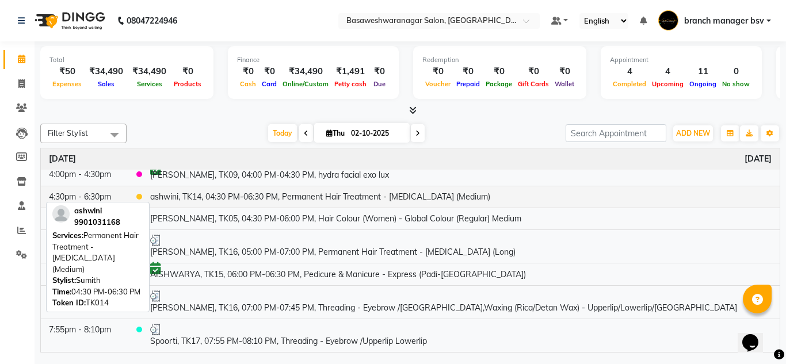
click at [195, 197] on td "ashwini, TK14, 04:30 PM-06:30 PM, Permanent Hair Treatment - Botox (Medium)" at bounding box center [460, 197] width 637 height 22
select select "1"
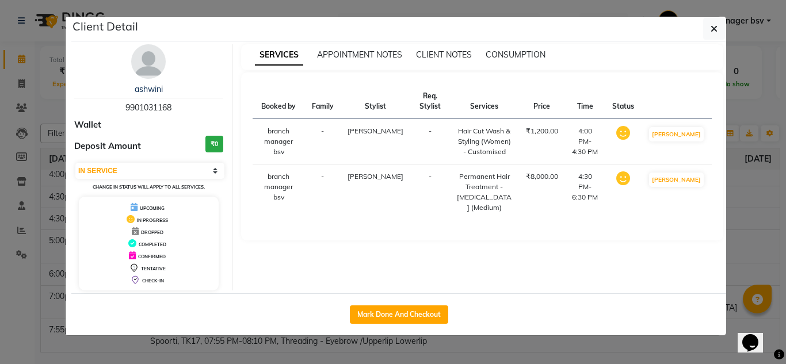
click at [402, 324] on div "Mark Done And Checkout" at bounding box center [398, 314] width 655 height 42
click at [402, 320] on button "Mark Done And Checkout" at bounding box center [399, 314] width 98 height 18
select select "842"
select select "service"
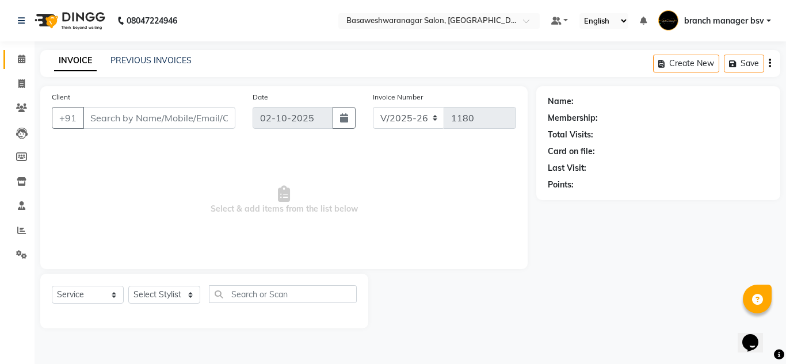
type input "9901031168"
select select "64364"
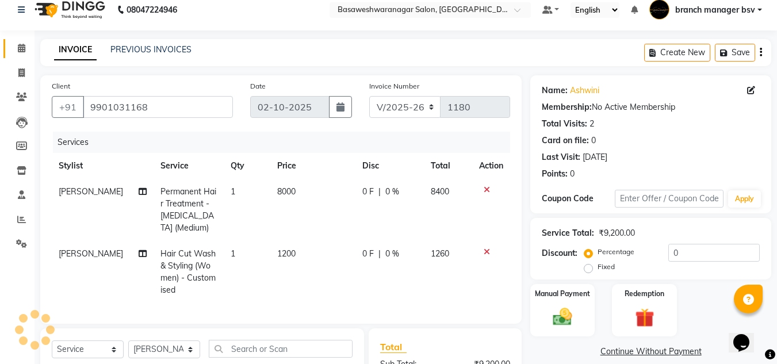
scroll to position [159, 0]
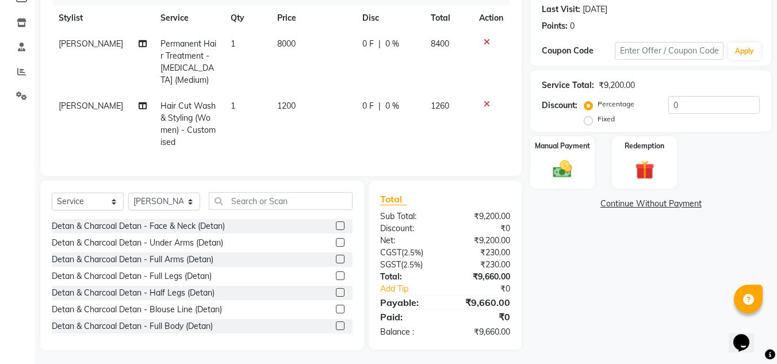
click at [485, 100] on icon at bounding box center [487, 104] width 6 height 8
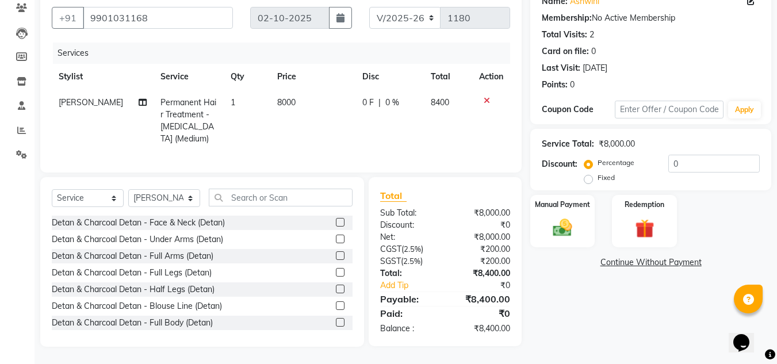
scroll to position [97, 0]
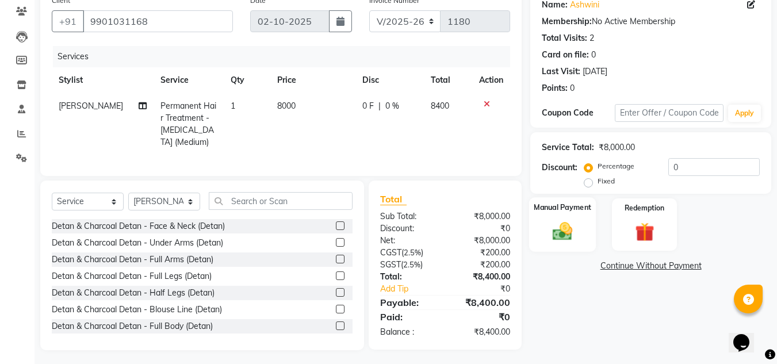
click at [563, 242] on img at bounding box center [562, 231] width 32 height 23
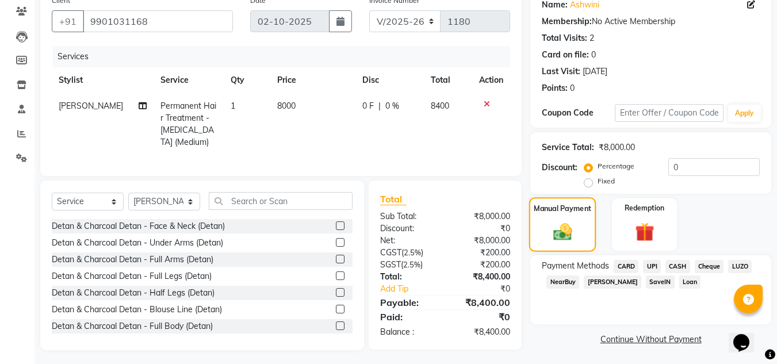
scroll to position [98, 0]
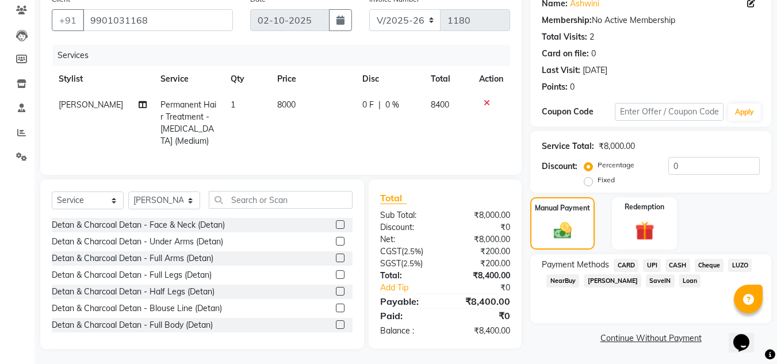
click at [655, 264] on span "UPI" at bounding box center [652, 265] width 18 height 13
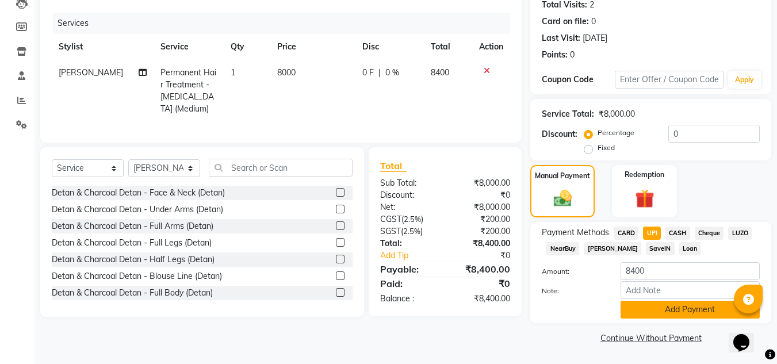
click at [669, 306] on button "Add Payment" at bounding box center [690, 310] width 139 height 18
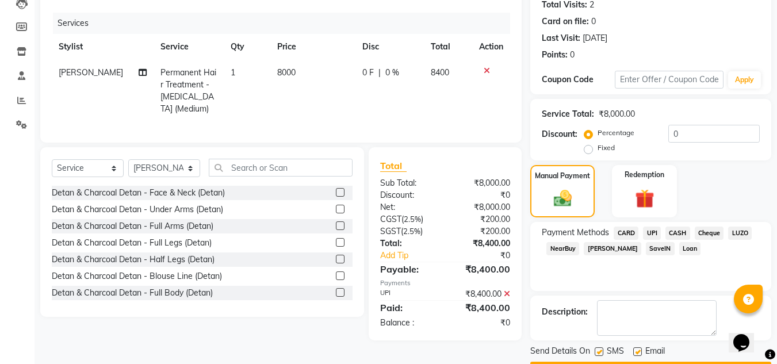
scroll to position [163, 0]
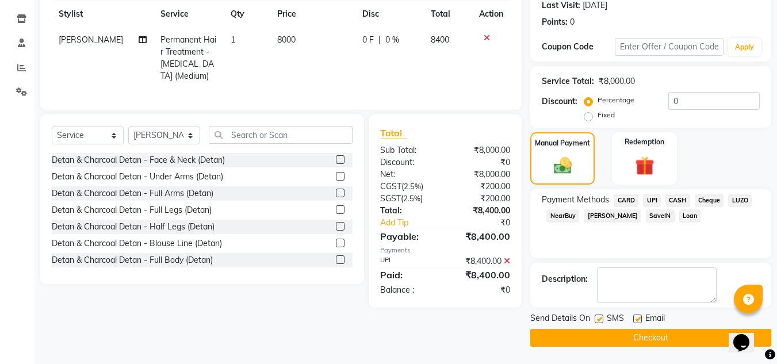
click at [650, 338] on button "Checkout" at bounding box center [650, 338] width 241 height 18
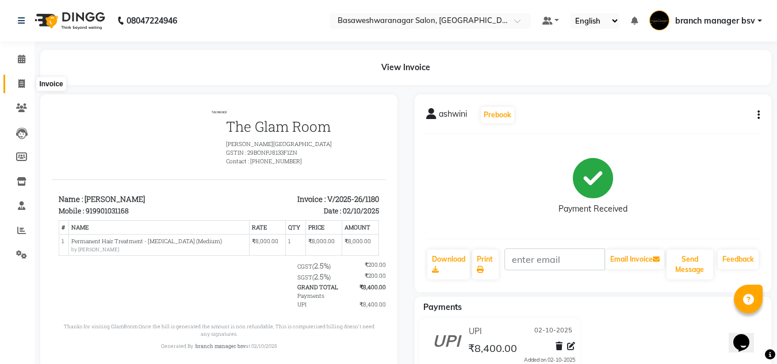
click at [25, 88] on span at bounding box center [22, 84] width 20 height 13
select select "service"
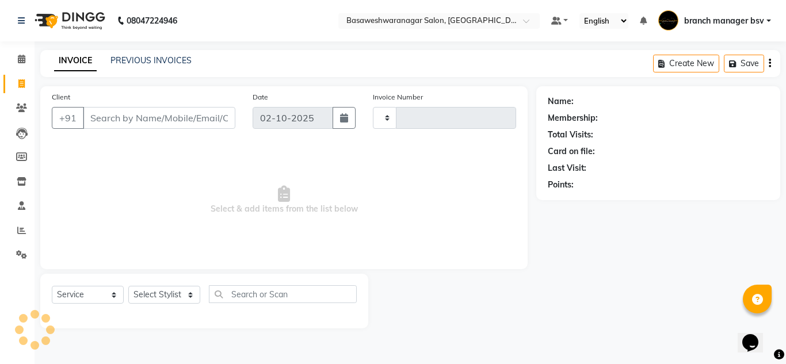
type input "1181"
select select "842"
click at [135, 121] on input "Client" at bounding box center [159, 118] width 152 height 22
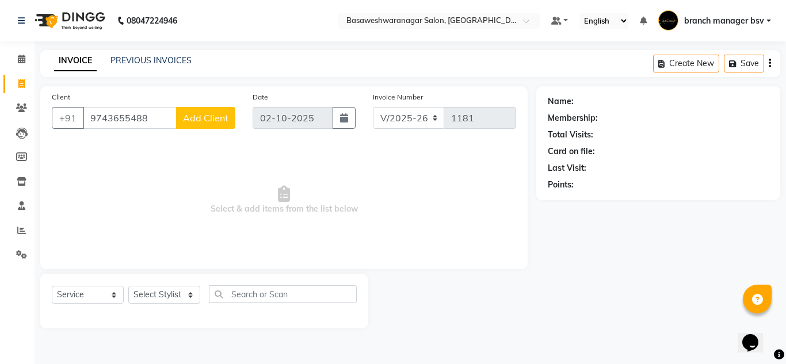
type input "9743655488"
click at [214, 115] on span "Add Client" at bounding box center [205, 118] width 45 height 12
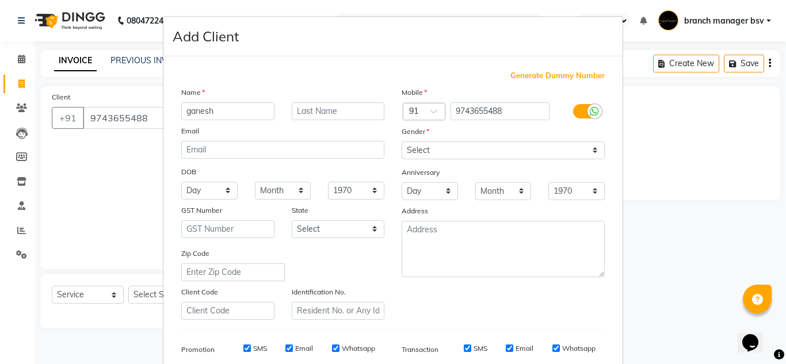
type input "ganesh"
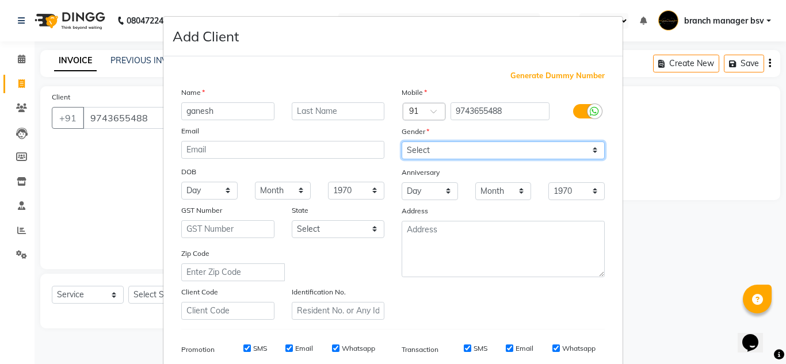
click at [482, 153] on select "Select Male Female Other Prefer Not To Say" at bounding box center [503, 151] width 203 height 18
select select "female"
click at [402, 142] on select "Select Male Female Other Prefer Not To Say" at bounding box center [503, 151] width 203 height 18
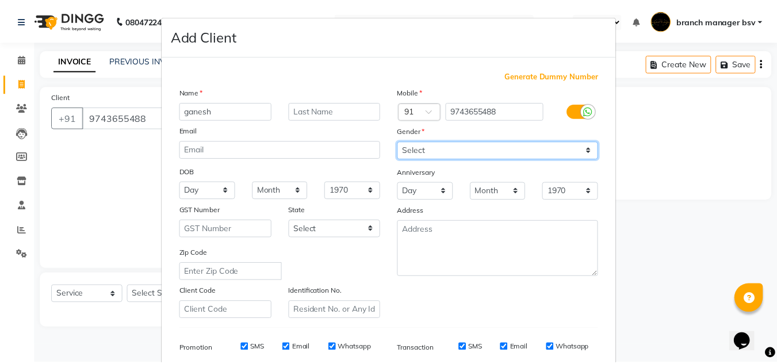
scroll to position [167, 0]
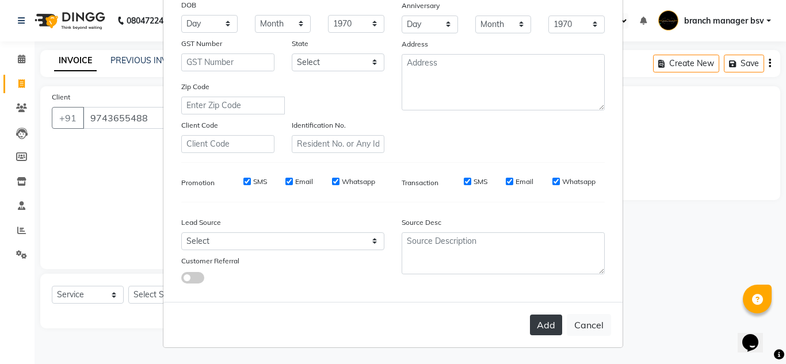
click at [540, 328] on button "Add" at bounding box center [546, 325] width 32 height 21
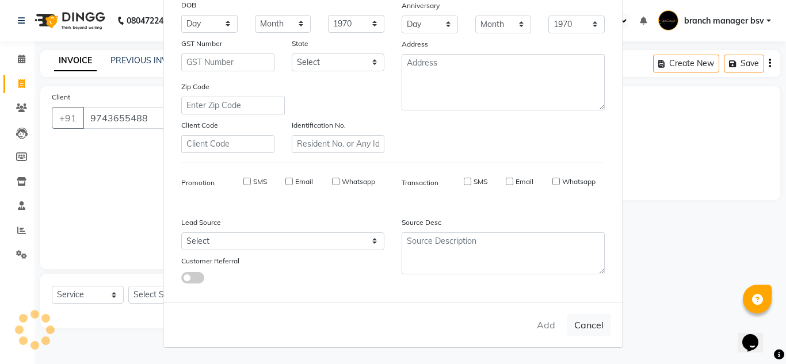
select select
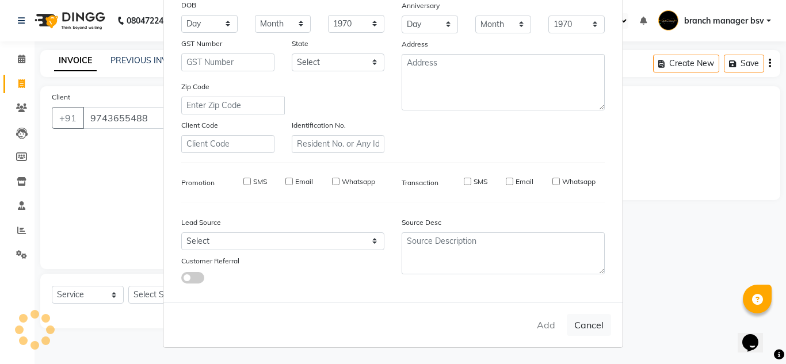
select select
checkbox input "false"
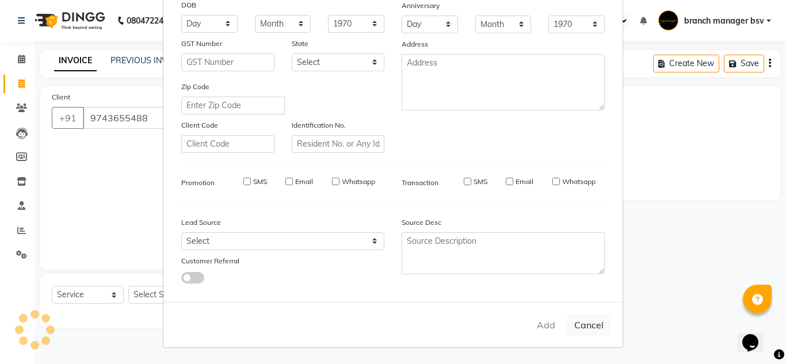
checkbox input "false"
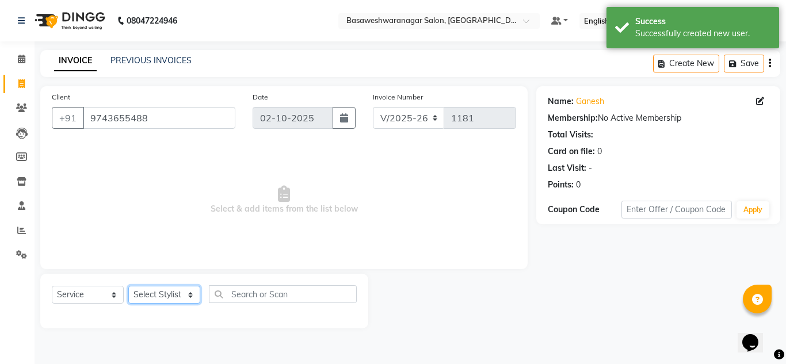
click at [161, 298] on select "Select Stylist branch manager bsv Dr.Jabin Dr mehzabin JASSI Jayshree Navya PRA…" at bounding box center [164, 295] width 72 height 18
select select "30333"
click at [128, 286] on select "Select Stylist branch manager bsv Dr.Jabin Dr mehzabin JASSI Jayshree Navya PRA…" at bounding box center [164, 295] width 72 height 18
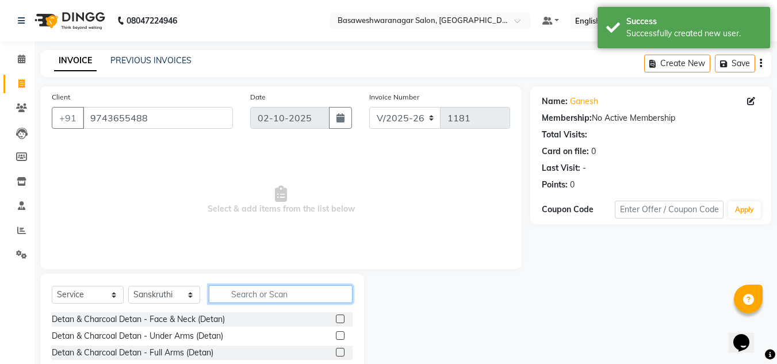
click at [258, 295] on input "text" at bounding box center [281, 294] width 144 height 18
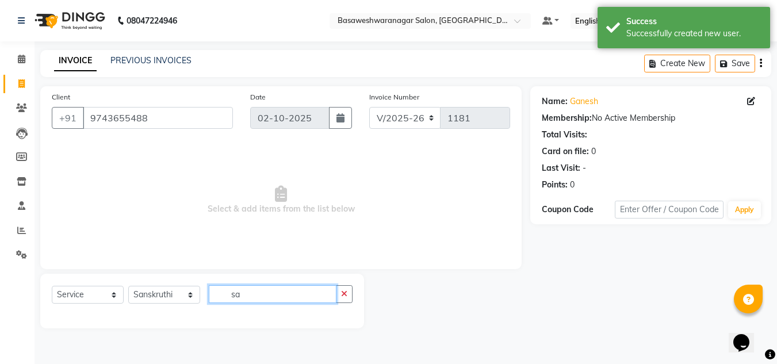
type input "s"
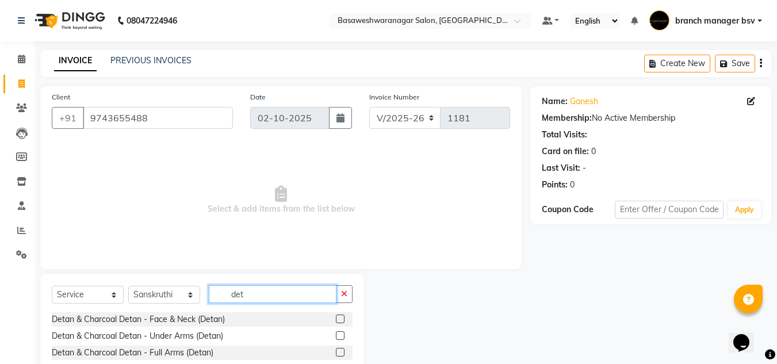
type input "det"
click at [336, 319] on label at bounding box center [340, 319] width 9 height 9
click at [336, 319] on input "checkbox" at bounding box center [339, 319] width 7 height 7
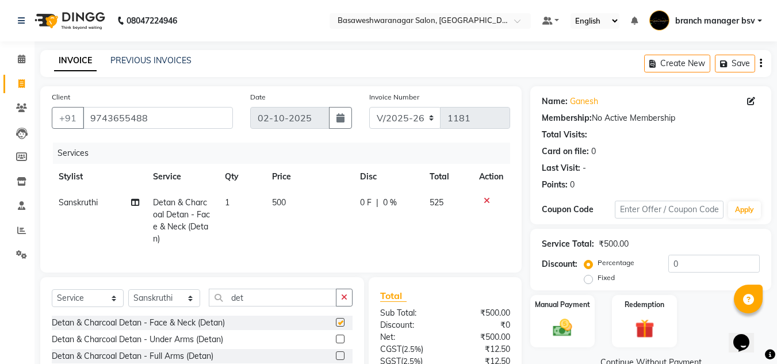
checkbox input "false"
click at [306, 200] on td "500" at bounding box center [309, 221] width 88 height 62
select select "30333"
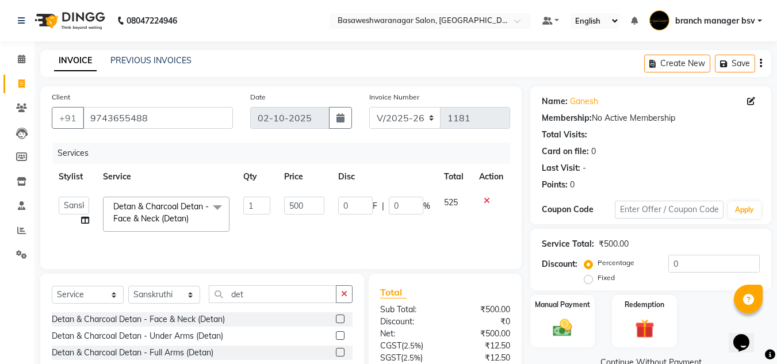
click at [306, 200] on input "500" at bounding box center [304, 206] width 40 height 18
type input "5"
type input "900"
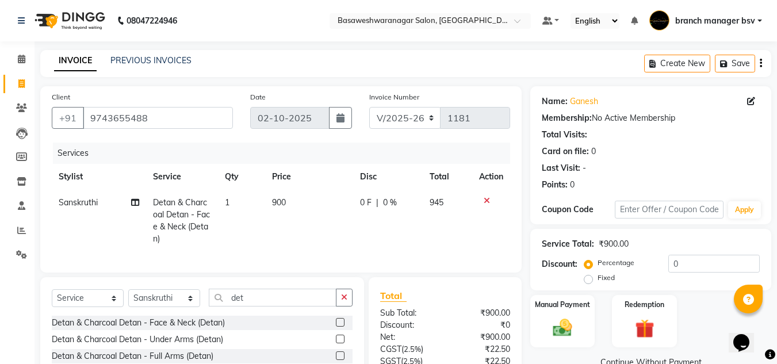
click at [456, 279] on div "Client +91 9743655488 Date 02-10-2025 Invoice Number V/2025 V/2025-26 1181 Serv…" at bounding box center [281, 266] width 499 height 361
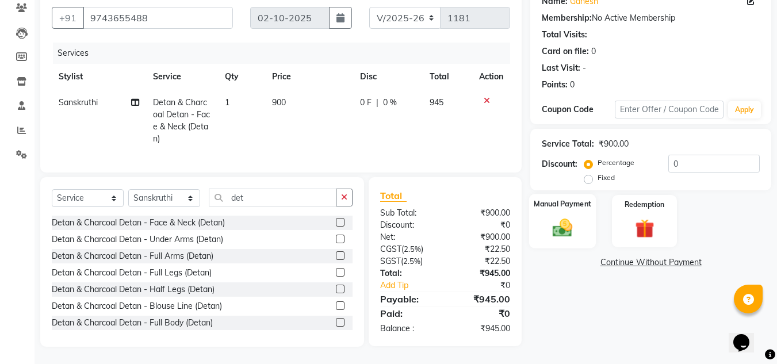
click at [560, 233] on div "Manual Payment" at bounding box center [562, 221] width 67 height 55
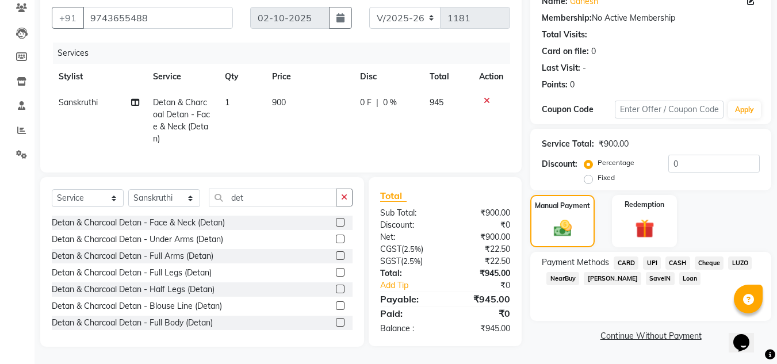
click at [654, 257] on span "UPI" at bounding box center [652, 263] width 18 height 13
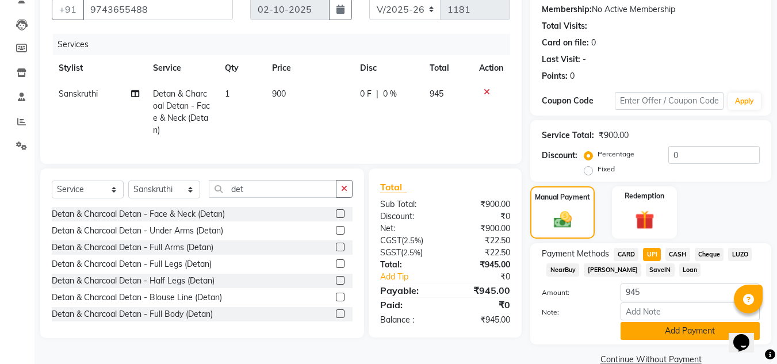
click at [662, 324] on button "Add Payment" at bounding box center [690, 331] width 139 height 18
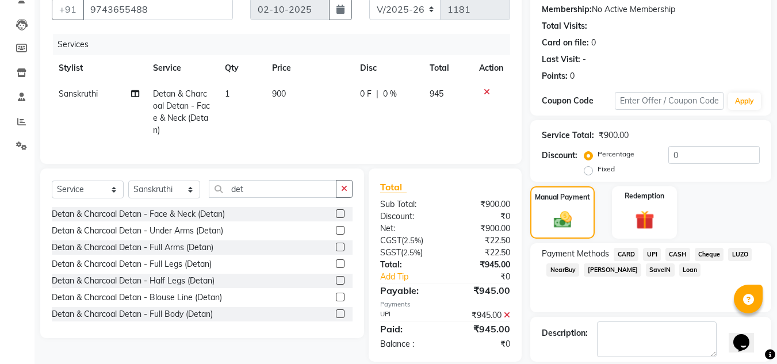
scroll to position [163, 0]
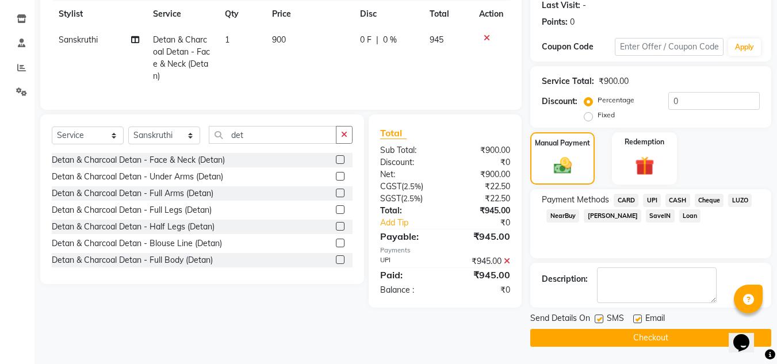
click at [632, 344] on button "Checkout" at bounding box center [650, 338] width 241 height 18
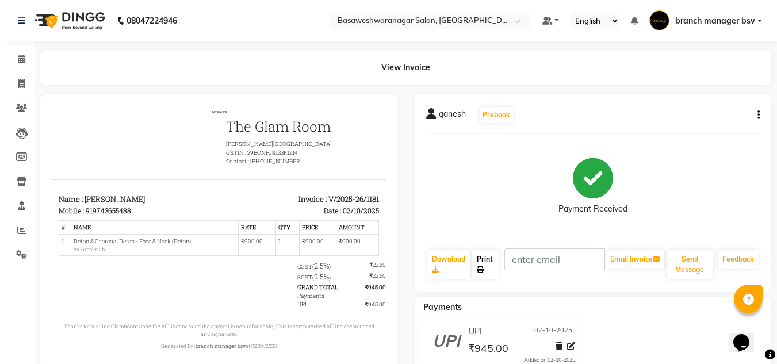
click at [486, 267] on link "Print" at bounding box center [485, 265] width 26 height 30
click at [676, 173] on div "Payment Received" at bounding box center [593, 186] width 334 height 86
click at [21, 84] on icon at bounding box center [21, 83] width 6 height 9
select select "service"
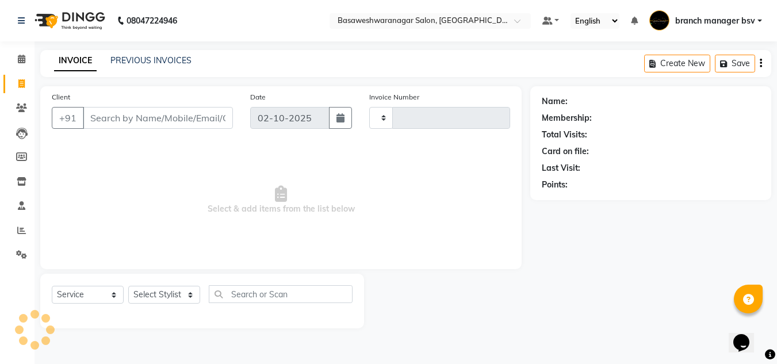
type input "1182"
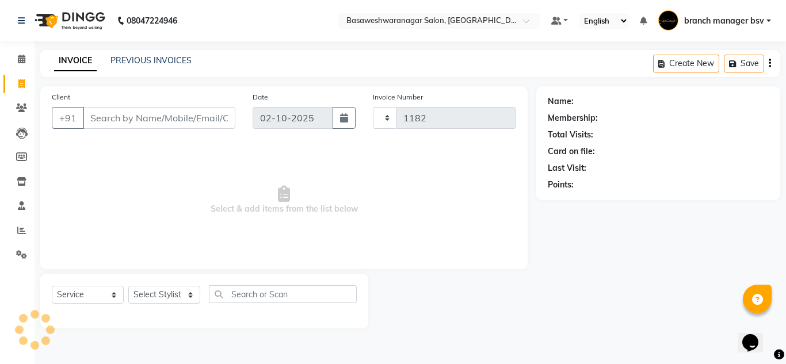
select select "842"
click at [168, 58] on link "PREVIOUS INVOICES" at bounding box center [150, 60] width 81 height 10
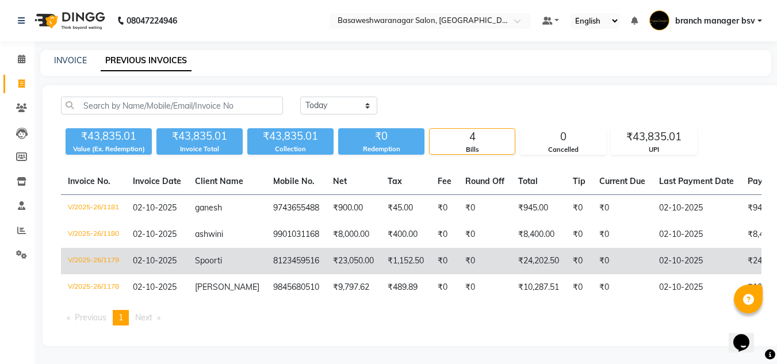
click at [266, 264] on td "8123459516" at bounding box center [296, 261] width 60 height 26
click at [249, 258] on td "Spoorti" at bounding box center [227, 261] width 78 height 26
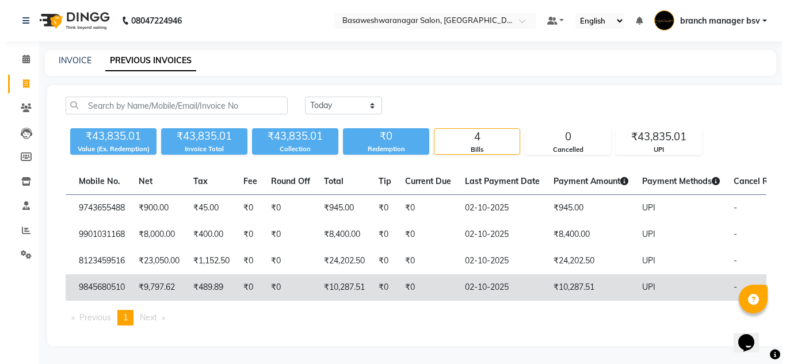
scroll to position [0, 197]
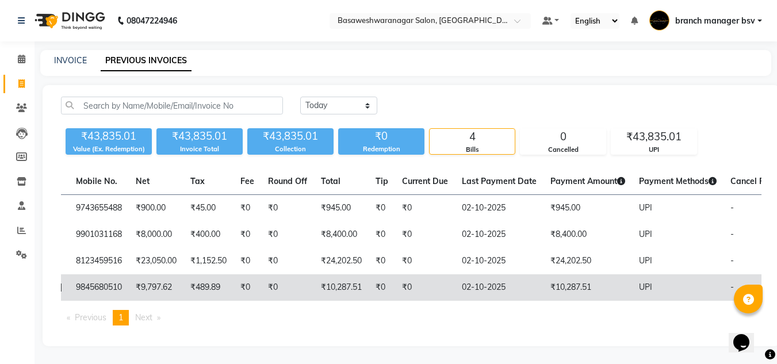
click at [336, 280] on td "₹10,287.51" at bounding box center [341, 287] width 55 height 26
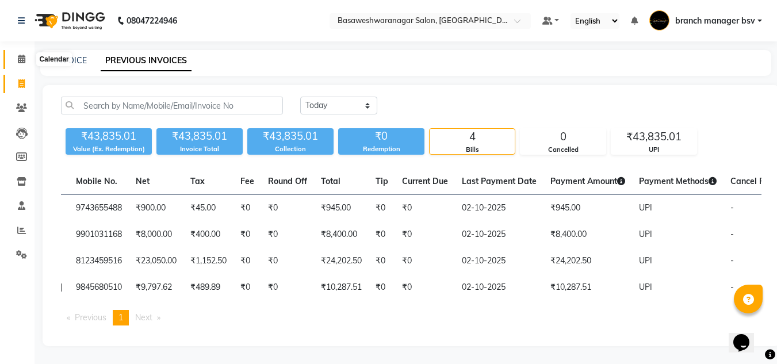
click at [24, 54] on span at bounding box center [22, 59] width 20 height 13
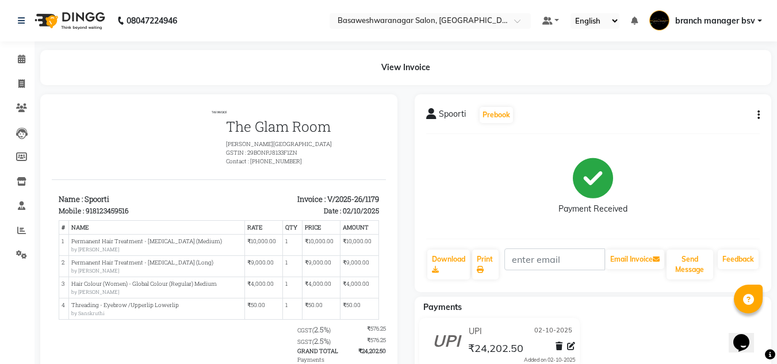
click at [756, 111] on button "button" at bounding box center [756, 115] width 7 height 12
click at [709, 110] on div "Edit Item Staff" at bounding box center [701, 108] width 79 height 14
select select "64363"
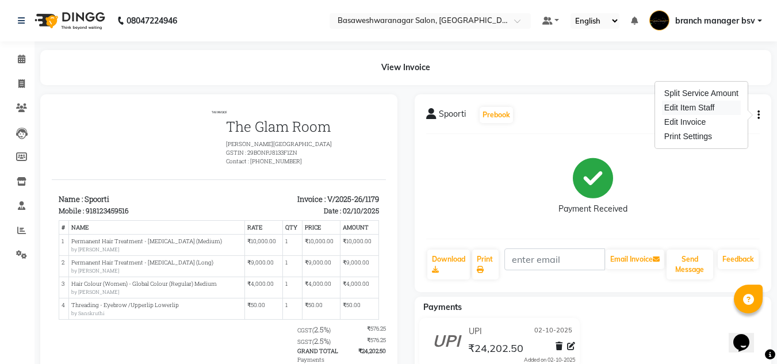
select select "30333"
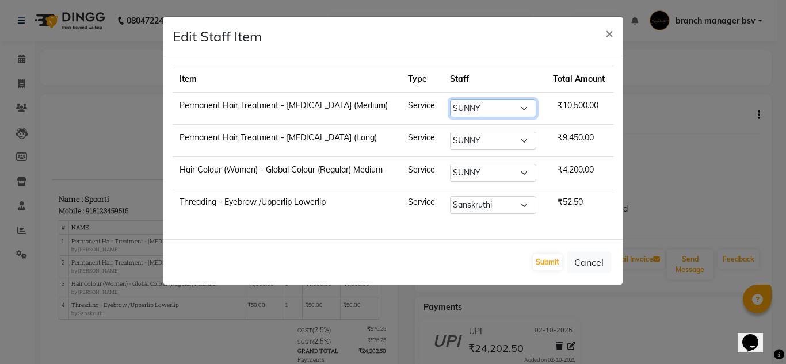
click at [519, 109] on select "Select branch manager bsv [PERSON_NAME] Dr [PERSON_NAME] [PERSON_NAME] [PERSON_…" at bounding box center [493, 109] width 86 height 18
select select "64364"
click at [450, 100] on select "Select branch manager bsv [PERSON_NAME] Dr [PERSON_NAME] [PERSON_NAME] [PERSON_…" at bounding box center [493, 109] width 86 height 18
click at [549, 260] on button "Submit" at bounding box center [547, 262] width 29 height 16
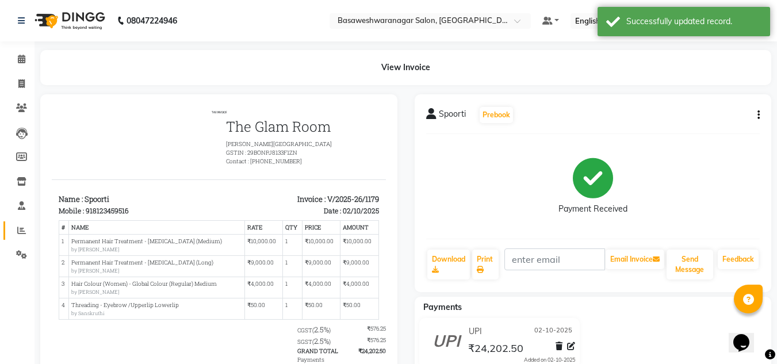
click at [26, 224] on span at bounding box center [22, 230] width 20 height 13
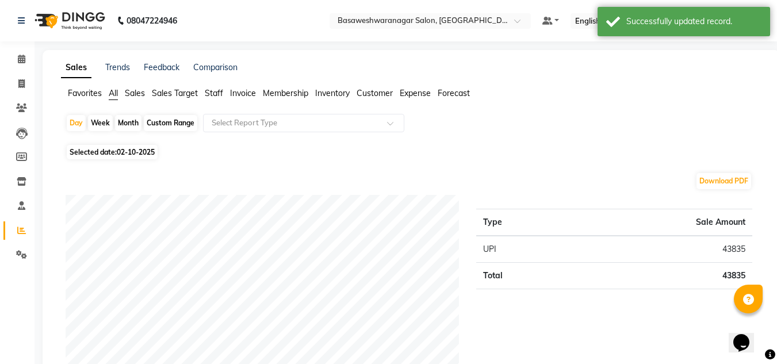
click at [215, 94] on span "Staff" at bounding box center [214, 93] width 18 height 10
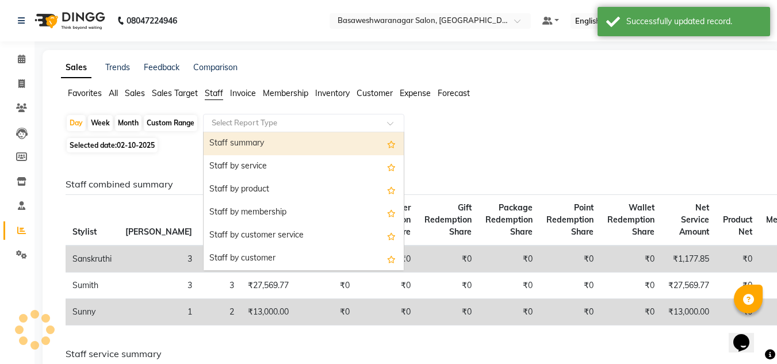
click at [236, 114] on div "Select Report Type" at bounding box center [303, 123] width 201 height 18
click at [242, 147] on div "Staff summary" at bounding box center [304, 143] width 200 height 23
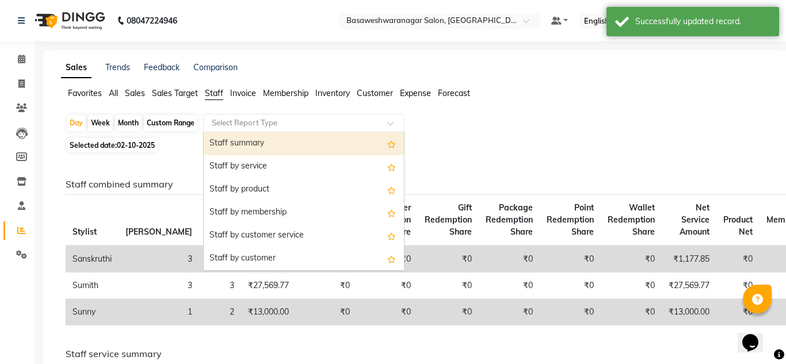
select select "full_report"
select select "csv"
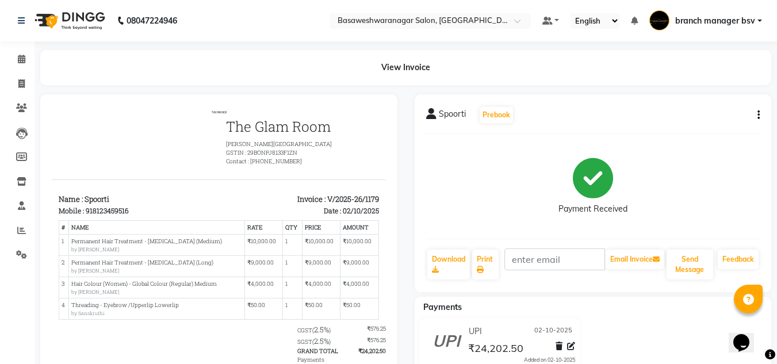
click at [754, 114] on button "button" at bounding box center [756, 115] width 7 height 12
click at [688, 113] on div "Edit Item Staff" at bounding box center [701, 108] width 79 height 14
select select "64364"
select select "64363"
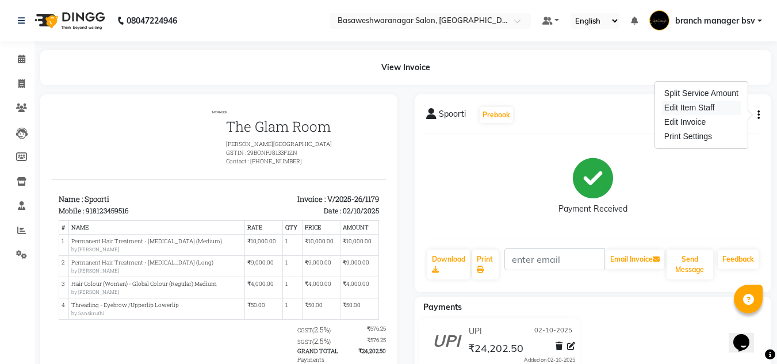
select select "30333"
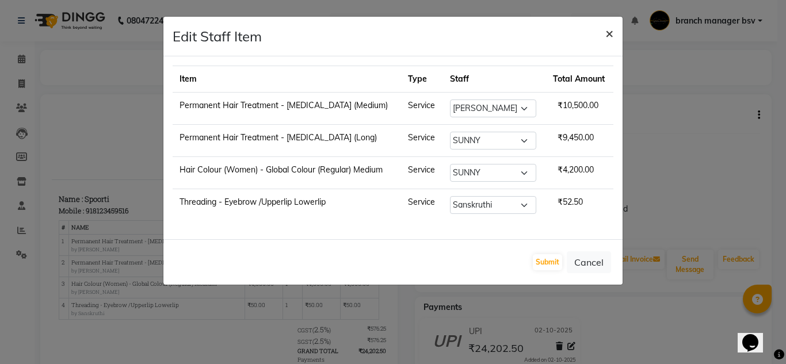
click at [610, 32] on span "×" at bounding box center [609, 32] width 8 height 17
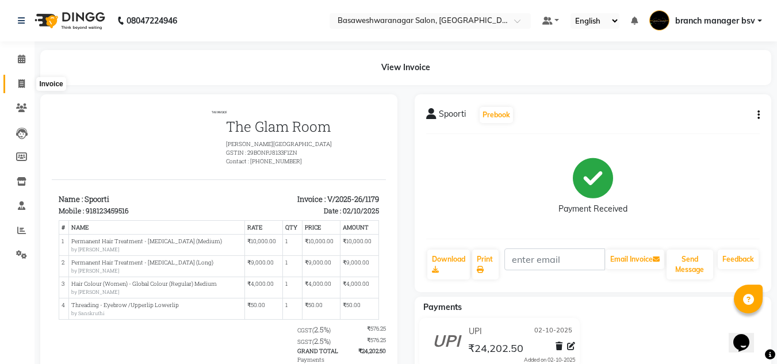
click at [24, 84] on icon at bounding box center [21, 83] width 6 height 9
select select "service"
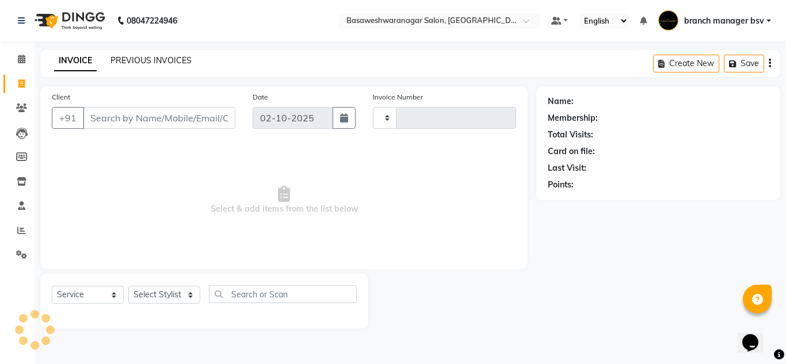
type input "1182"
select select "842"
click at [163, 54] on div "INVOICE PREVIOUS INVOICES Create New Save" at bounding box center [410, 63] width 740 height 27
click at [167, 61] on link "PREVIOUS INVOICES" at bounding box center [150, 60] width 81 height 10
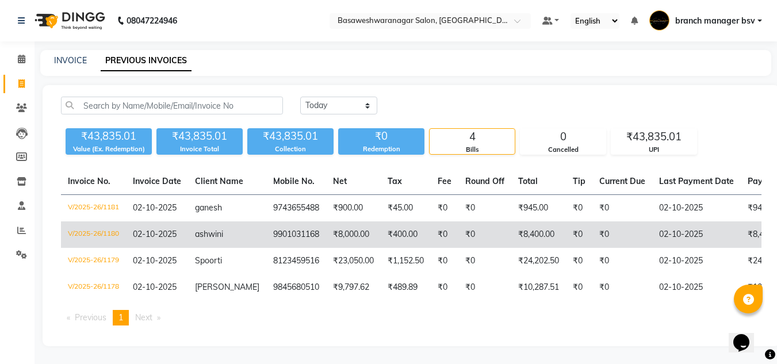
click at [287, 227] on td "9901031168" at bounding box center [296, 234] width 60 height 26
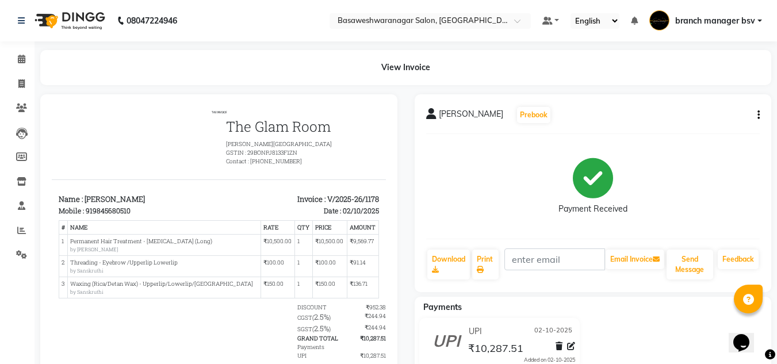
click at [757, 113] on button "button" at bounding box center [756, 115] width 7 height 12
click at [699, 108] on div "Edit Item Staff" at bounding box center [701, 108] width 79 height 14
select select
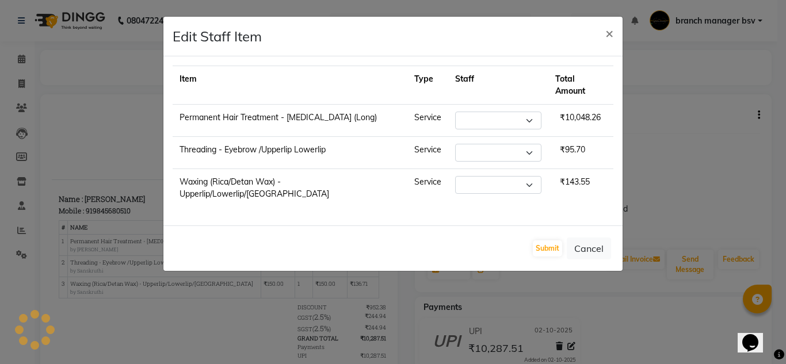
select select "64364"
select select "30333"
click at [67, 104] on ngb-modal-window "Edit Staff Item × Item Type Staff Total Amount Permanent Hair Treatment - Botox…" at bounding box center [393, 182] width 786 height 364
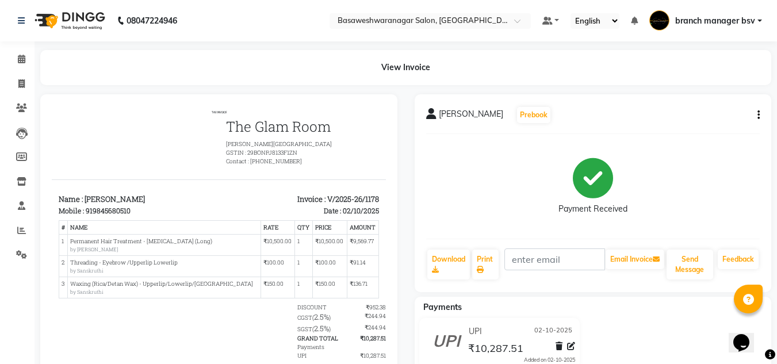
scroll to position [9, 0]
click at [22, 94] on li "Invoice" at bounding box center [17, 84] width 35 height 25
click at [11, 80] on link "Invoice" at bounding box center [17, 84] width 28 height 19
select select "service"
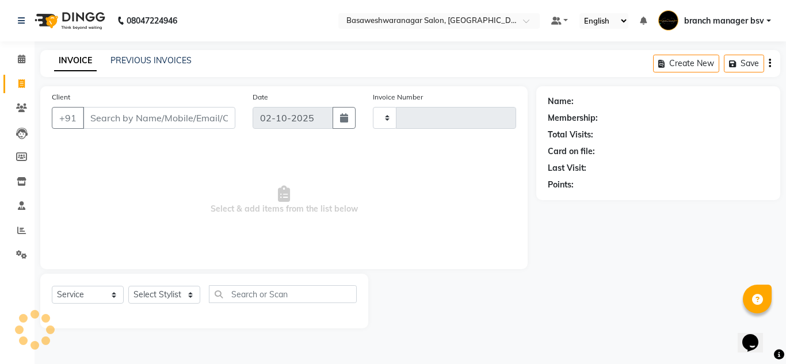
type input "1182"
select select "842"
click at [169, 61] on link "PREVIOUS INVOICES" at bounding box center [150, 60] width 81 height 10
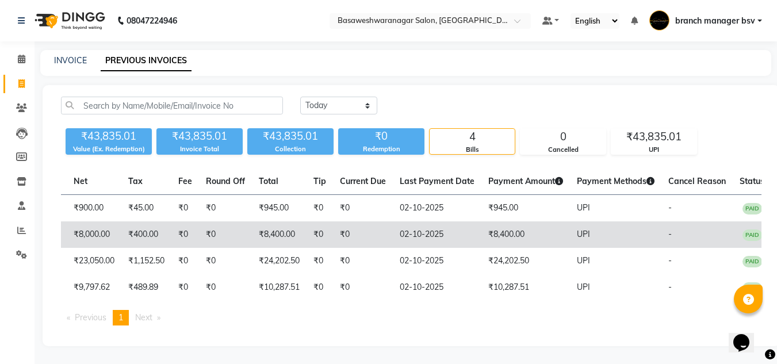
scroll to position [0, 263]
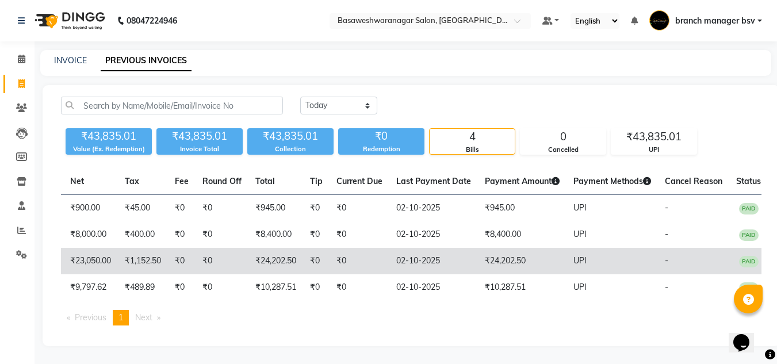
click at [330, 271] on td "₹0" at bounding box center [360, 261] width 60 height 26
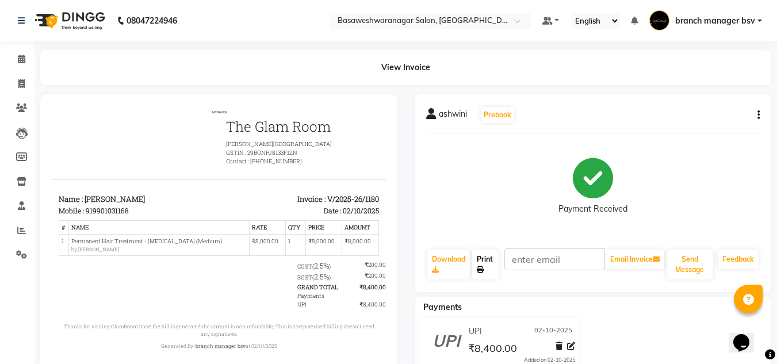
click at [480, 274] on link "Print" at bounding box center [485, 265] width 26 height 30
click at [737, 131] on div "ashwini Prebook Payment Received Download Print Email Invoice Send Message Feed…" at bounding box center [593, 193] width 357 height 198
click at [709, 56] on div "View Invoice" at bounding box center [405, 67] width 731 height 35
click at [25, 60] on icon at bounding box center [21, 59] width 7 height 9
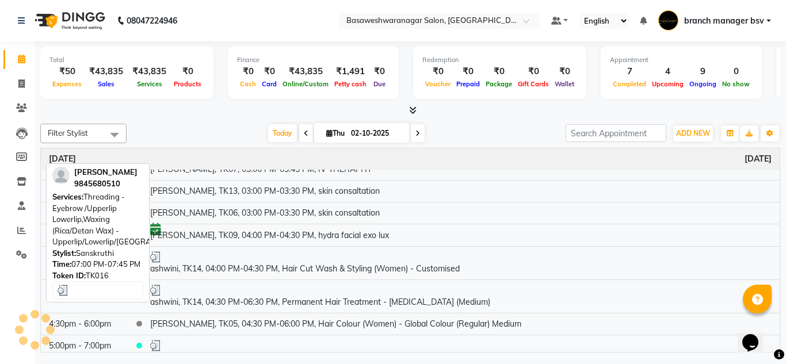
scroll to position [441, 0]
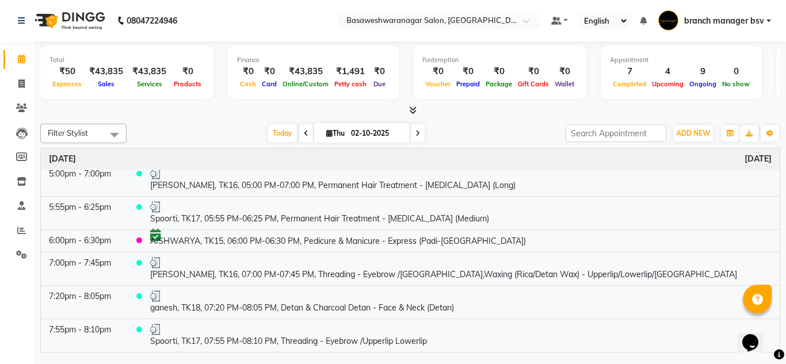
click at [412, 131] on span at bounding box center [418, 133] width 14 height 18
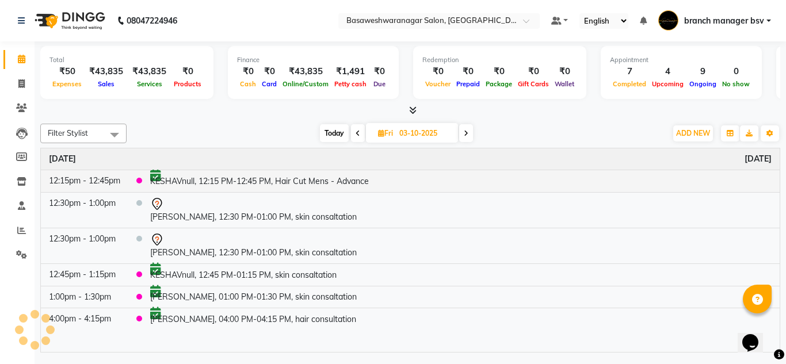
scroll to position [0, 0]
click at [326, 139] on span "Today" at bounding box center [334, 133] width 29 height 18
type input "02-10-2025"
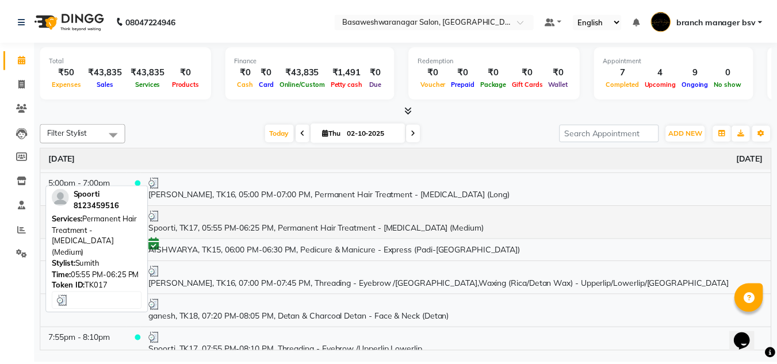
scroll to position [441, 0]
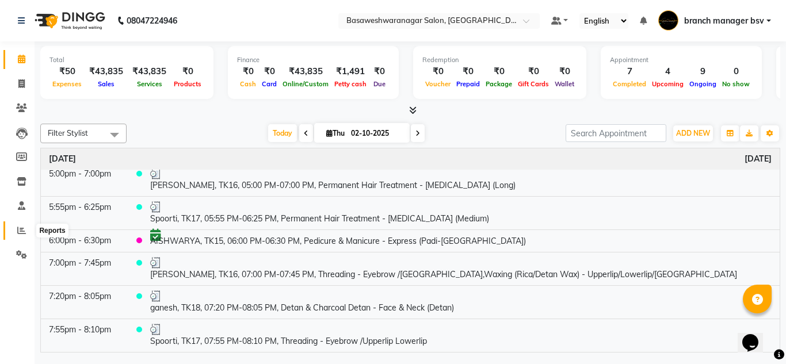
click at [20, 232] on icon at bounding box center [21, 230] width 9 height 9
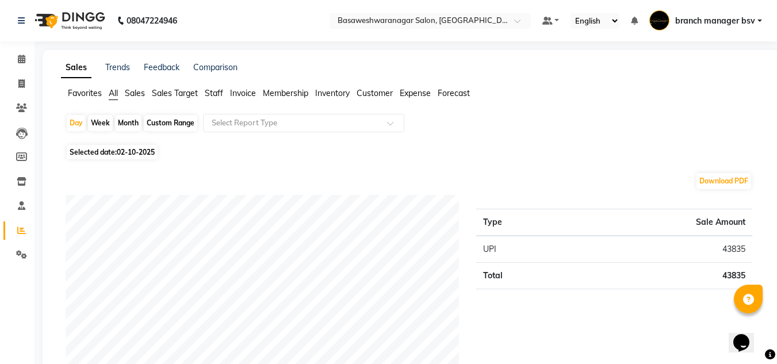
click at [221, 89] on span "Staff" at bounding box center [214, 93] width 18 height 10
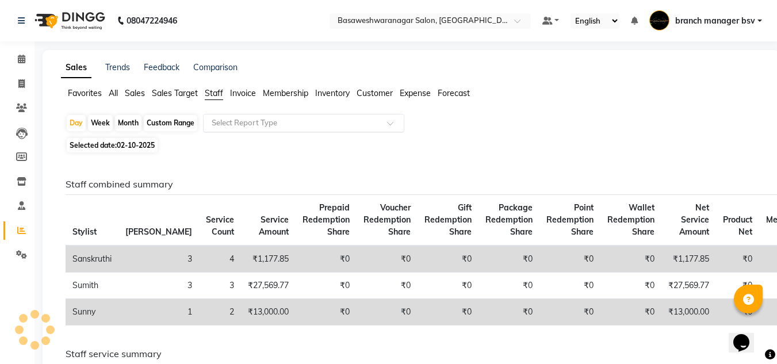
click at [276, 119] on input "text" at bounding box center [292, 123] width 166 height 12
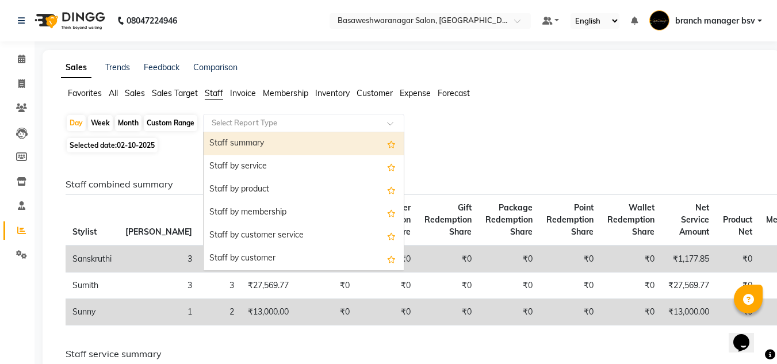
click at [276, 141] on div "Staff summary" at bounding box center [304, 143] width 200 height 23
select select "full_report"
select select "csv"
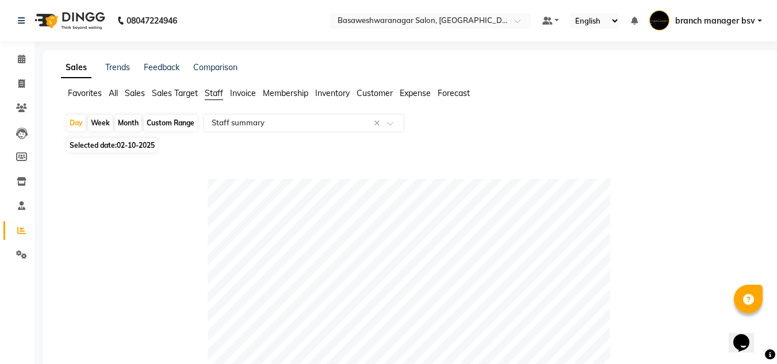
click at [175, 125] on div "Custom Range" at bounding box center [170, 123] width 53 height 16
select select "10"
select select "2025"
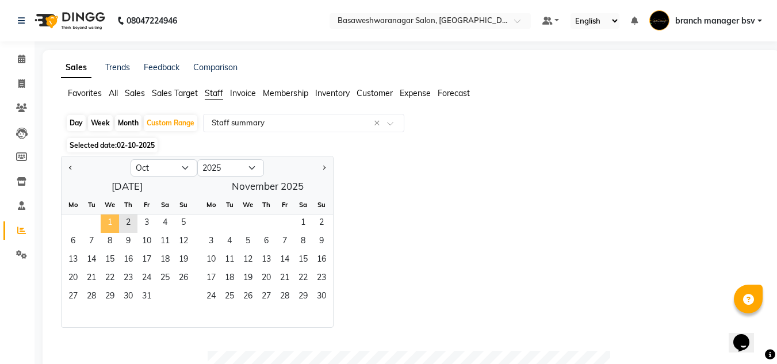
click at [102, 221] on span "1" at bounding box center [110, 224] width 18 height 18
click at [124, 222] on span "2" at bounding box center [128, 224] width 18 height 18
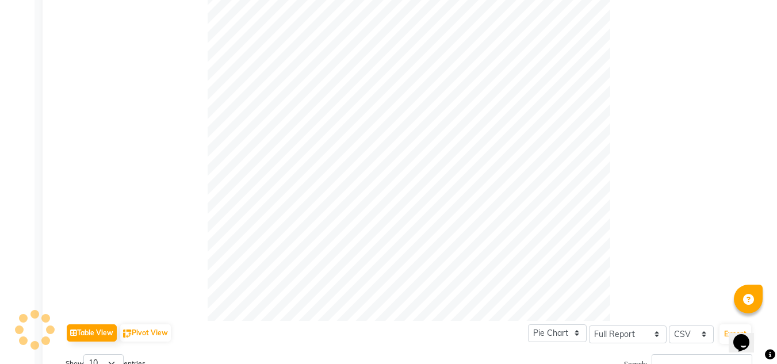
scroll to position [521, 0]
